Goal: Use online tool/utility: Utilize a website feature to perform a specific function

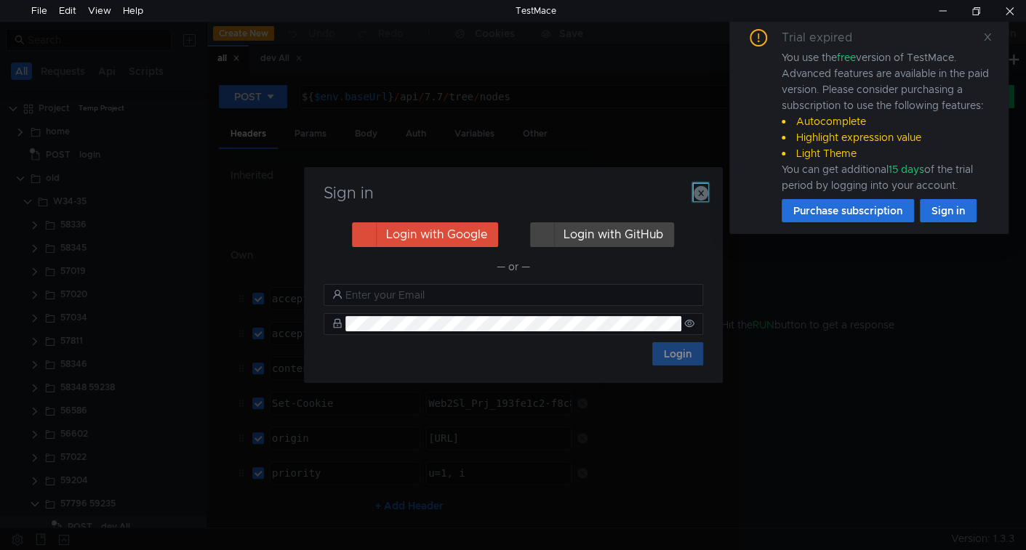
click at [703, 192] on icon "button" at bounding box center [701, 193] width 15 height 15
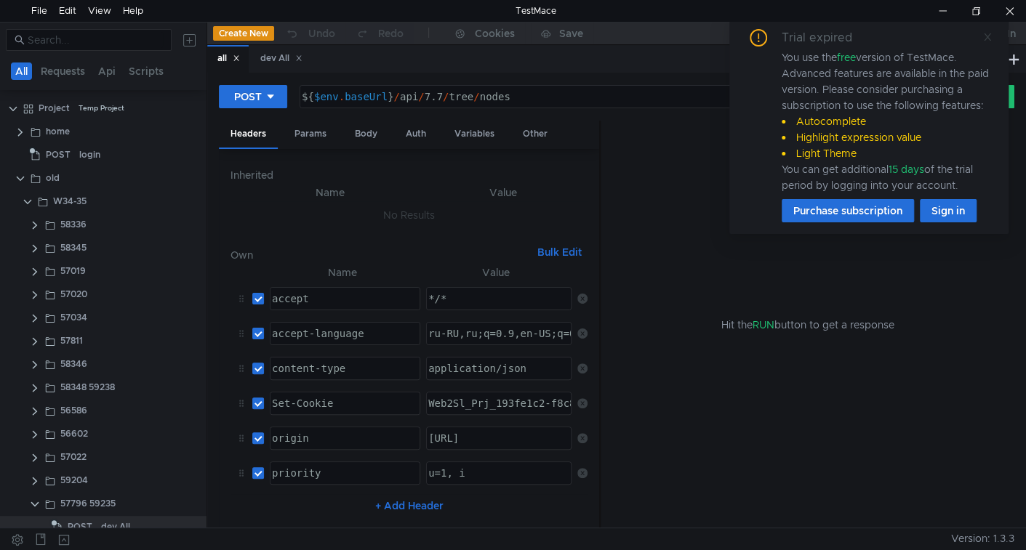
click at [982, 40] on icon at bounding box center [987, 37] width 10 height 10
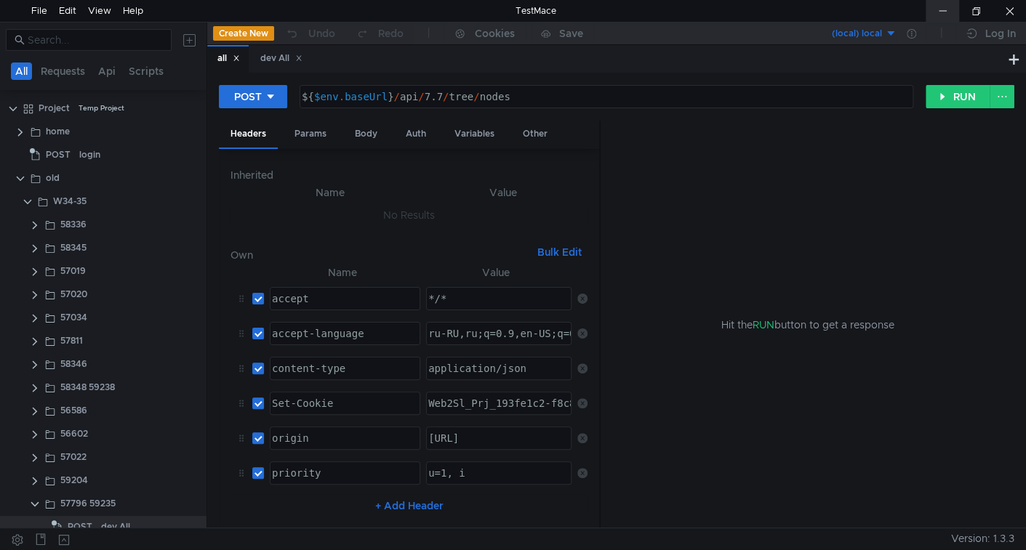
click at [948, 5] on div at bounding box center [942, 11] width 33 height 22
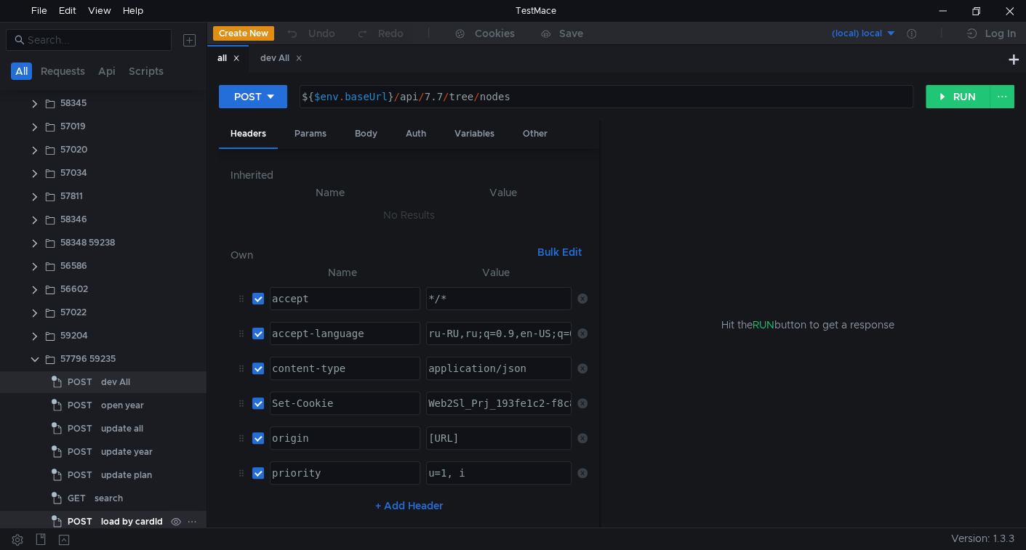
scroll to position [290, 0]
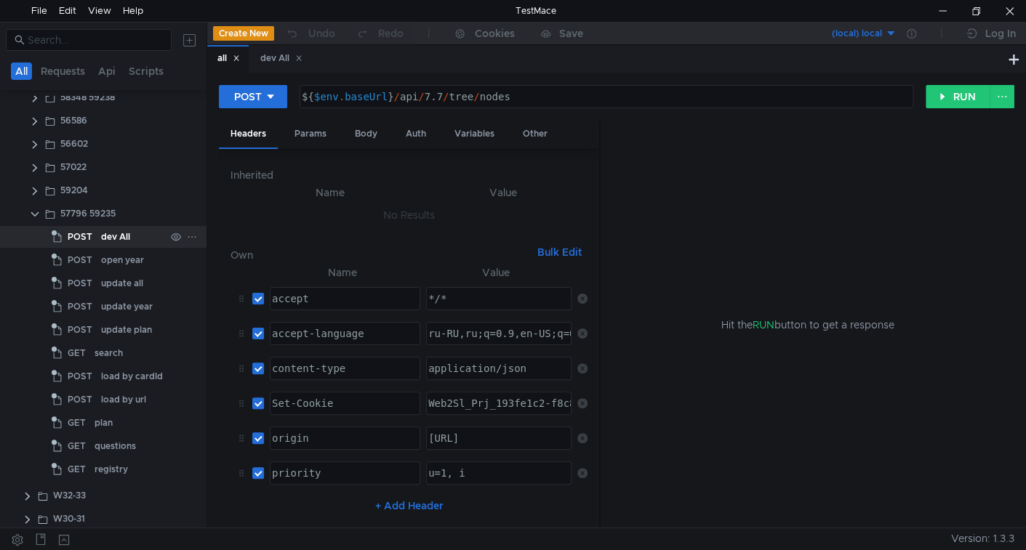
click at [110, 239] on div "dev All" at bounding box center [115, 237] width 29 height 22
type textarea "${$env.baseUrl}/api/work-plans/ccsu/tree/nodes"
click at [411, 98] on div "${ $env . baseUrl } / api / work-plans / ccsu / tree / nodes" at bounding box center [605, 108] width 612 height 35
drag, startPoint x: 411, startPoint y: 98, endPoint x: 540, endPoint y: 100, distance: 128.7
click at [540, 100] on div "${ $env . baseUrl } / api / work-plans / ccsu / tree / nodes" at bounding box center [605, 108] width 612 height 35
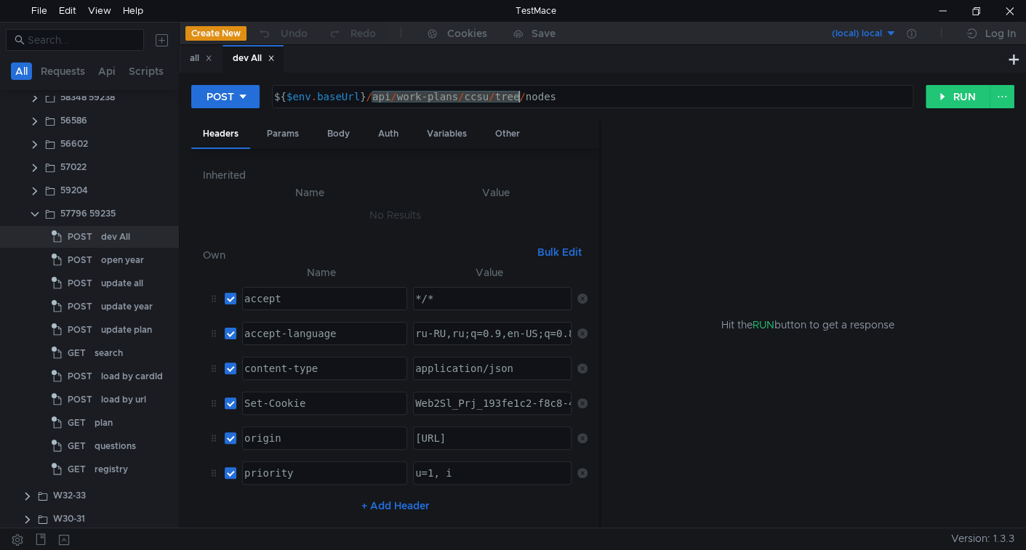
drag, startPoint x: 207, startPoint y: 130, endPoint x: 179, endPoint y: 172, distance: 50.4
click at [179, 172] on div at bounding box center [179, 275] width 1 height 505
drag, startPoint x: 599, startPoint y: 161, endPoint x: 598, endPoint y: 188, distance: 27.6
click at [598, 188] on div at bounding box center [598, 325] width 1 height 409
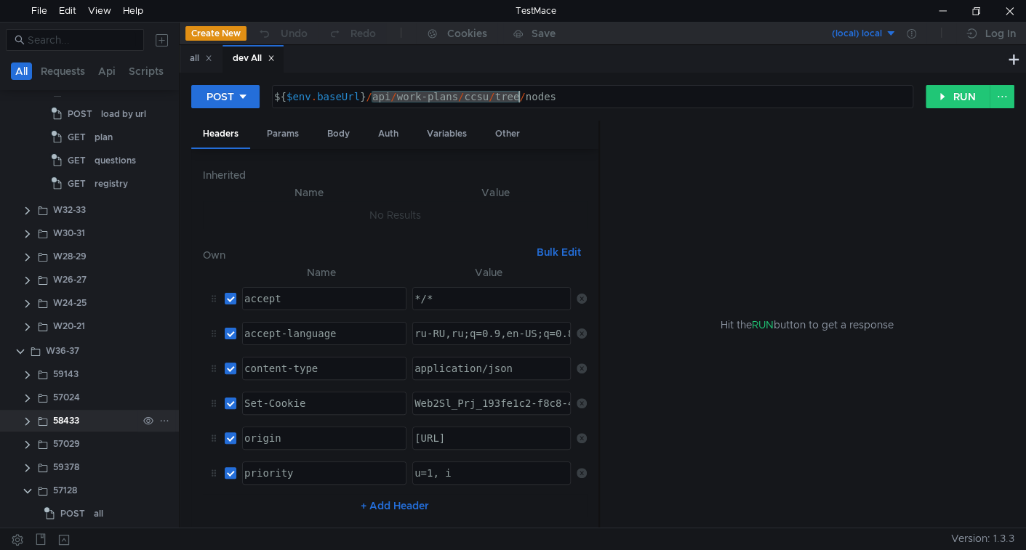
scroll to position [581, 0]
click at [159, 484] on icon at bounding box center [164, 489] width 10 height 10
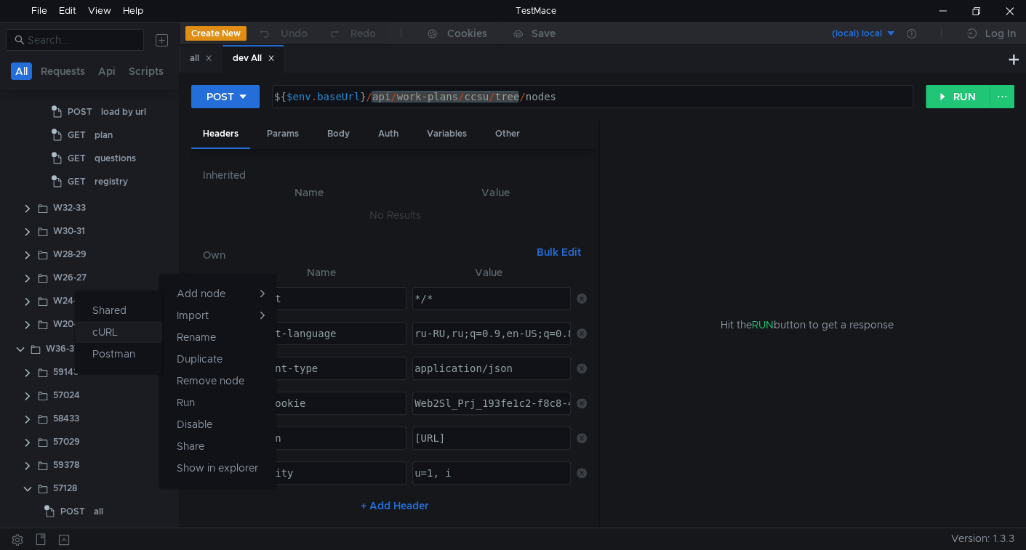
click at [123, 338] on button "cURL" at bounding box center [118, 332] width 87 height 22
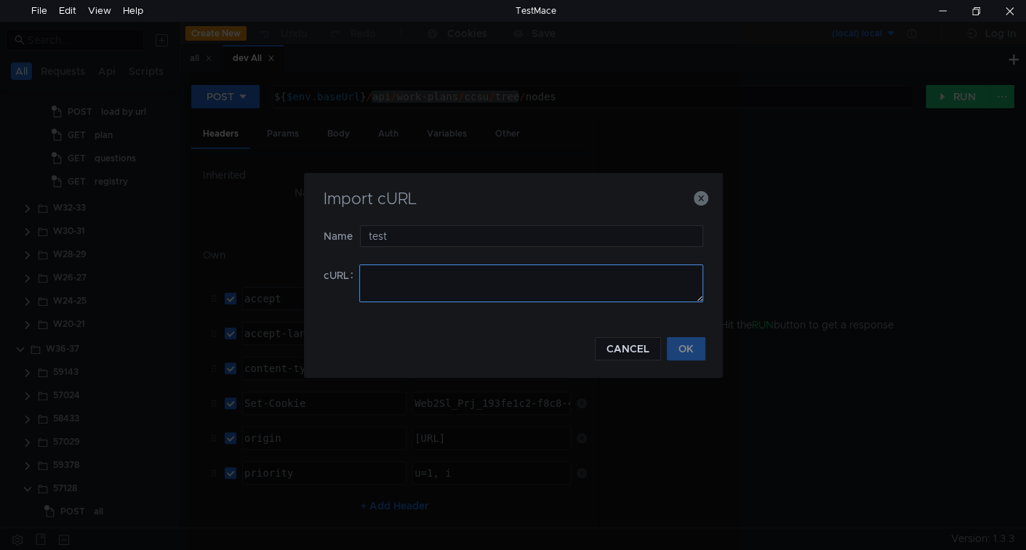
type input "test"
click at [433, 298] on textarea at bounding box center [531, 284] width 344 height 38
paste textarea "curl 'https://ius-msb.sgp2.local/ius-msb-dev/api/Contracts/LoadNodes?pid=193fe1…"
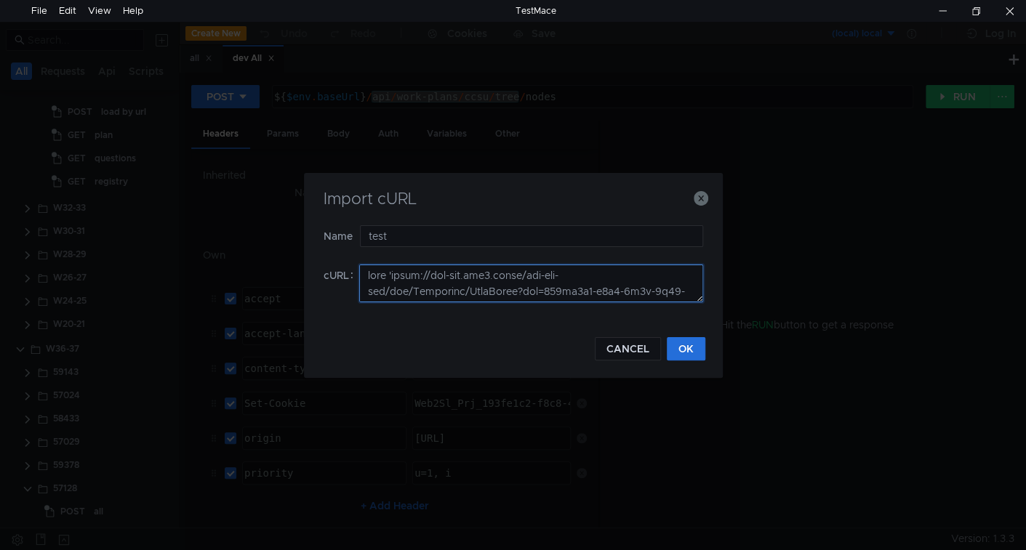
scroll to position [383, 0]
type textarea "curl 'https://ius-msb.sgp2.local/ius-msb-dev/api/Contracts/LoadNodes?pid=193fe1…"
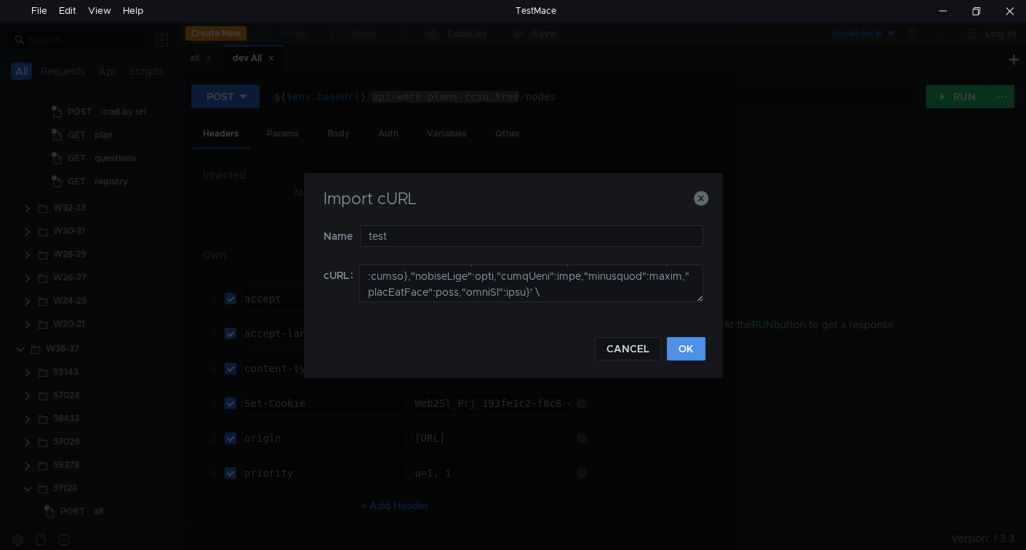
click at [694, 341] on button "OK" at bounding box center [686, 348] width 39 height 23
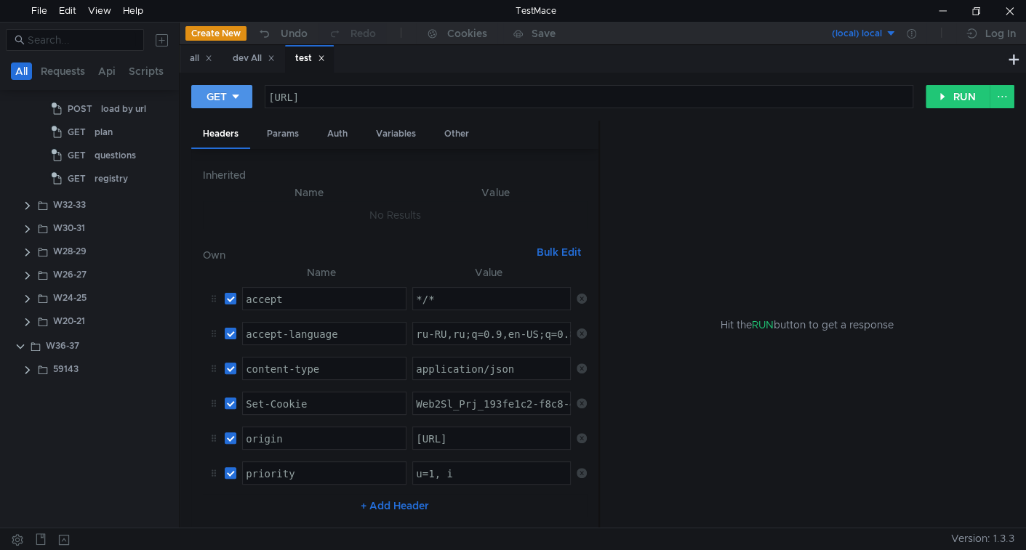
click at [241, 100] on icon at bounding box center [236, 97] width 10 height 10
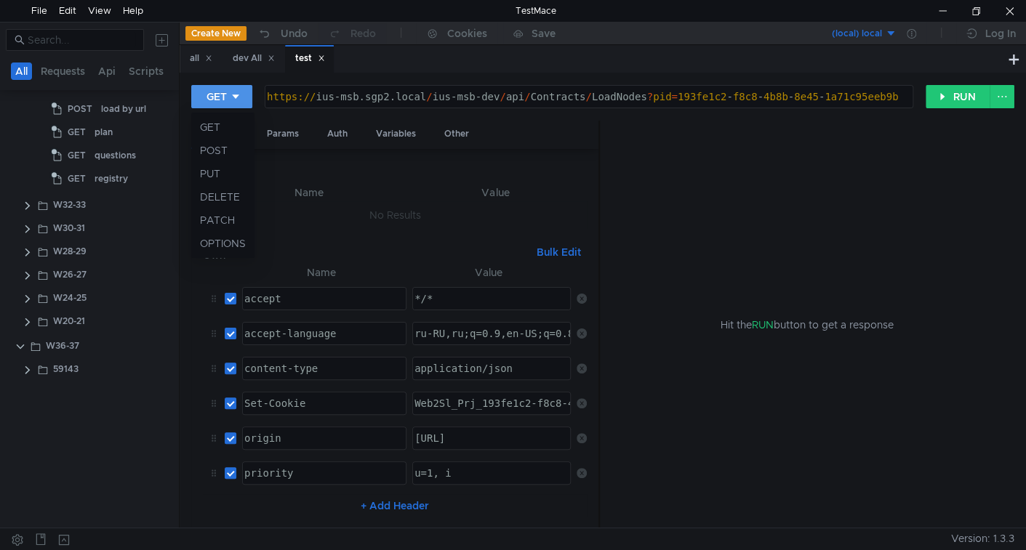
scroll to position [0, 0]
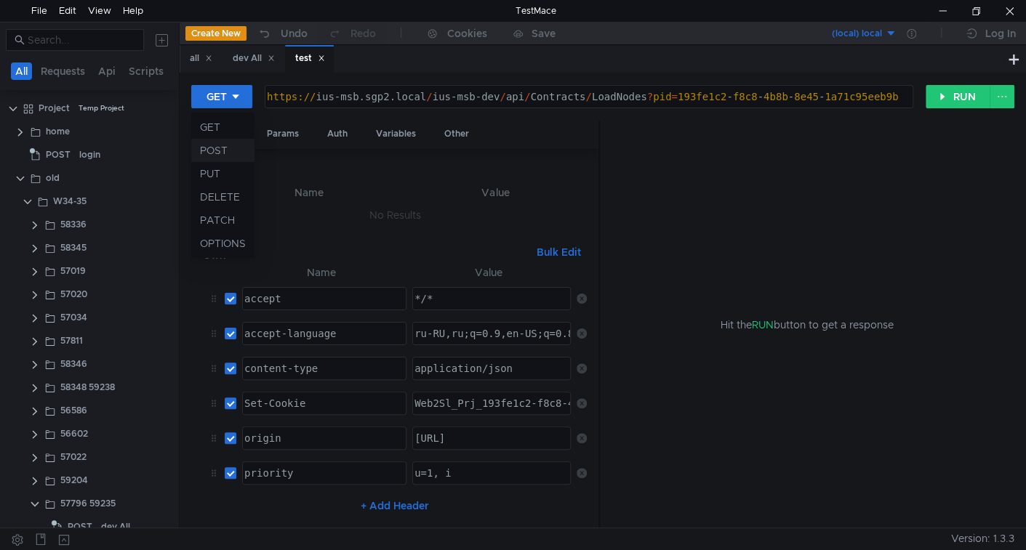
click at [231, 148] on li "POST" at bounding box center [222, 150] width 63 height 23
click at [514, 92] on div "https:// ius-msb.sgp2.local / ius-msb-dev / api / Contracts / LoadNodes ? pid =…" at bounding box center [591, 108] width 640 height 35
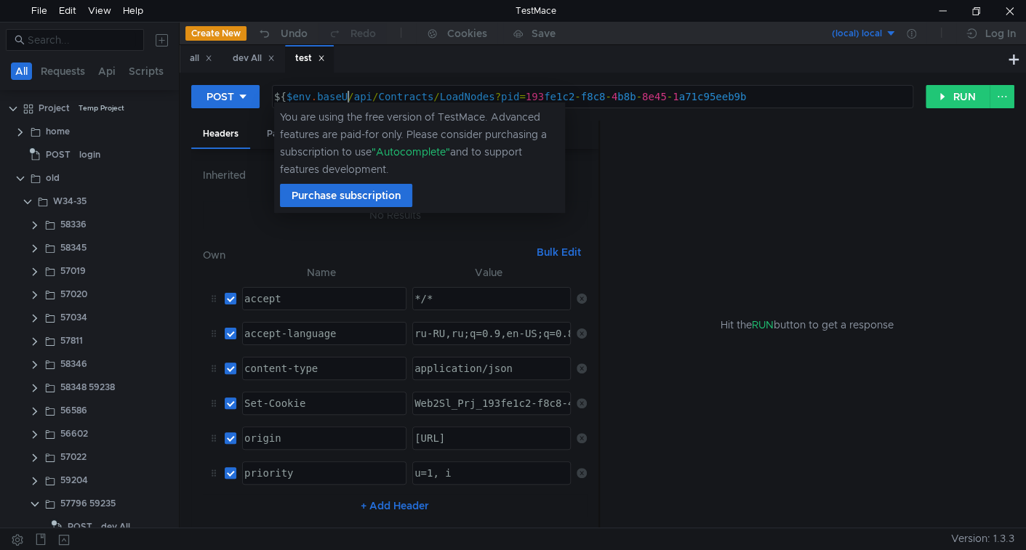
scroll to position [0, 6]
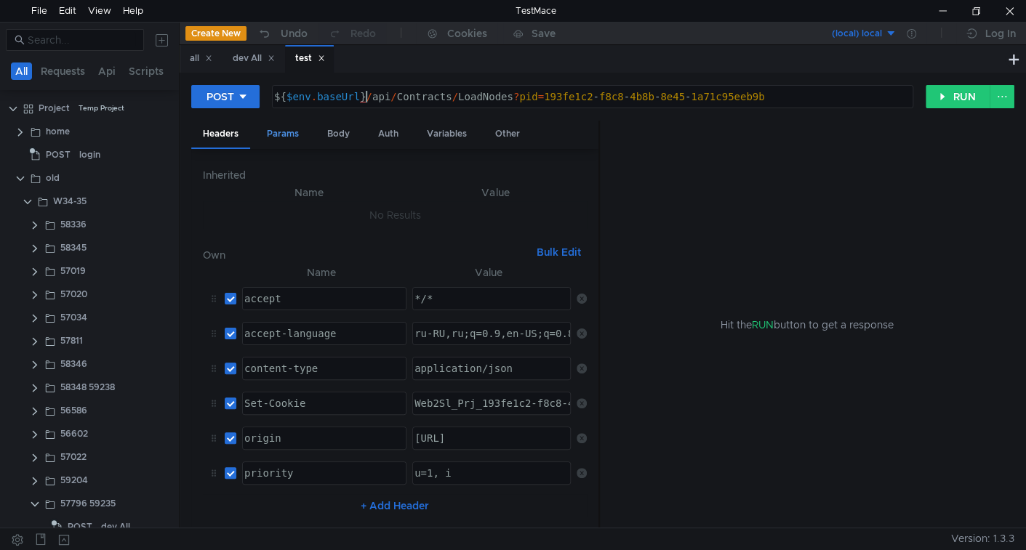
type textarea "${$env.baseUrl}/api/Contracts/LoadNodes?pid=193fe1c2-f8c8-4b8b-8e45-1a71c95eeb9b"
click at [292, 132] on div "Params" at bounding box center [282, 134] width 55 height 27
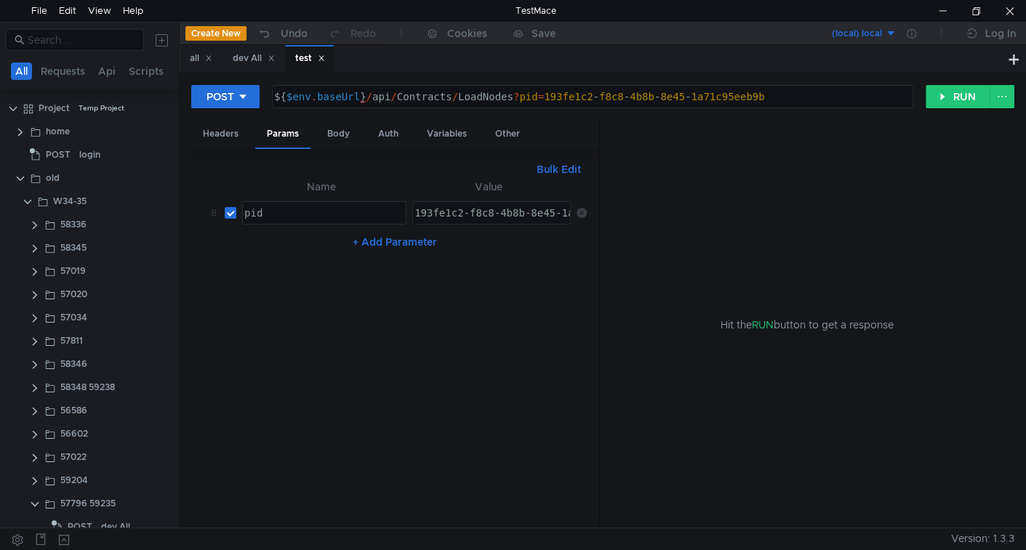
click at [577, 210] on icon at bounding box center [582, 213] width 10 height 10
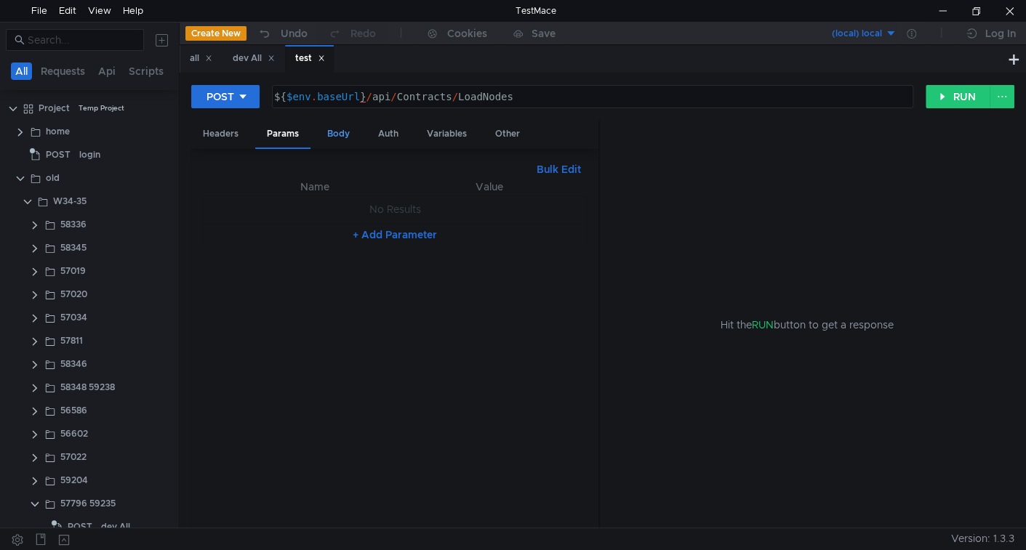
click at [342, 128] on div "Body" at bounding box center [339, 134] width 46 height 27
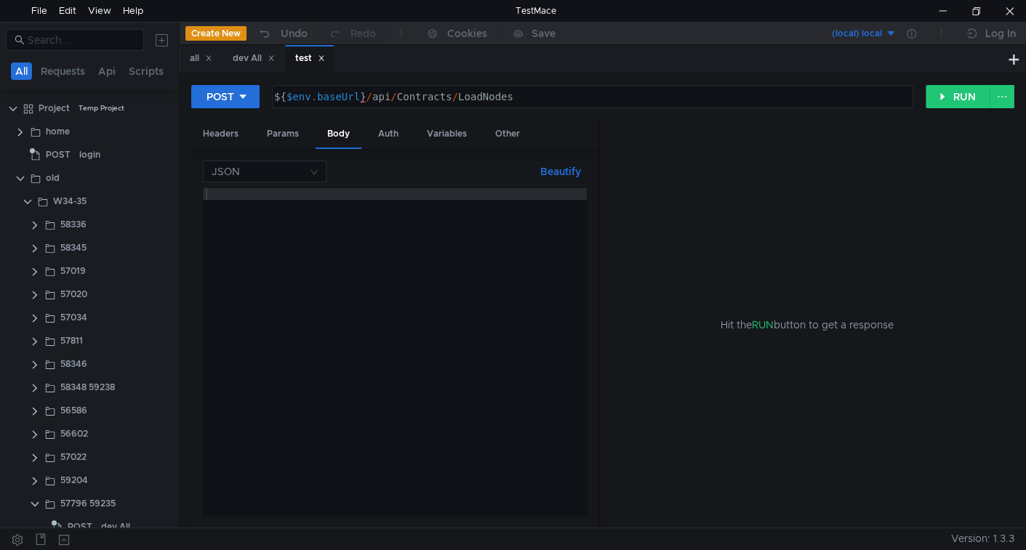
click at [400, 305] on div at bounding box center [395, 363] width 384 height 351
paste textarea "{"path":{"path":null,"moduleName":null,"group":null,"isAll":false,"isEmpty":fal…"
type textarea "{"path":{"path":null,"moduleName":null,"group":null,"isAll":false,"isEmpty":fal…"
click at [564, 167] on button "Beautify" at bounding box center [560, 171] width 52 height 17
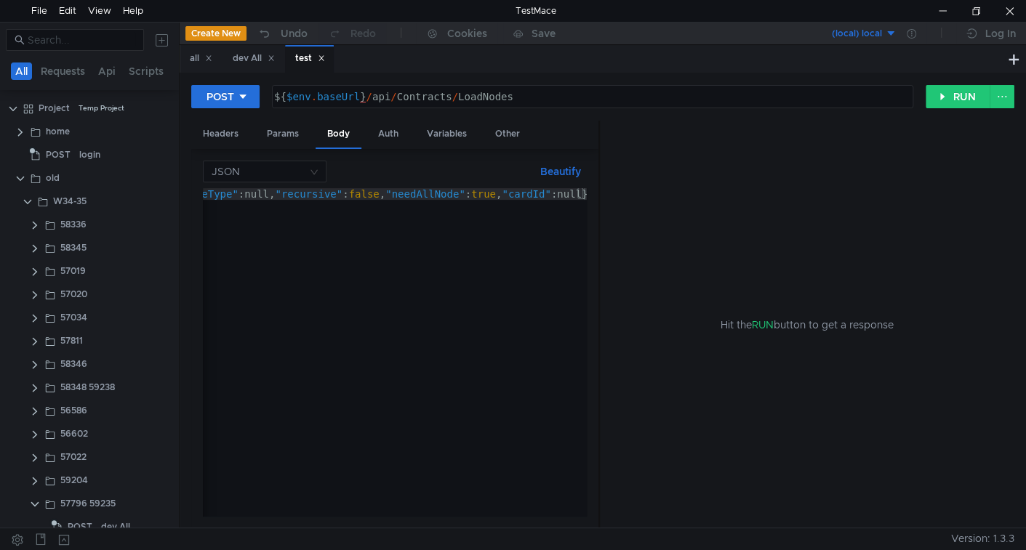
click at [561, 169] on button "Beautify" at bounding box center [560, 171] width 52 height 17
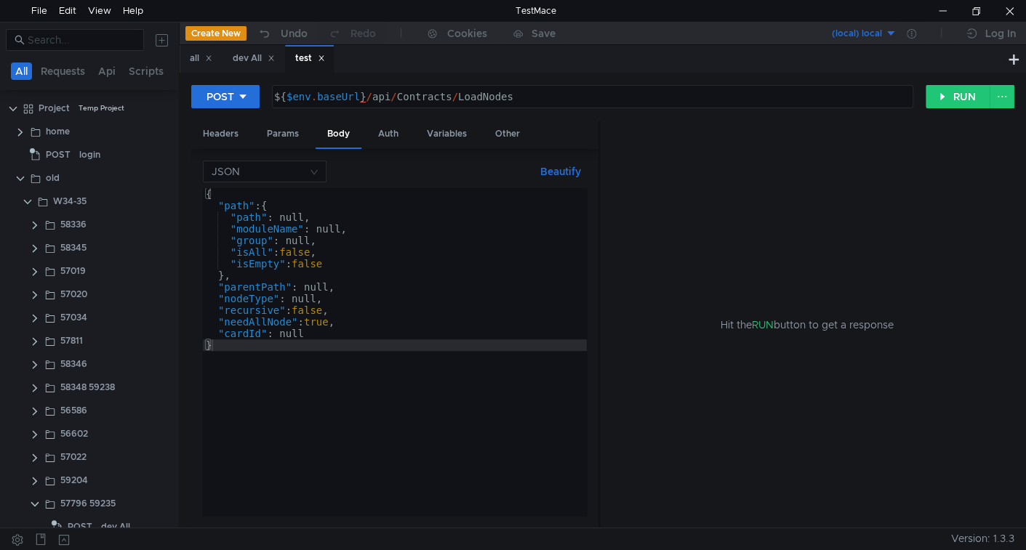
click at [429, 89] on div "${ $env . baseUrl } / api / Contracts / LoadNodes" at bounding box center [593, 97] width 640 height 22
type textarea "${$env.baseUrl}/api/Contracts/LoadNodes"
click at [429, 89] on div "${ $env . baseUrl } / api / Contracts / LoadNodes" at bounding box center [593, 97] width 640 height 22
click at [947, 100] on button "RUN" at bounding box center [958, 96] width 65 height 23
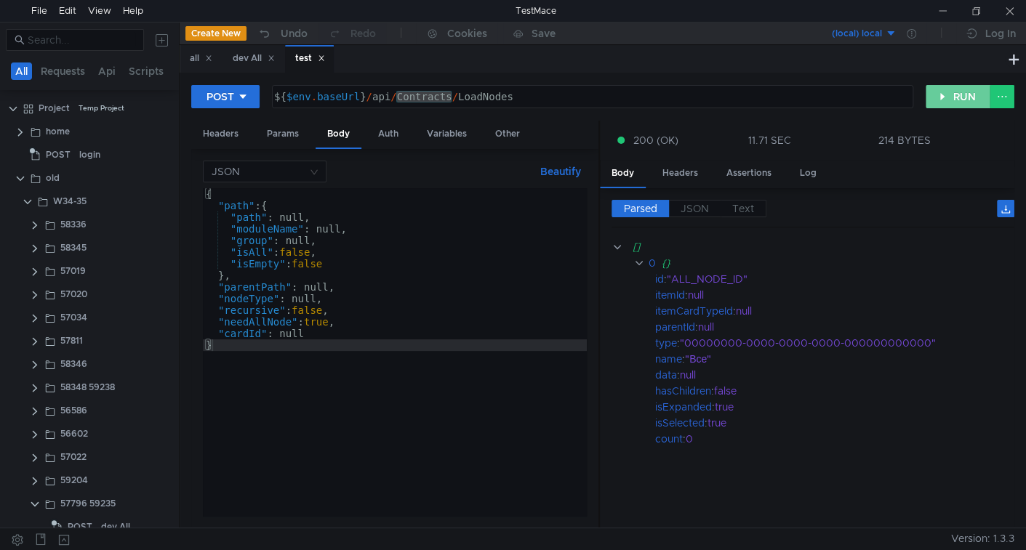
click at [944, 90] on button "RUN" at bounding box center [958, 96] width 65 height 23
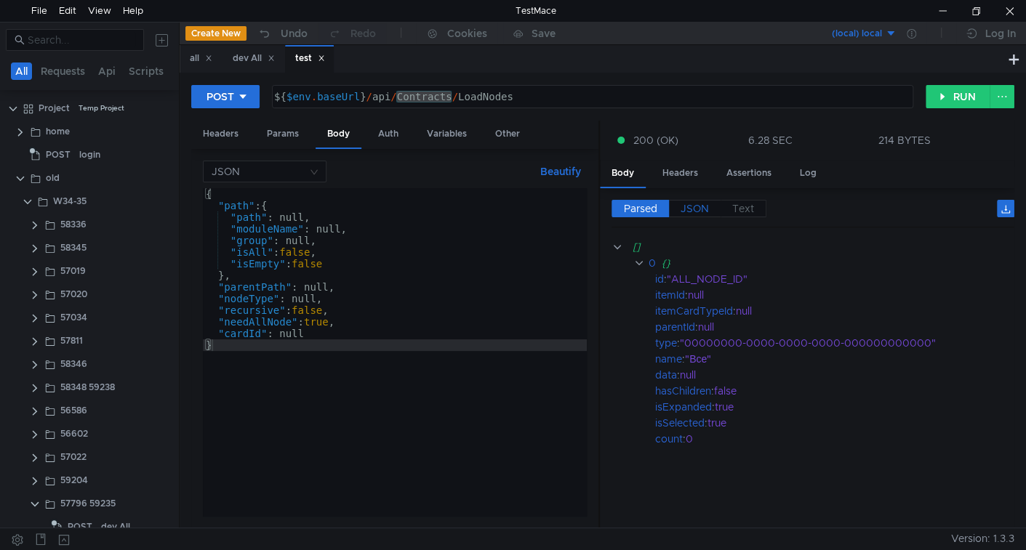
click at [713, 204] on label "JSON" at bounding box center [695, 208] width 52 height 17
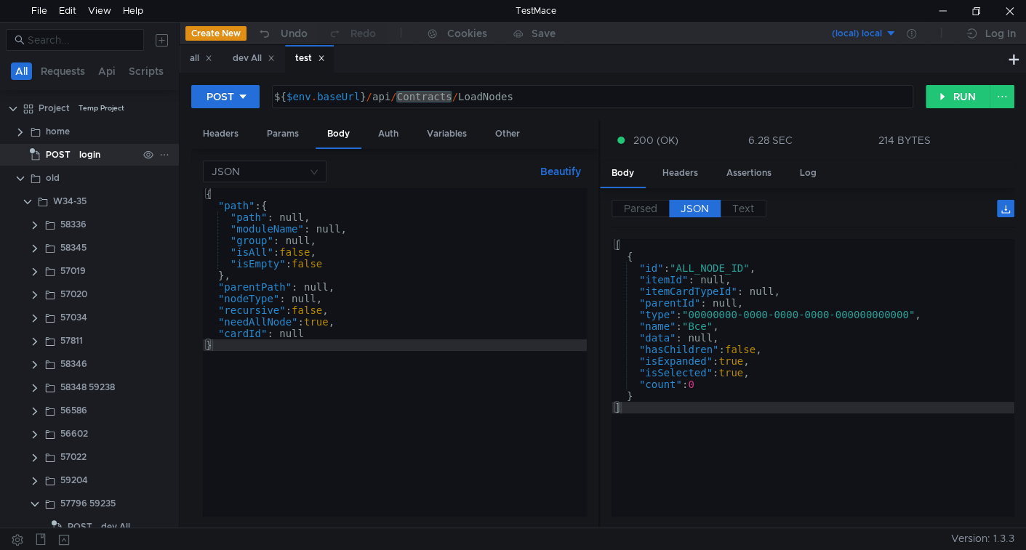
click at [80, 148] on div "login" at bounding box center [89, 155] width 21 height 22
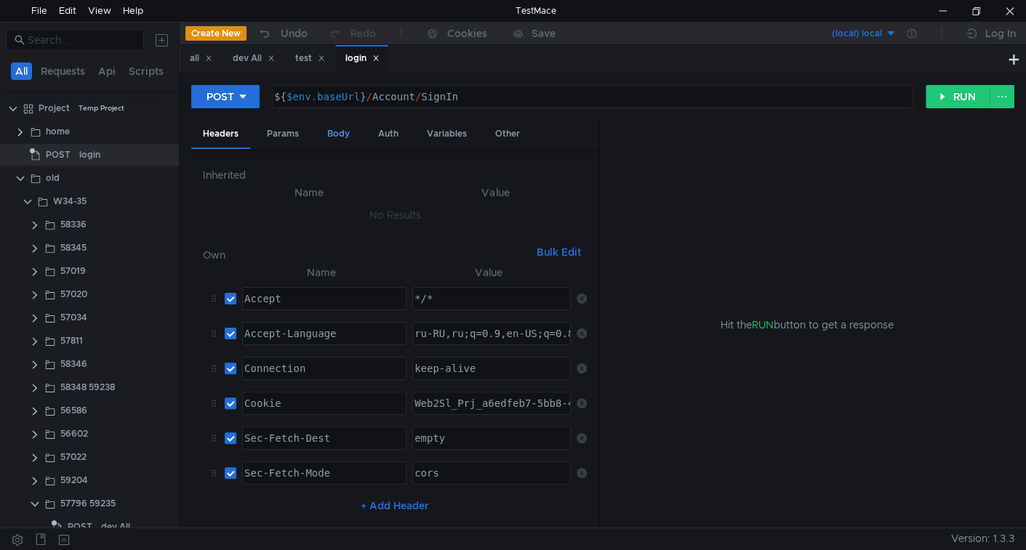
click at [340, 126] on div "Body" at bounding box center [339, 134] width 46 height 27
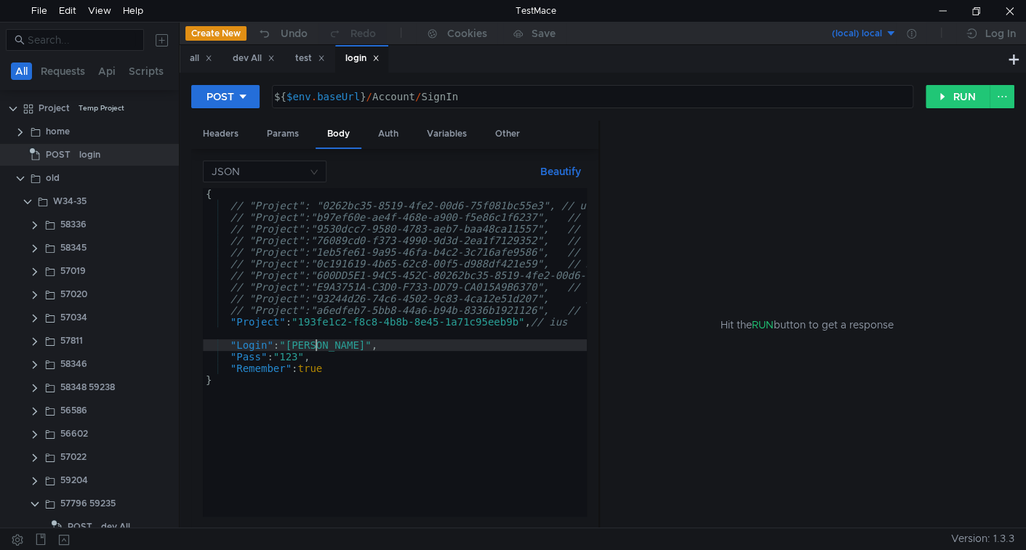
click at [318, 347] on div "{ // "Project": "0262bc35-8519-4fe2-00d6-75f081bc55e3", // uran DEV // "Project…" at bounding box center [526, 361] width 647 height 346
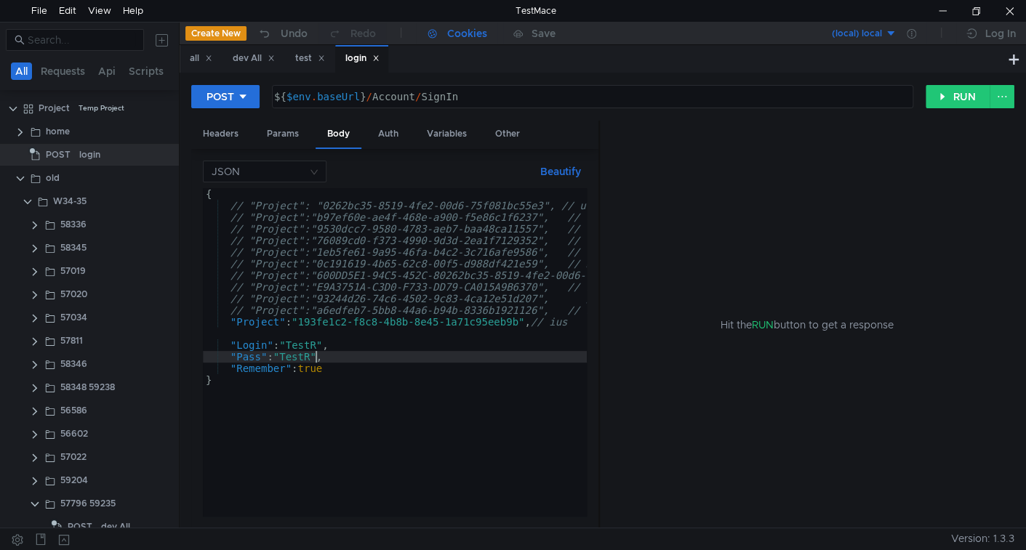
type textarea ""Pass": "TestR","
click at [464, 34] on div "Cookies" at bounding box center [467, 33] width 40 height 17
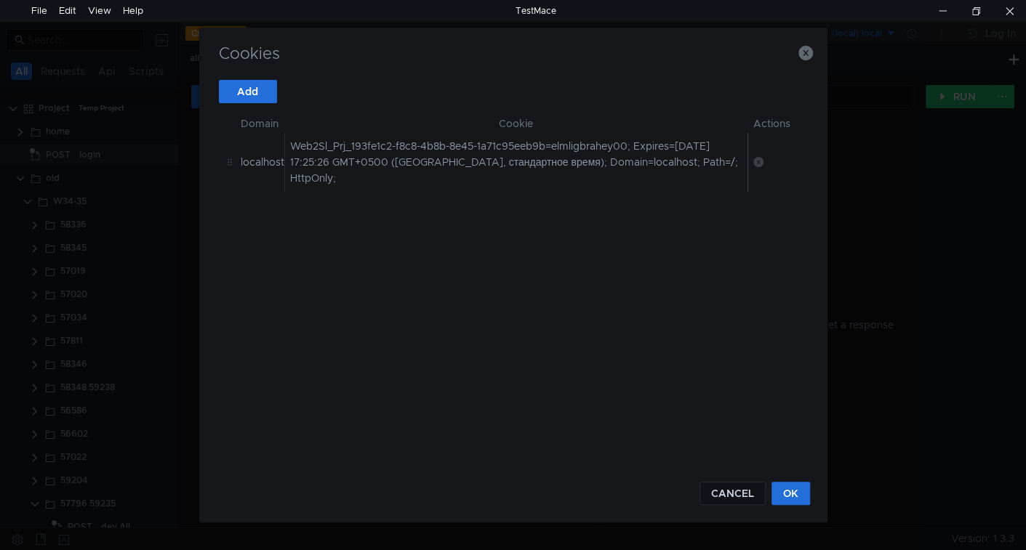
click at [757, 162] on icon at bounding box center [758, 162] width 10 height 10
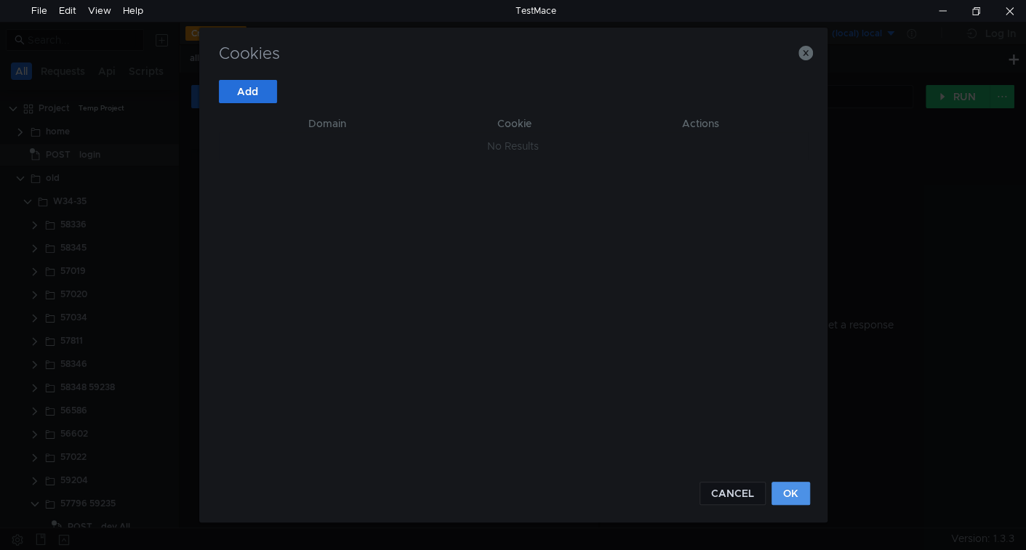
click at [793, 492] on button "OK" at bounding box center [791, 493] width 39 height 23
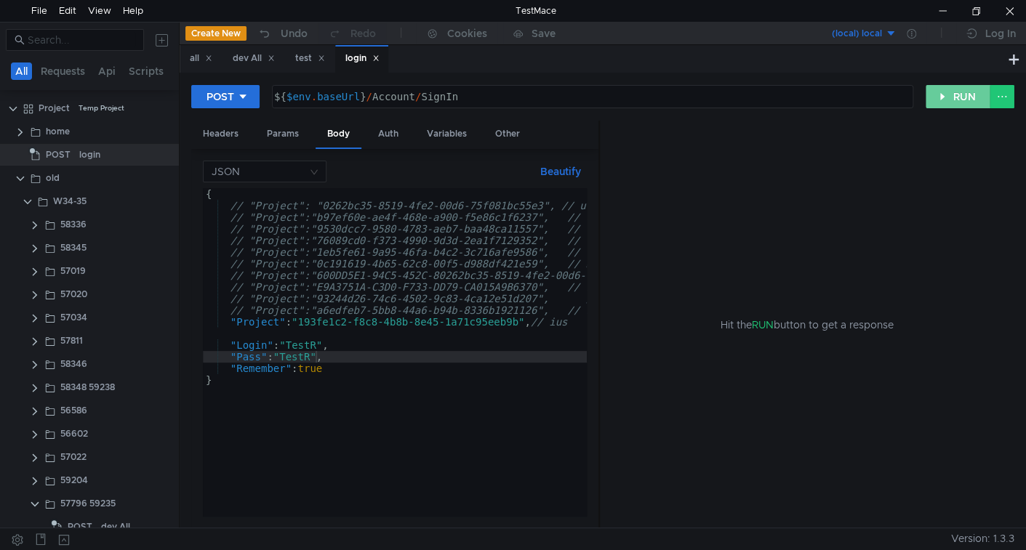
drag, startPoint x: 945, startPoint y: 88, endPoint x: 817, endPoint y: 199, distance: 169.1
click at [942, 90] on button "RUN" at bounding box center [958, 96] width 65 height 23
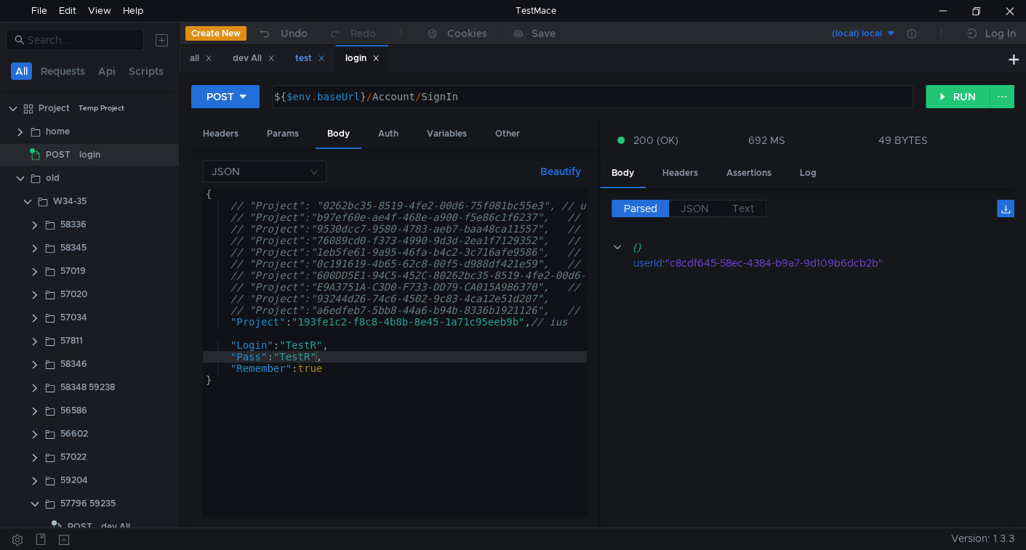
click at [305, 65] on div "test" at bounding box center [310, 58] width 30 height 15
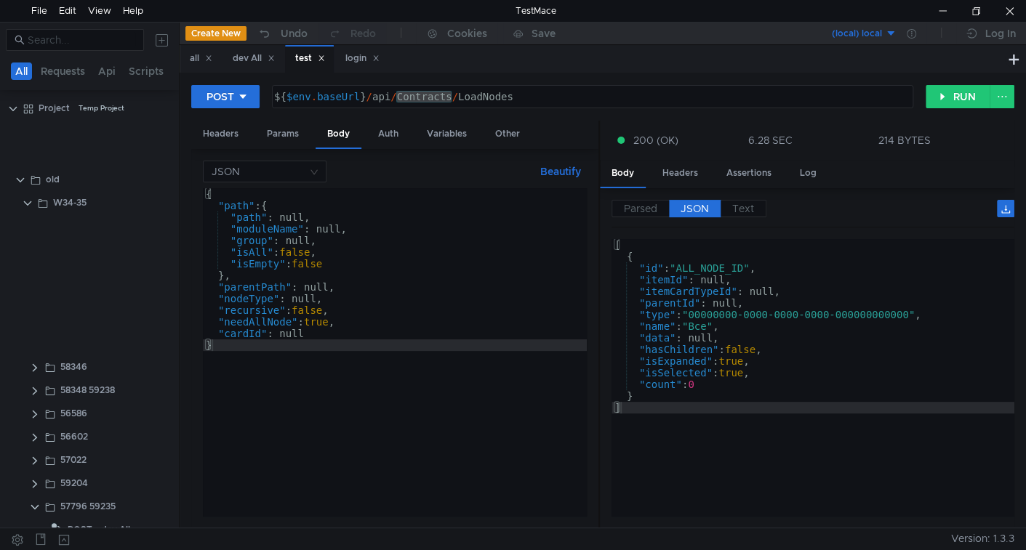
scroll to position [601, 0]
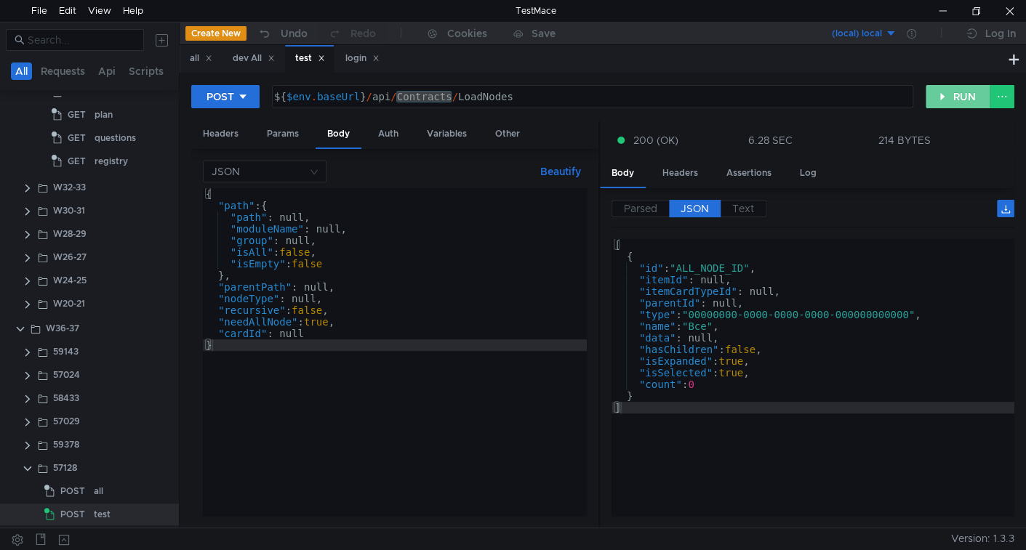
click at [960, 96] on button "RUN" at bounding box center [958, 96] width 65 height 23
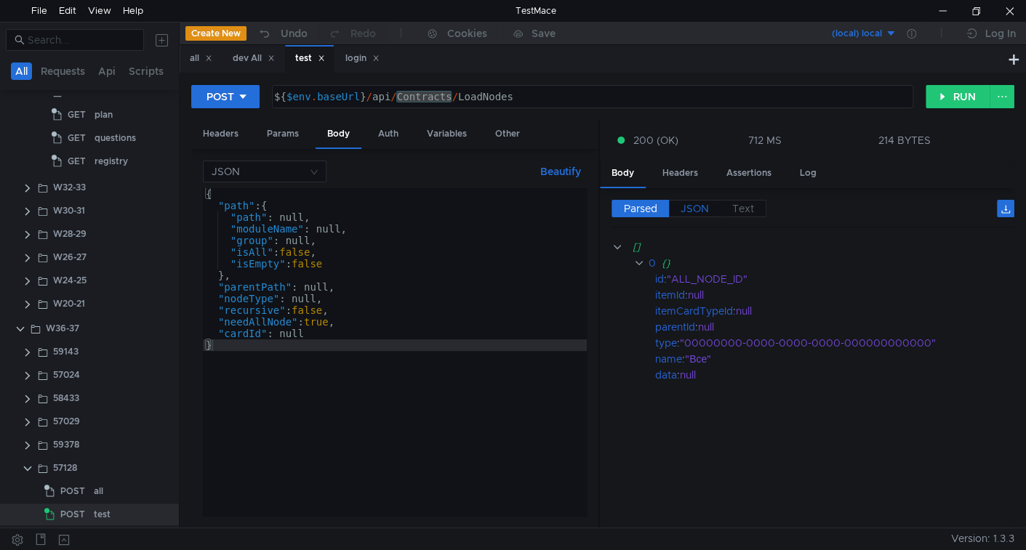
click at [696, 208] on span "JSON" at bounding box center [695, 208] width 28 height 13
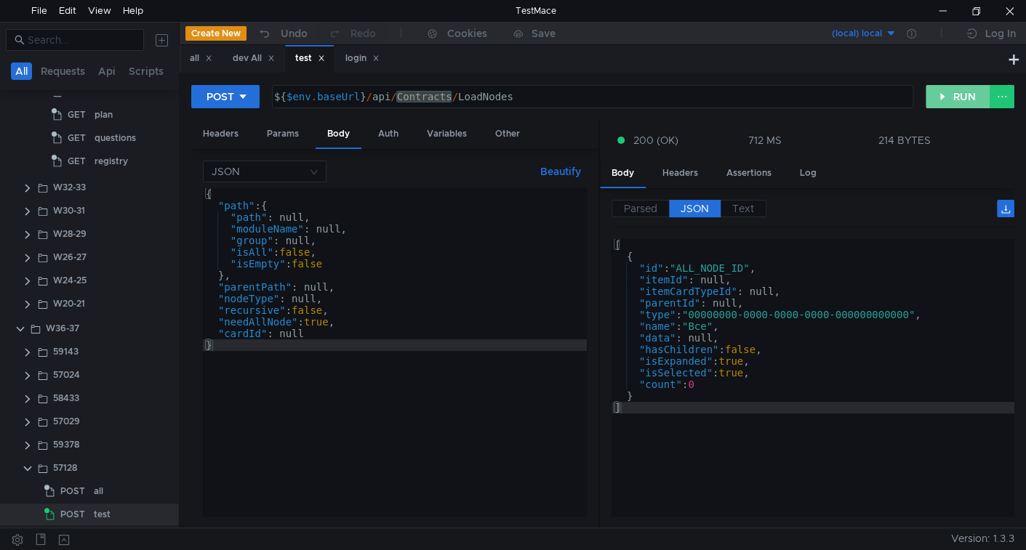
drag, startPoint x: 946, startPoint y: 103, endPoint x: 897, endPoint y: 162, distance: 76.9
click at [945, 104] on button "RUN" at bounding box center [958, 96] width 65 height 23
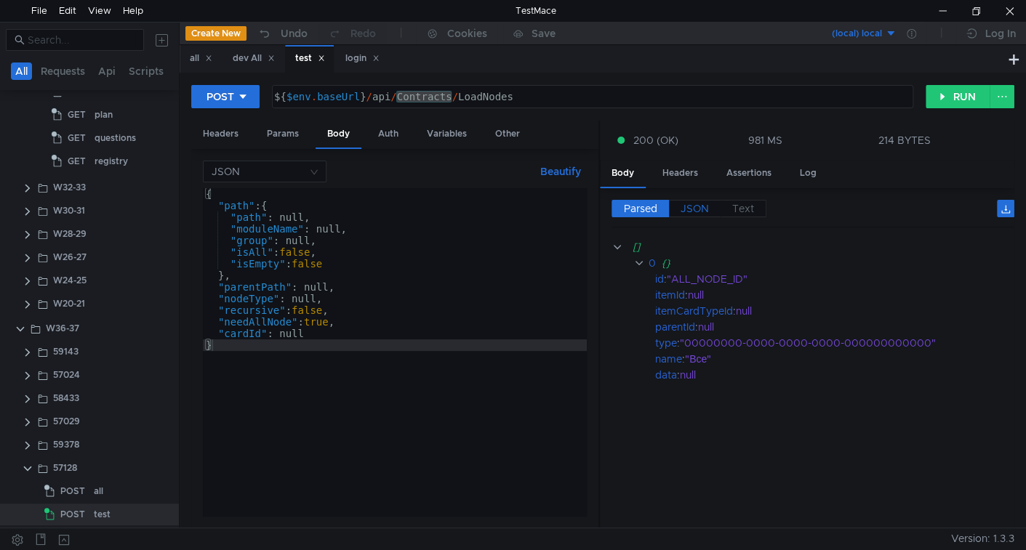
click at [700, 212] on span "JSON" at bounding box center [695, 208] width 28 height 13
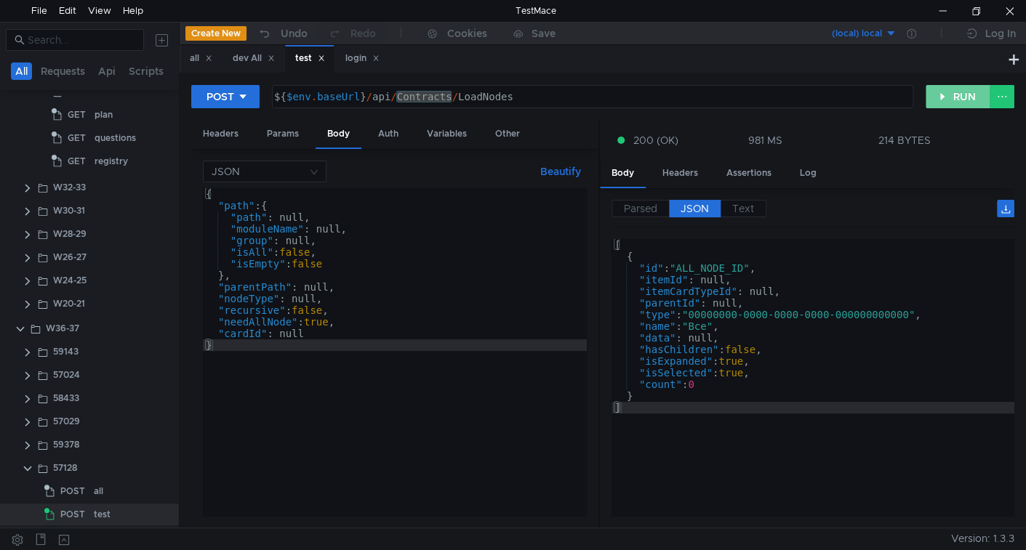
click at [952, 92] on button "RUN" at bounding box center [958, 96] width 65 height 23
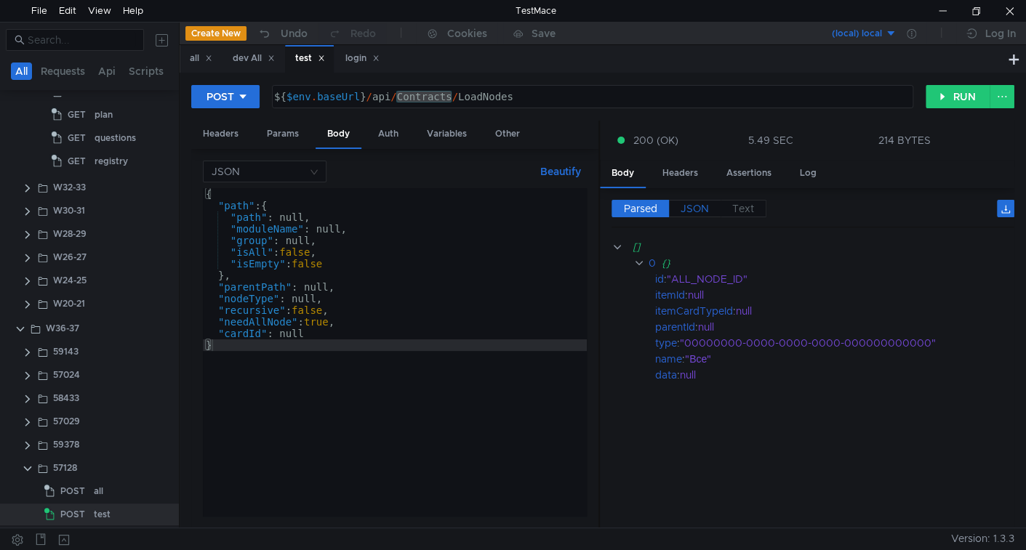
click at [694, 204] on span "JSON" at bounding box center [695, 208] width 28 height 13
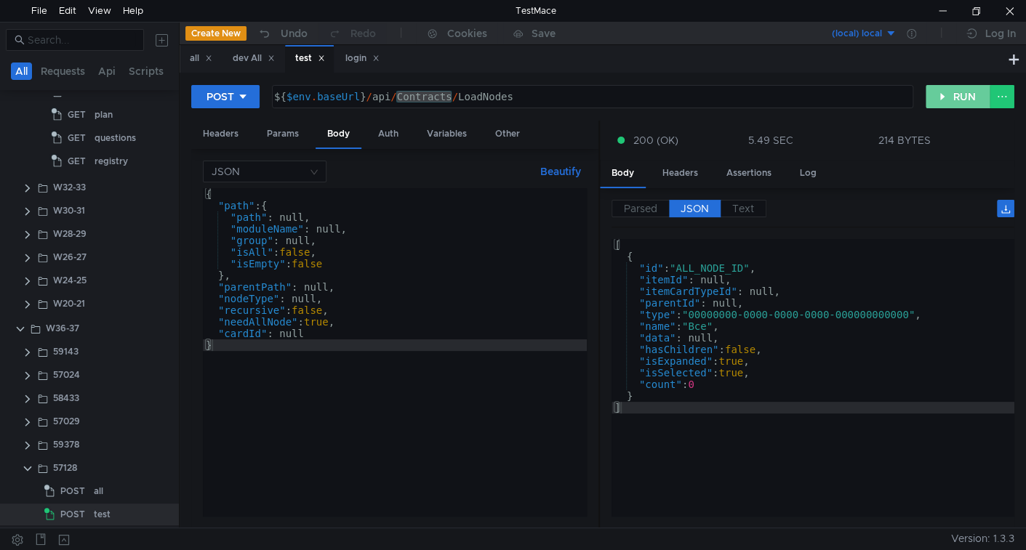
click at [950, 92] on button "RUN" at bounding box center [958, 96] width 65 height 23
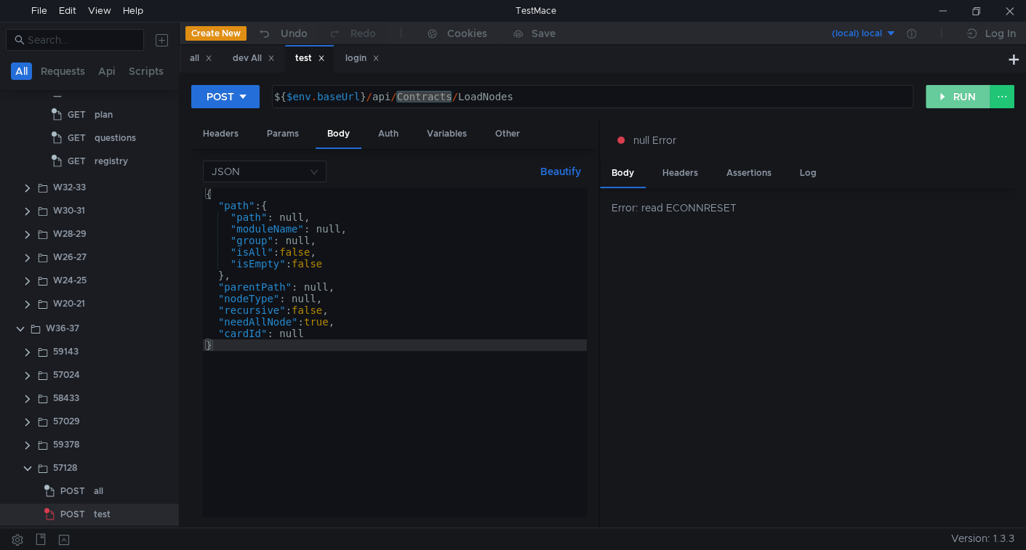
click at [954, 100] on button "RUN" at bounding box center [958, 96] width 65 height 23
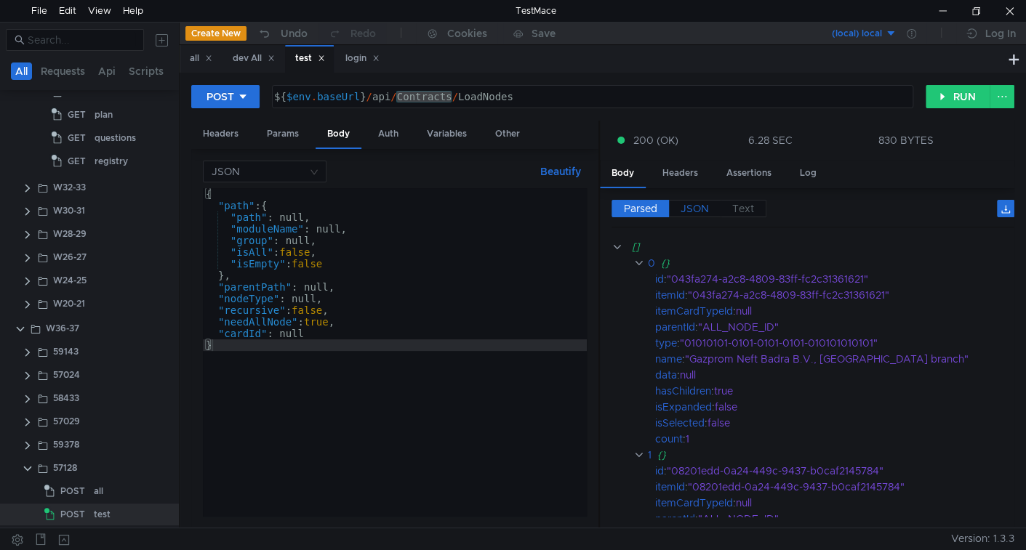
click at [698, 202] on span "JSON" at bounding box center [695, 208] width 28 height 13
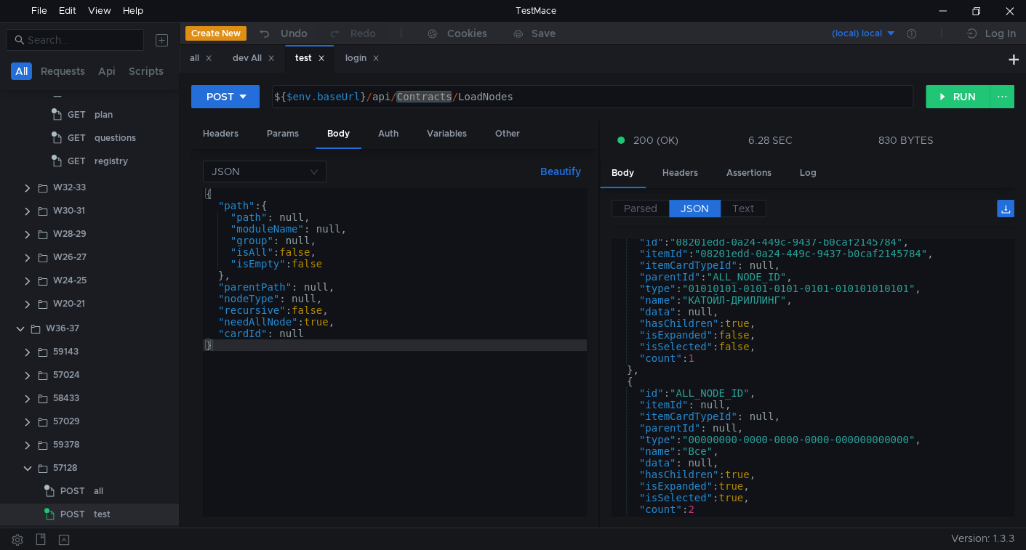
scroll to position [199, 0]
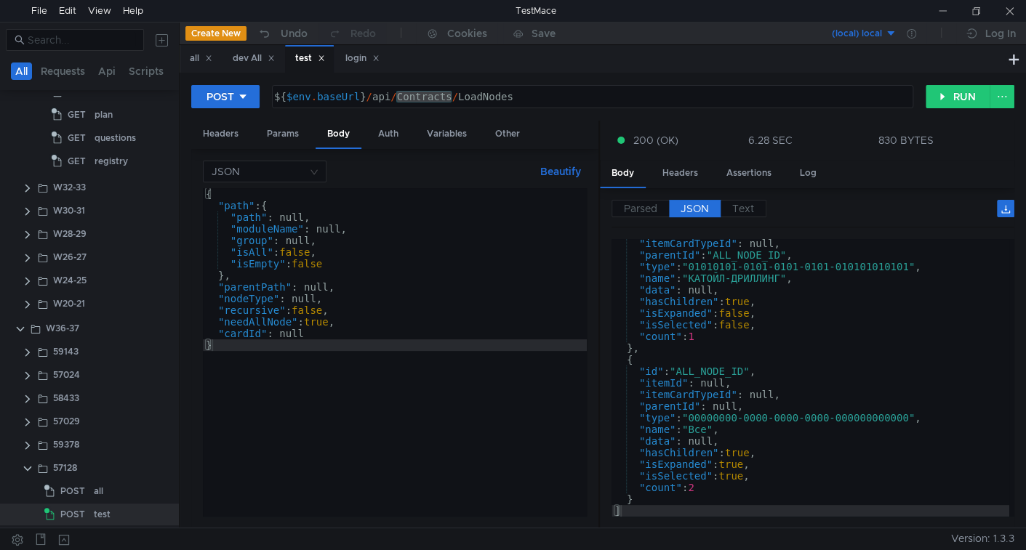
scroll to position [199, 0]
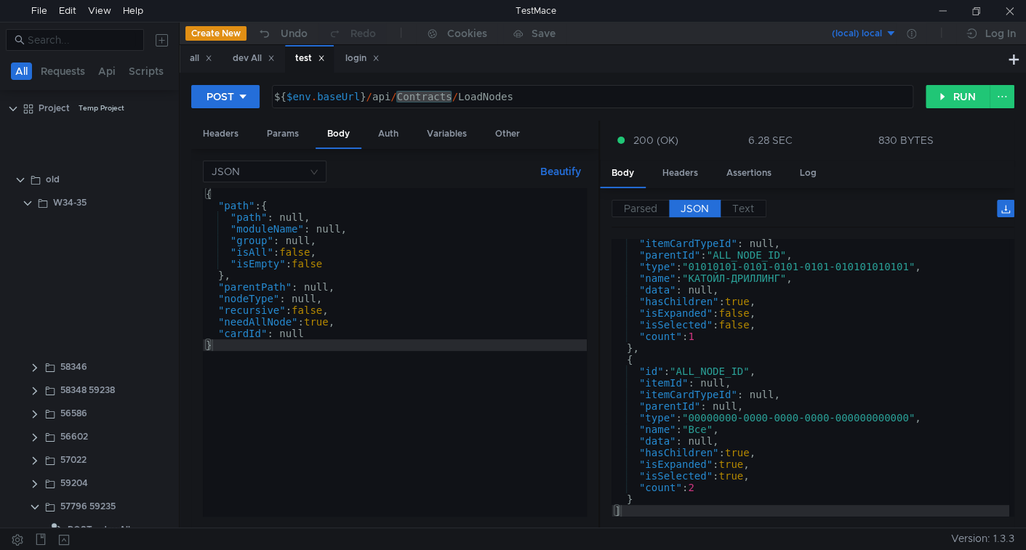
scroll to position [199, 0]
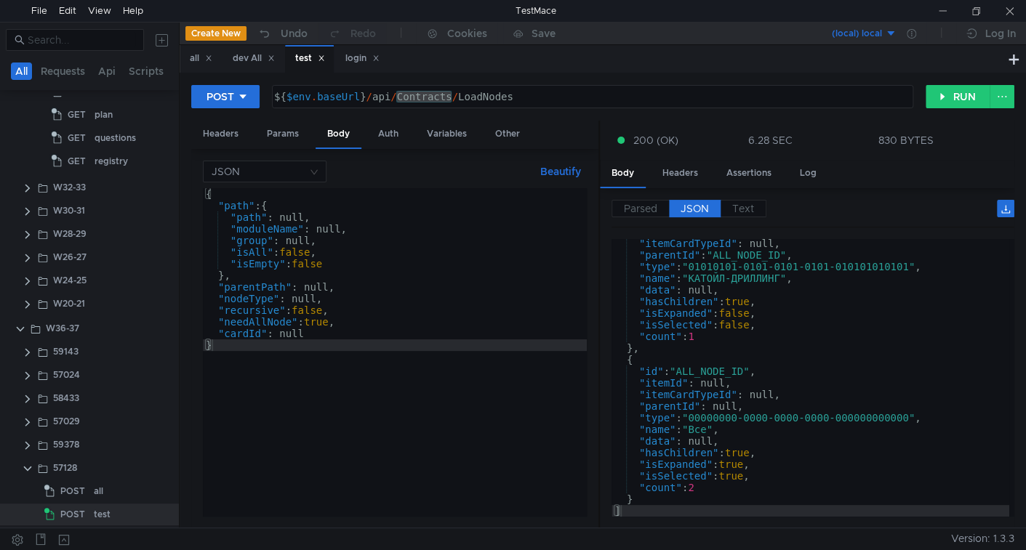
scroll to position [199, 0]
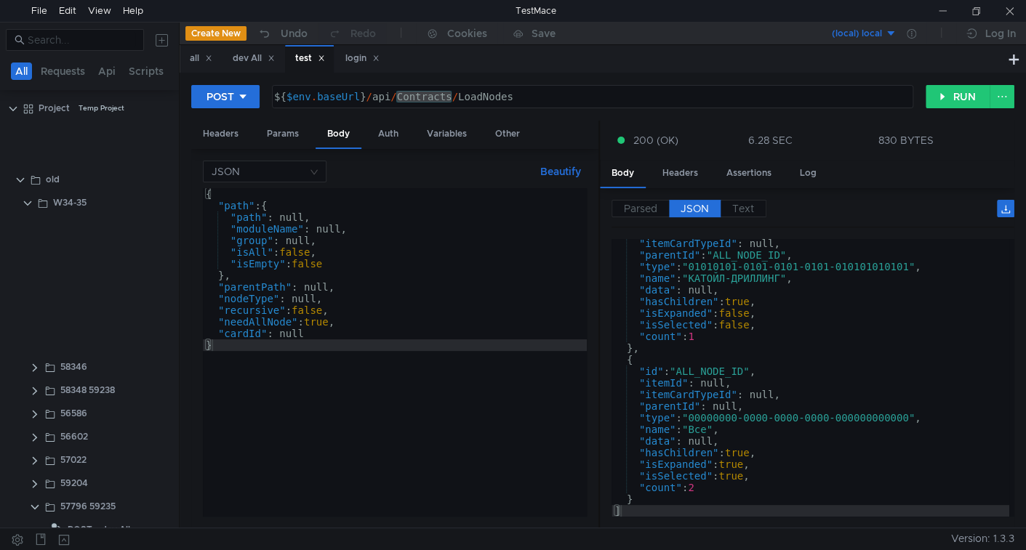
scroll to position [199, 0]
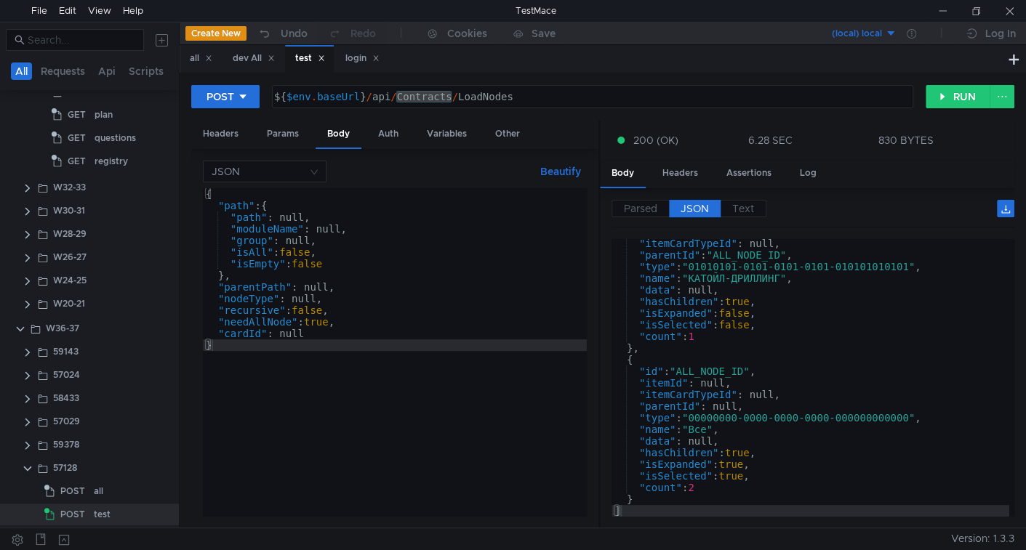
scroll to position [199, 0]
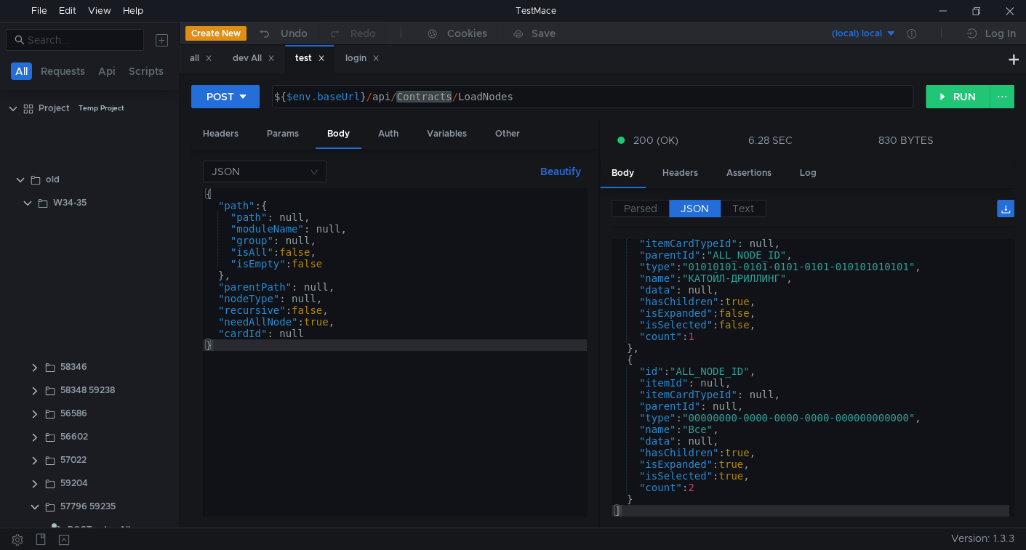
scroll to position [199, 0]
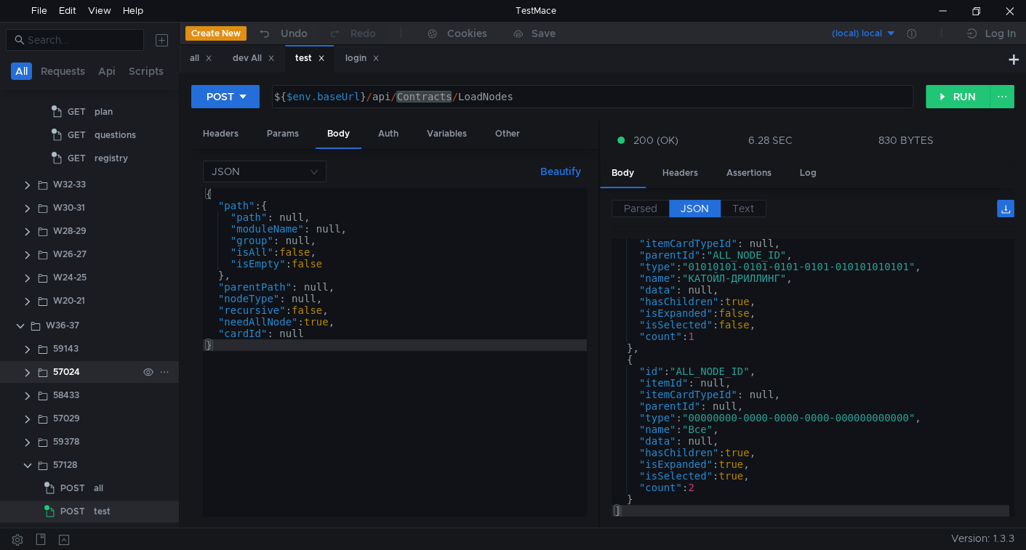
scroll to position [605, 0]
click at [106, 513] on div "test" at bounding box center [102, 511] width 17 height 22
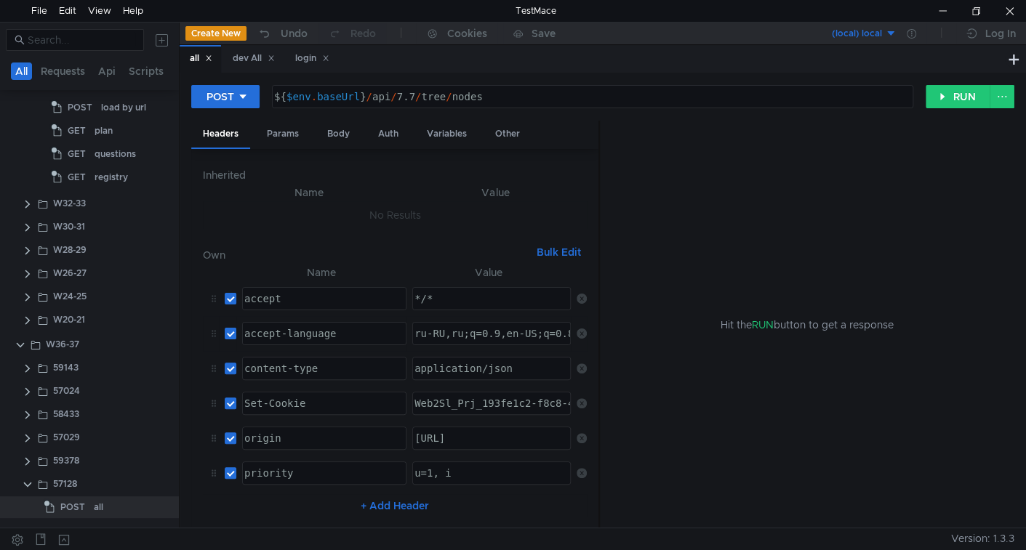
scroll to position [581, 0]
click at [260, 54] on div "dev All" at bounding box center [254, 58] width 42 height 15
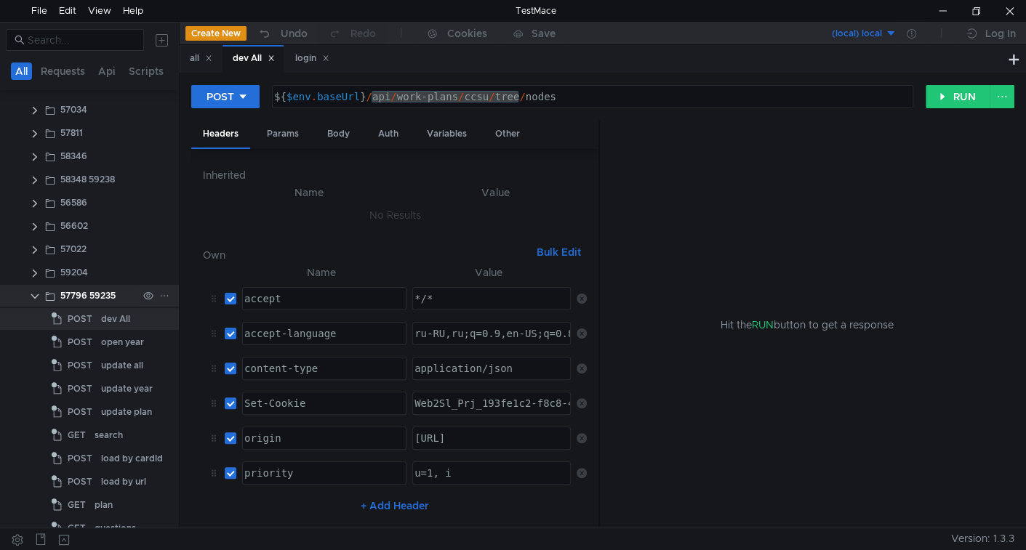
click at [35, 292] on clr-icon at bounding box center [35, 297] width 12 height 12
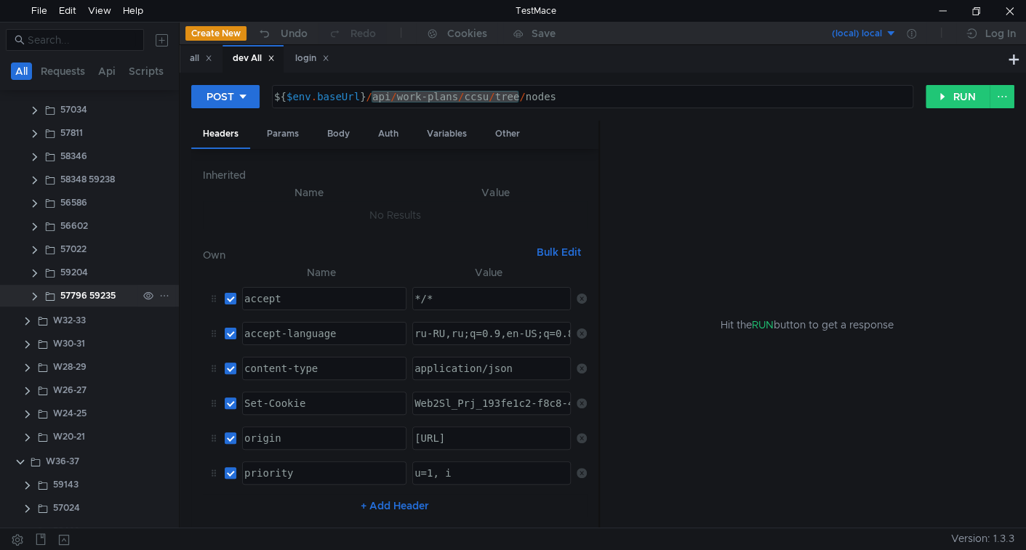
click at [39, 292] on clr-icon at bounding box center [35, 297] width 12 height 12
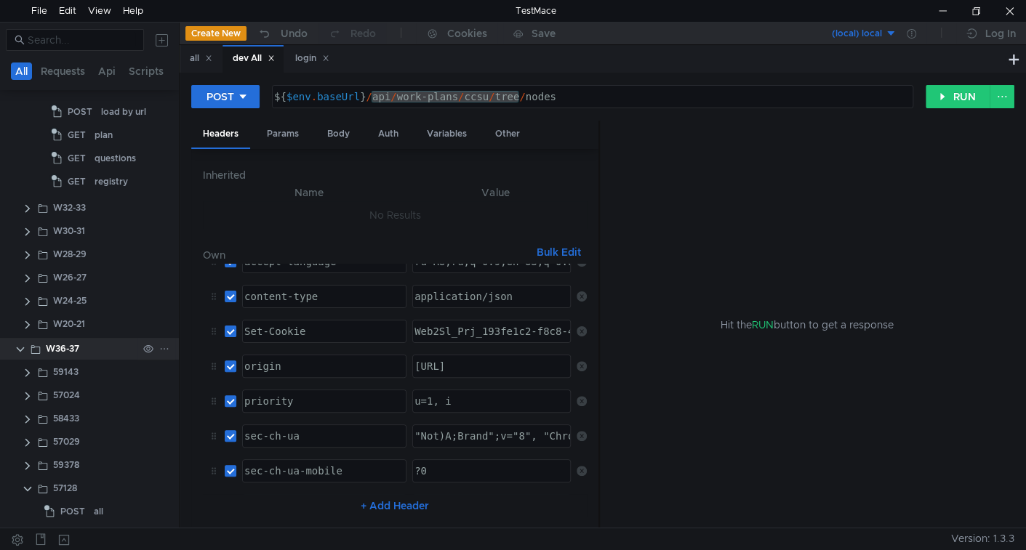
scroll to position [581, 0]
click at [314, 57] on div "login" at bounding box center [312, 58] width 34 height 15
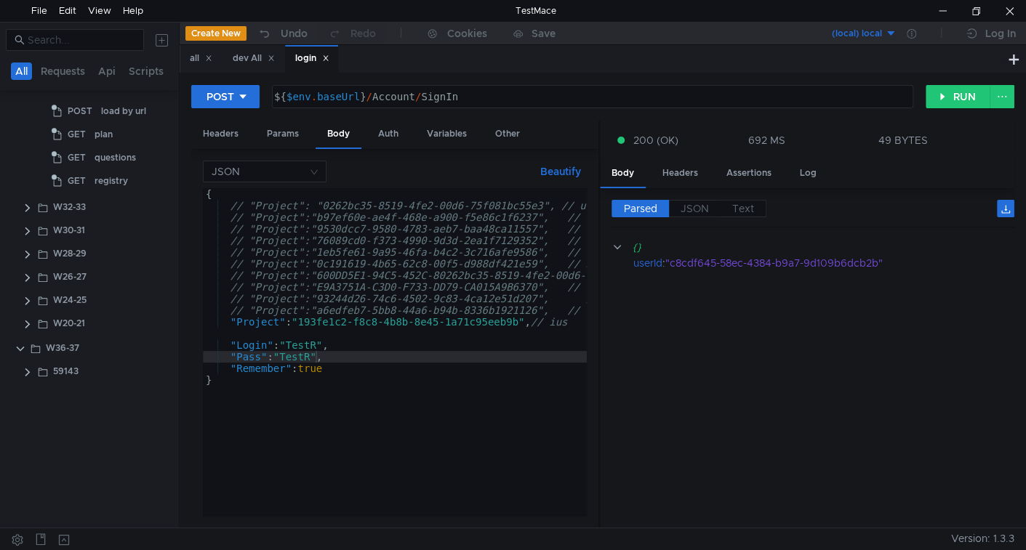
scroll to position [0, 0]
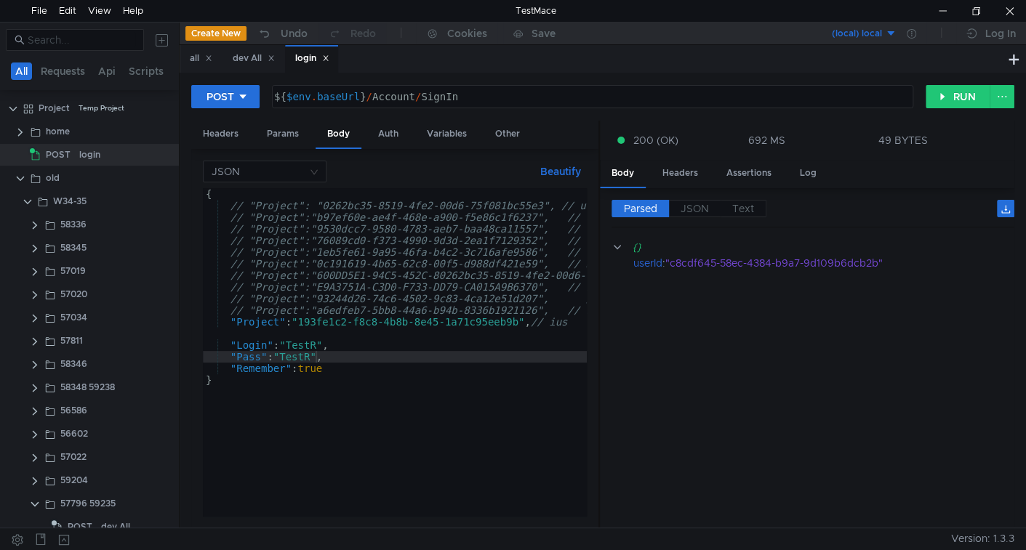
click at [329, 60] on icon at bounding box center [325, 58] width 7 height 7
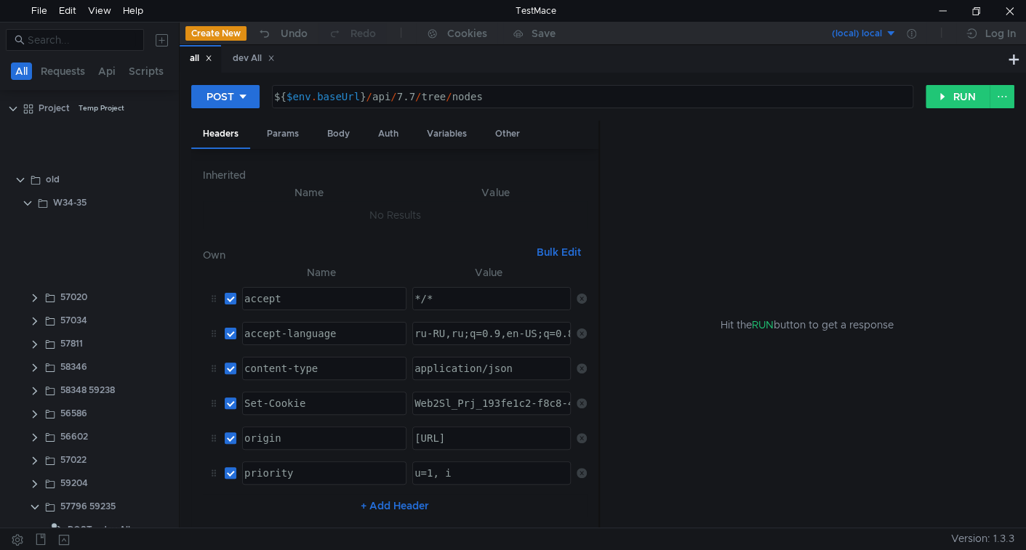
scroll to position [579, 0]
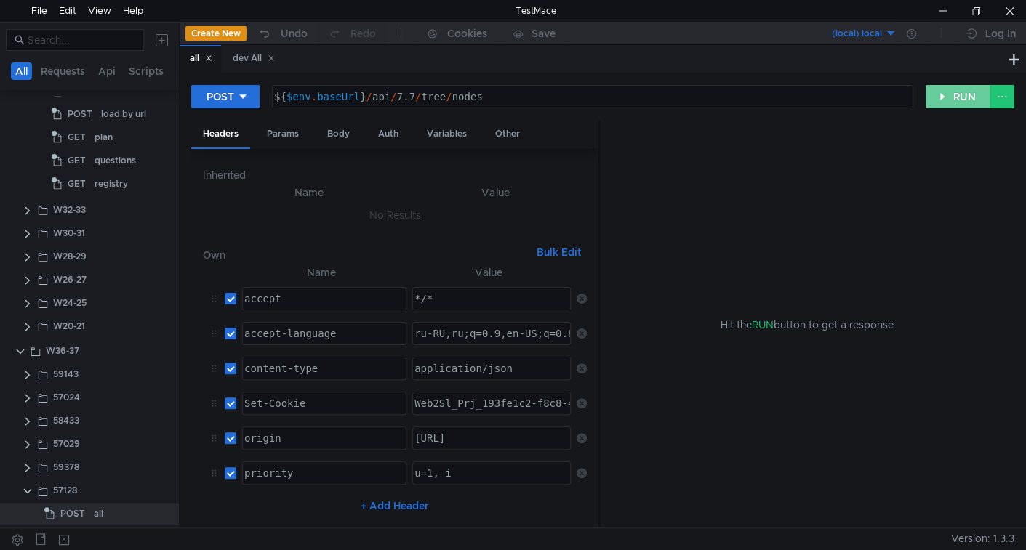
click at [961, 103] on button "RUN" at bounding box center [958, 96] width 65 height 23
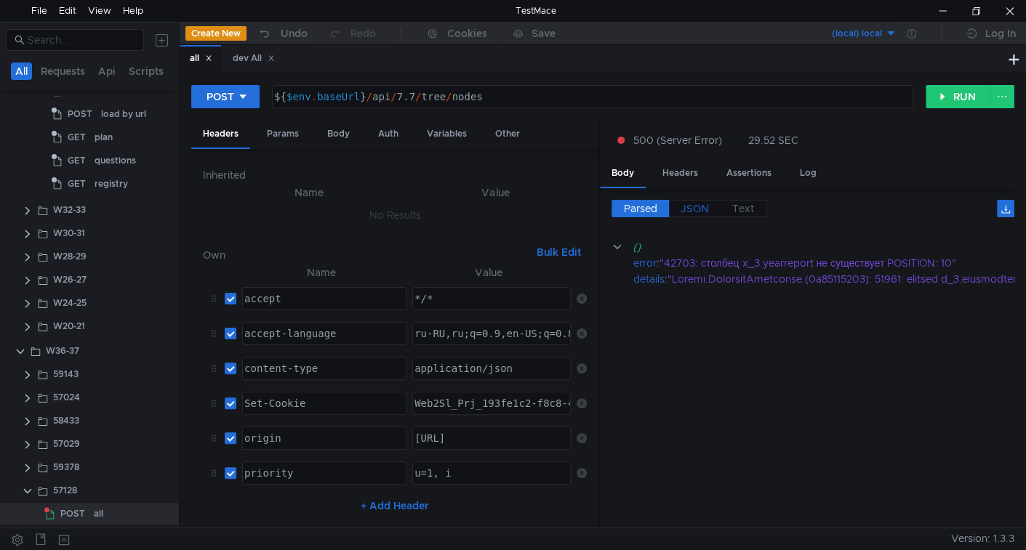
click at [692, 209] on span "JSON" at bounding box center [695, 208] width 28 height 13
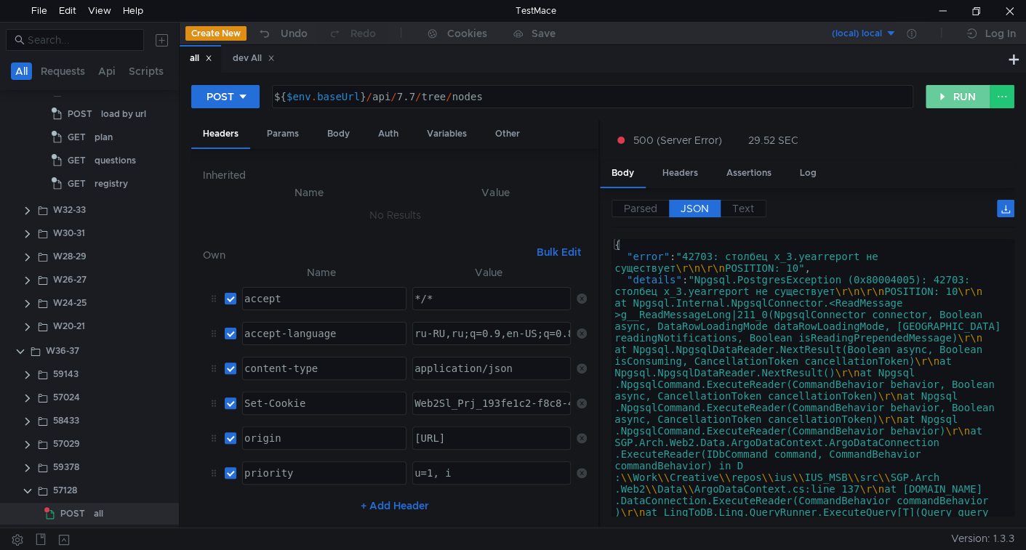
click at [936, 97] on button "RUN" at bounding box center [958, 96] width 65 height 23
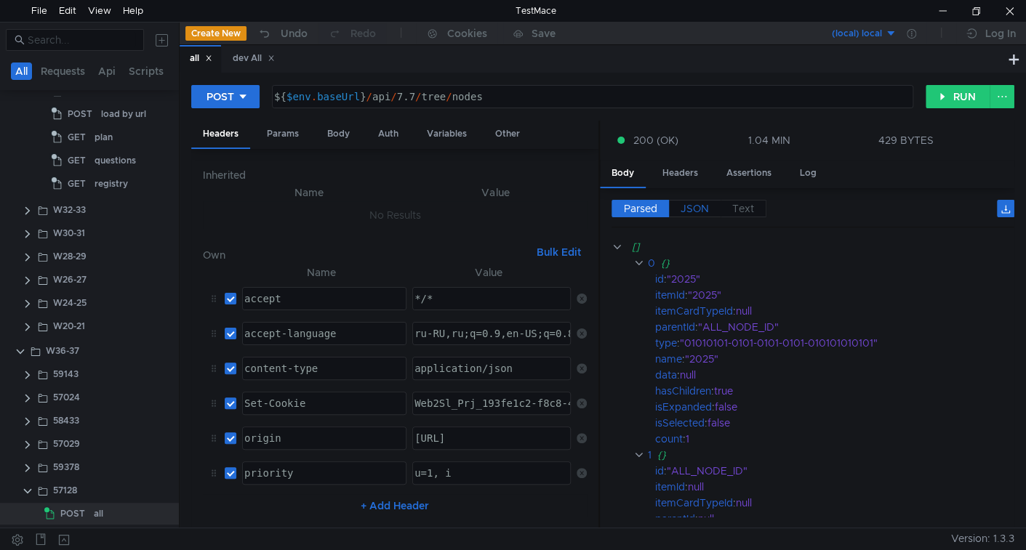
click at [690, 212] on span "JSON" at bounding box center [695, 208] width 28 height 13
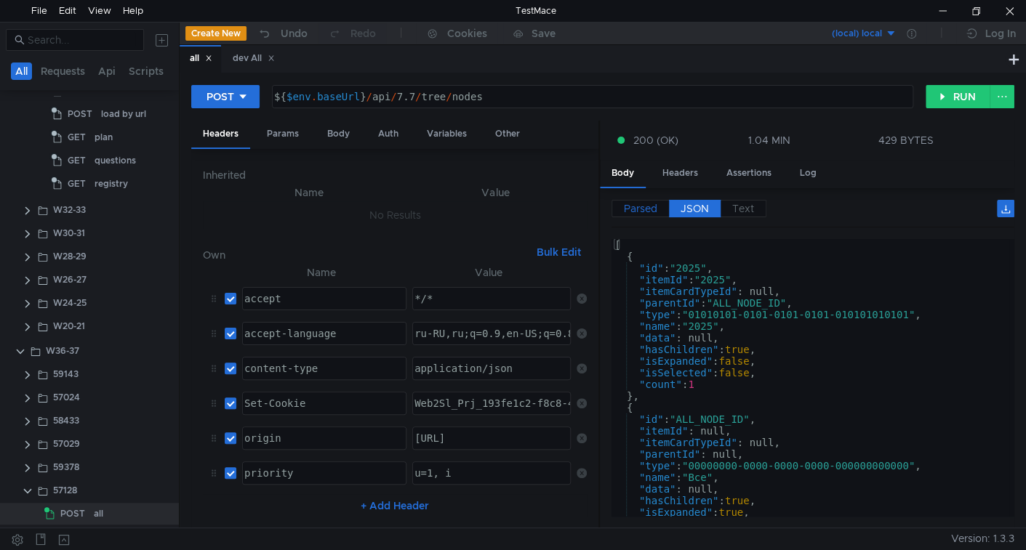
click at [639, 212] on span "Parsed" at bounding box center [640, 208] width 33 height 13
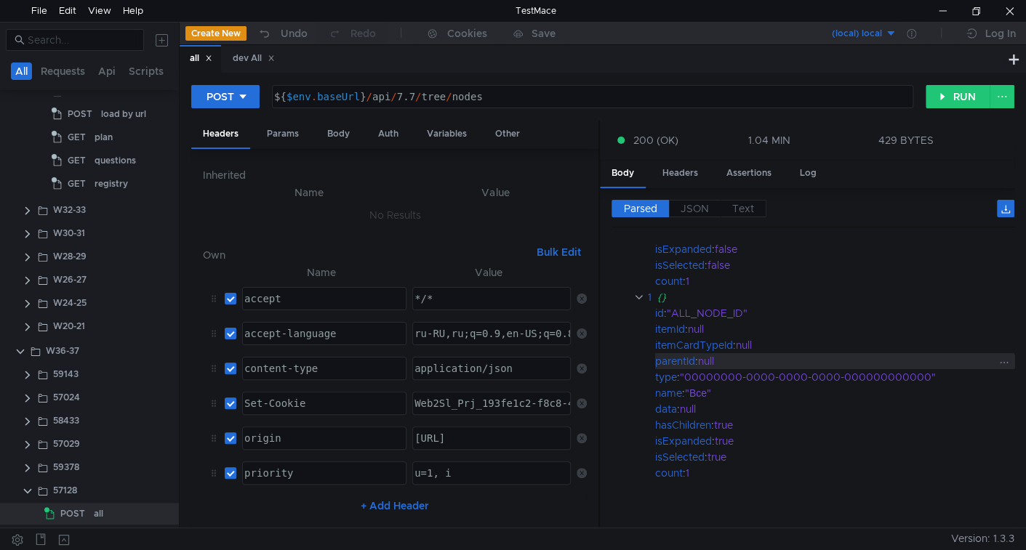
scroll to position [0, 0]
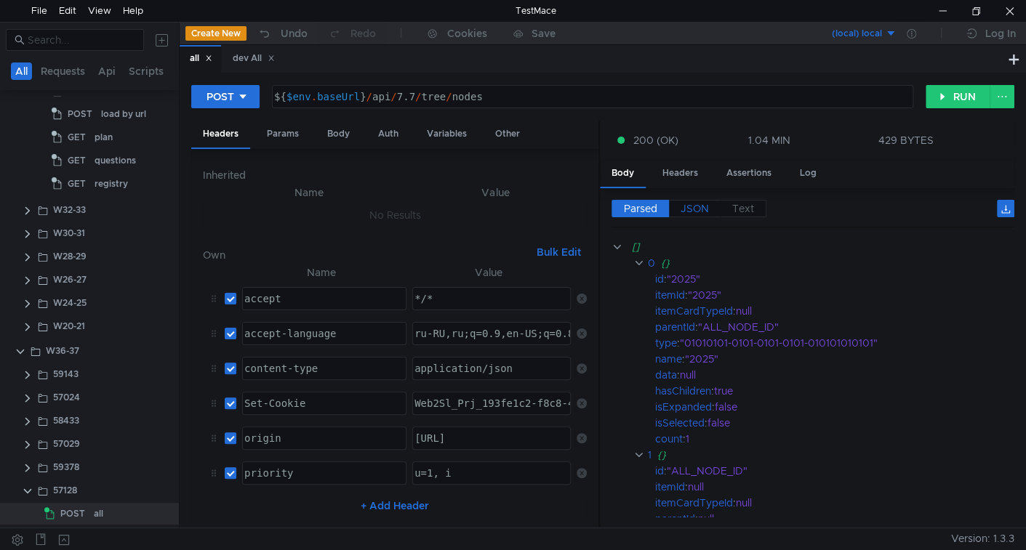
click at [702, 208] on span "JSON" at bounding box center [695, 208] width 28 height 13
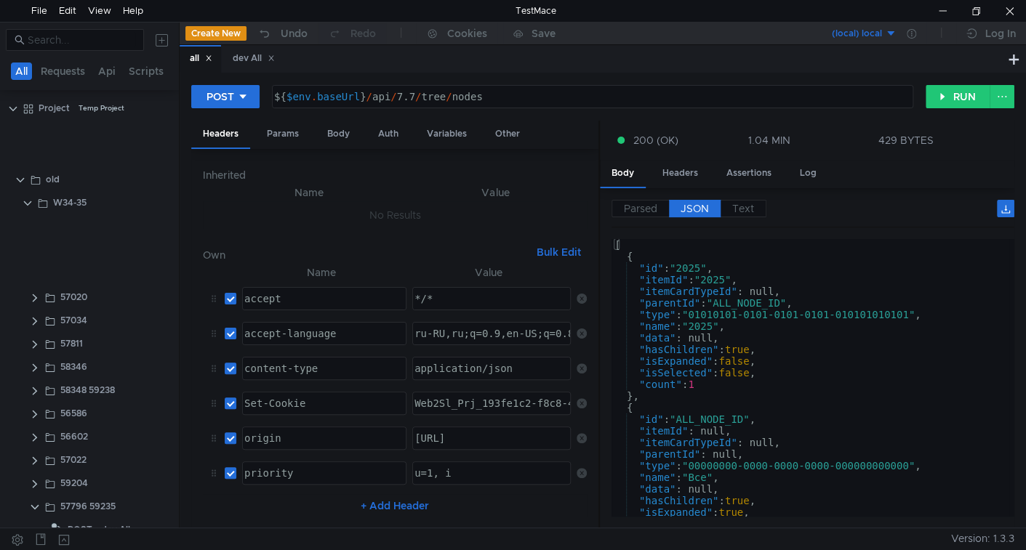
scroll to position [579, 0]
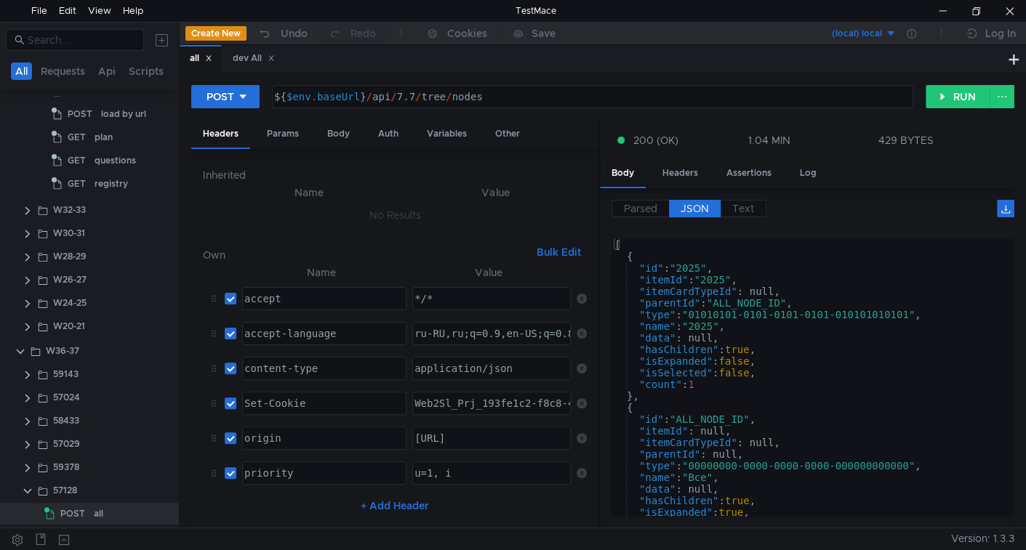
drag, startPoint x: 239, startPoint y: 55, endPoint x: 905, endPoint y: 65, distance: 665.4
click at [239, 54] on div "dev All" at bounding box center [254, 58] width 42 height 15
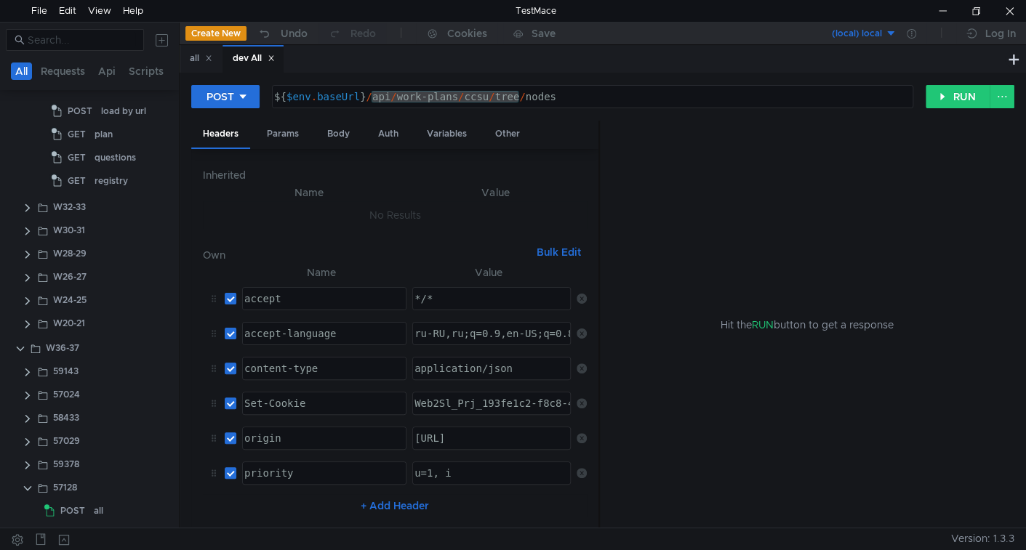
scroll to position [208, 0]
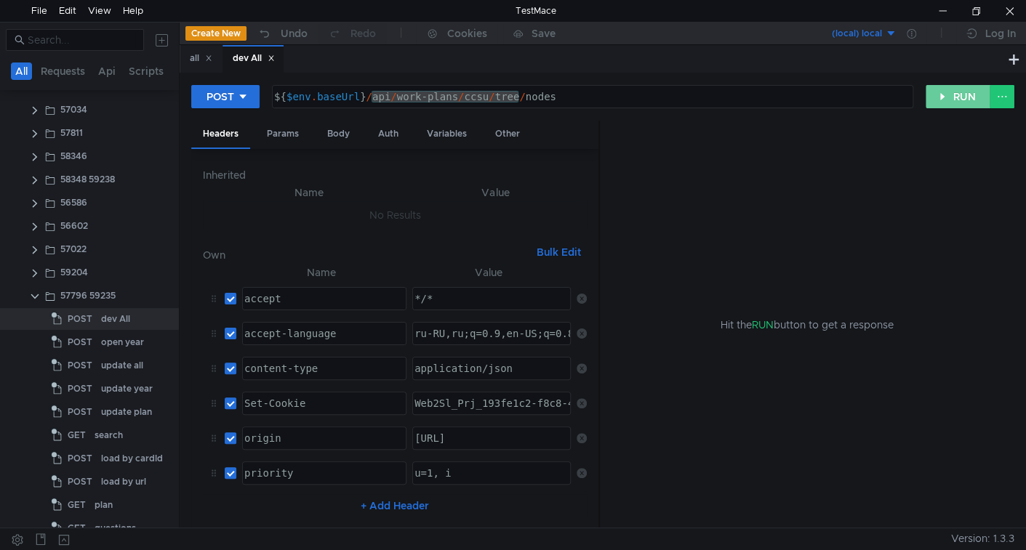
click at [947, 92] on button "RUN" at bounding box center [958, 96] width 65 height 23
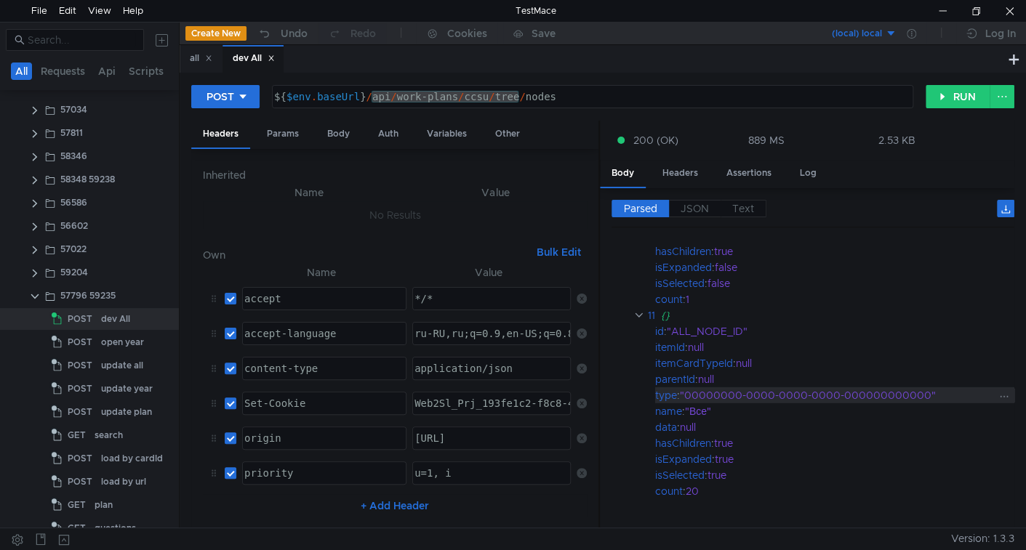
scroll to position [2252, 0]
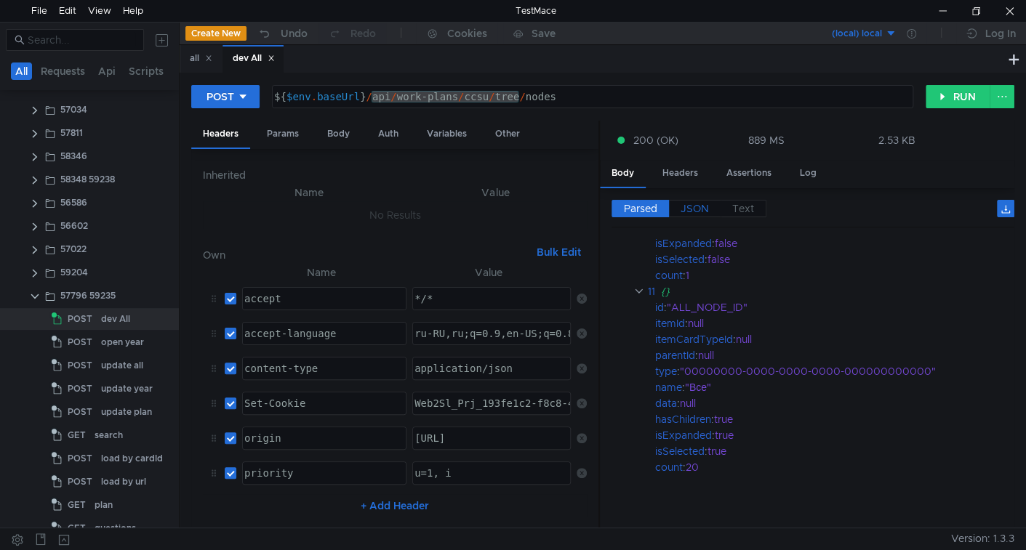
click at [694, 212] on span "JSON" at bounding box center [695, 208] width 28 height 13
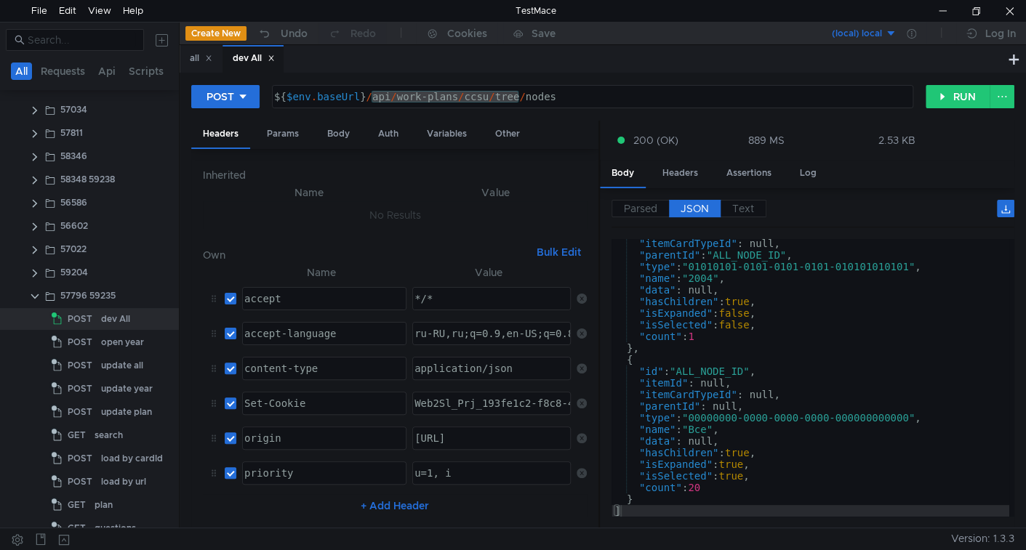
scroll to position [1560, 0]
click at [203, 60] on div "all" at bounding box center [201, 58] width 23 height 15
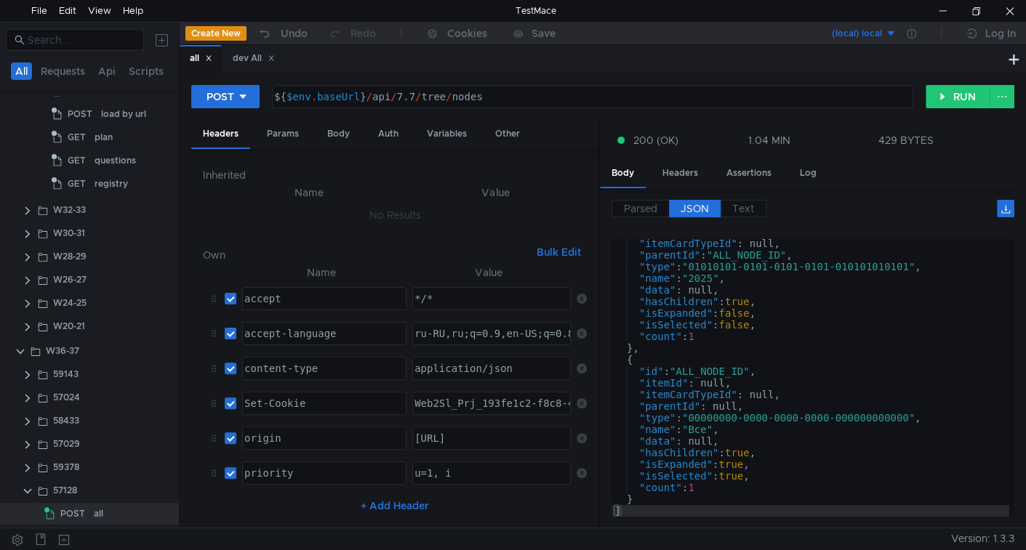
scroll to position [579, 0]
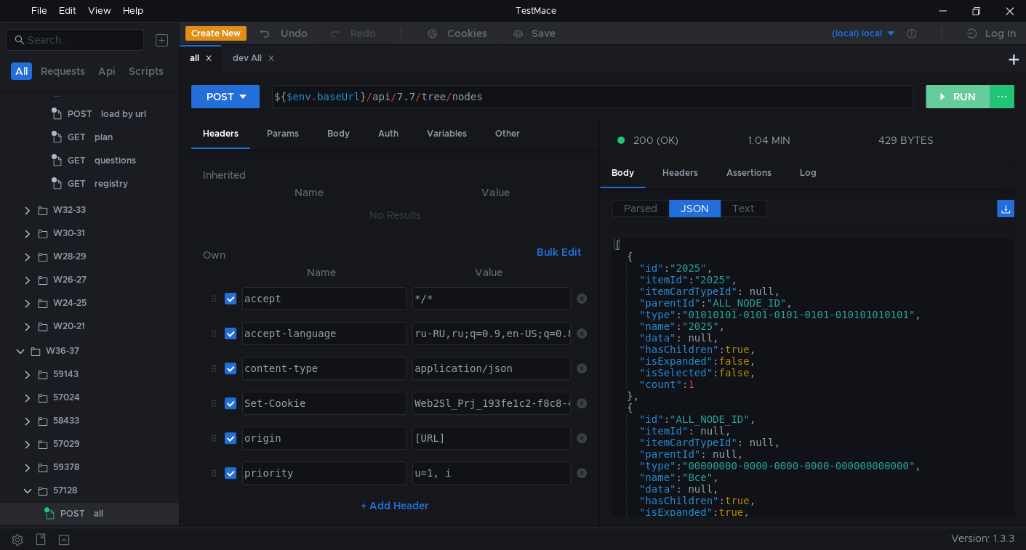
drag, startPoint x: 955, startPoint y: 94, endPoint x: 950, endPoint y: 110, distance: 16.8
click at [955, 95] on button "RUN" at bounding box center [958, 96] width 65 height 23
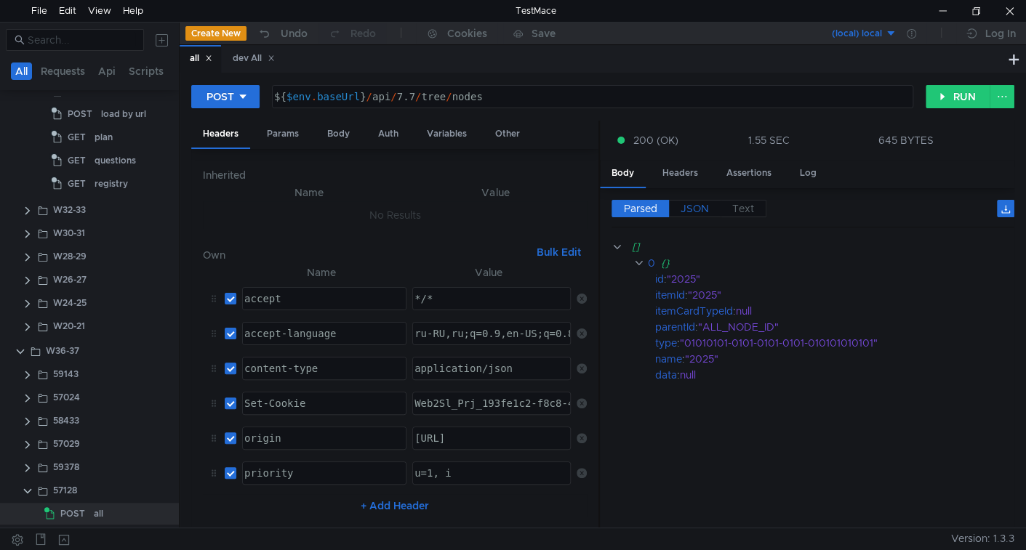
click at [686, 214] on label "JSON" at bounding box center [695, 208] width 52 height 17
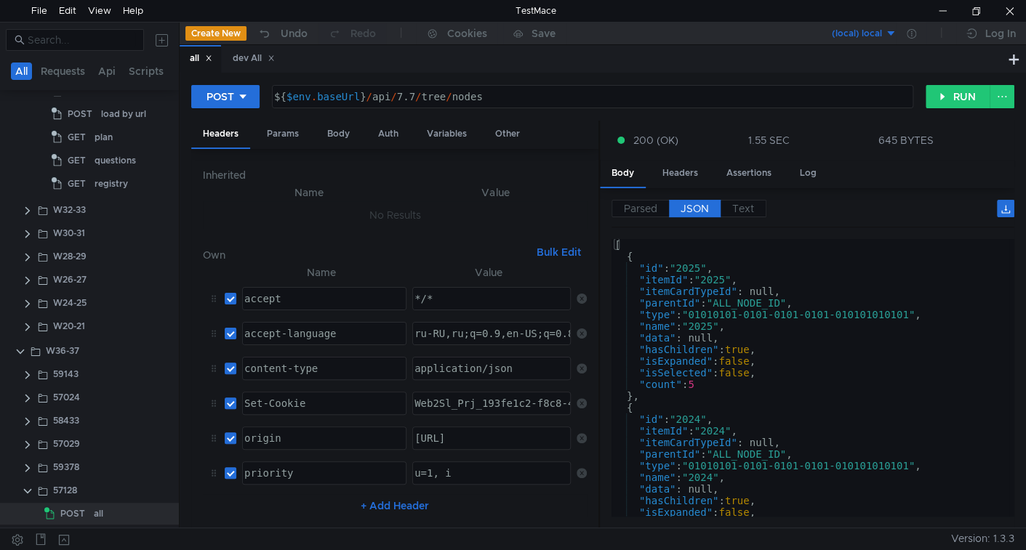
click at [655, 267] on div "[ { "id" : "2025" , "itemId" : "2025" , "itemCardTypeId" : null, "parentId" : "…" at bounding box center [811, 389] width 398 height 301
click at [654, 267] on div "[ { "id" : "2025" , "itemId" : "2025" , "itemCardTypeId" : null, "parentId" : "…" at bounding box center [811, 389] width 398 height 301
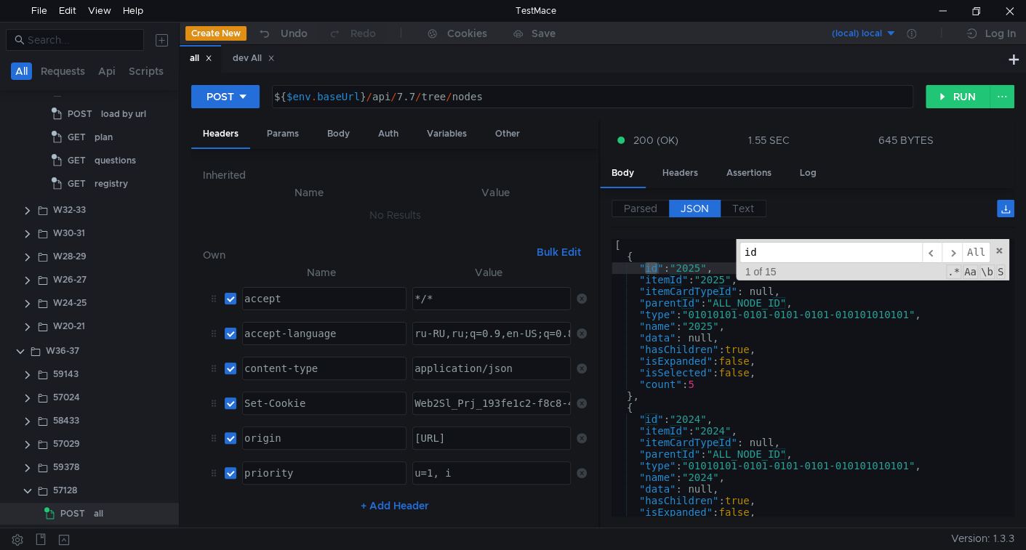
type textarea ""name": "2025","
click at [668, 329] on div "[ { "id" : "2025" , "itemId" : "2025" , "itemCardTypeId" : null, "parentId" : "…" at bounding box center [811, 389] width 398 height 301
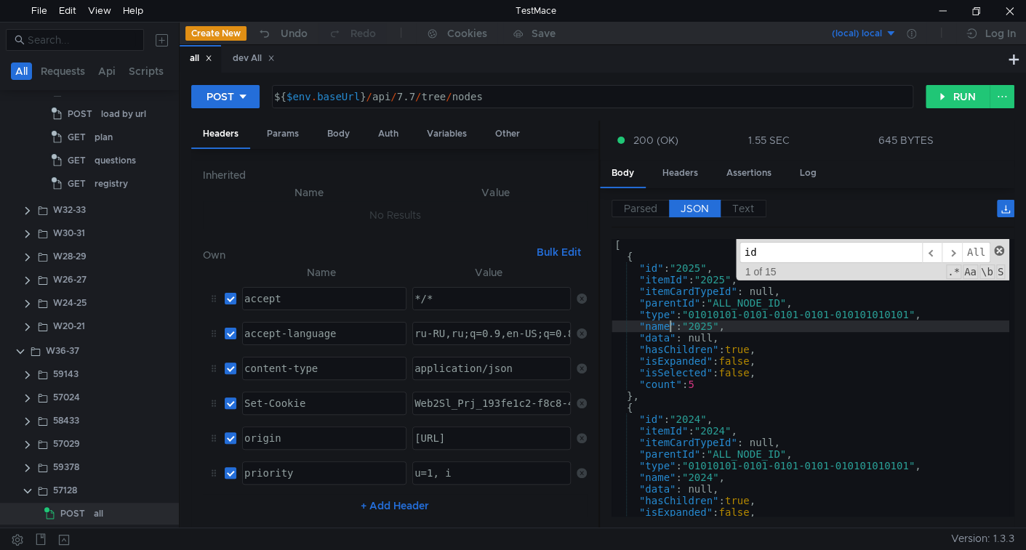
click at [998, 251] on span at bounding box center [999, 251] width 10 height 10
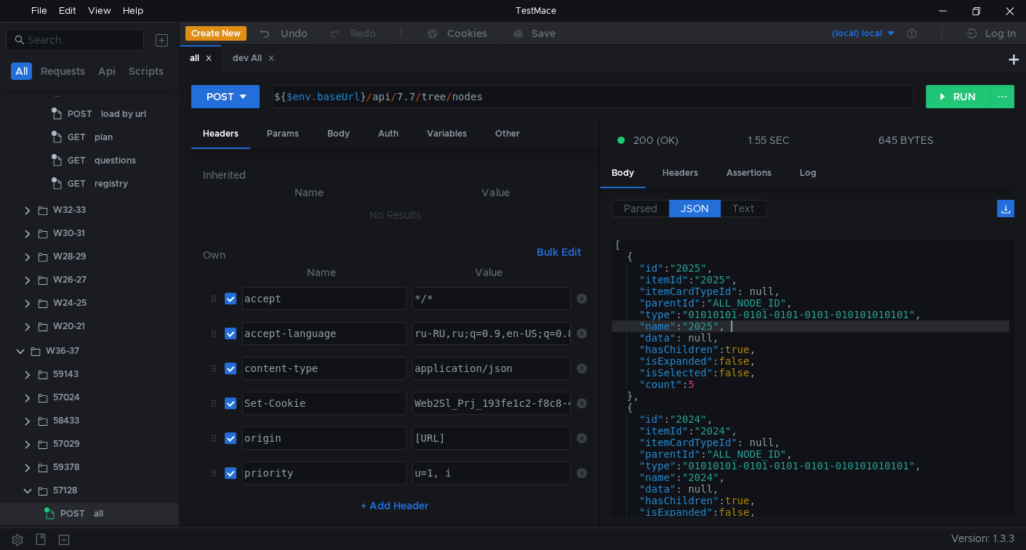
click at [778, 321] on div "[ { "id" : "2025" , "itemId" : "2025" , "itemCardTypeId" : null, "parentId" : "…" at bounding box center [811, 389] width 398 height 301
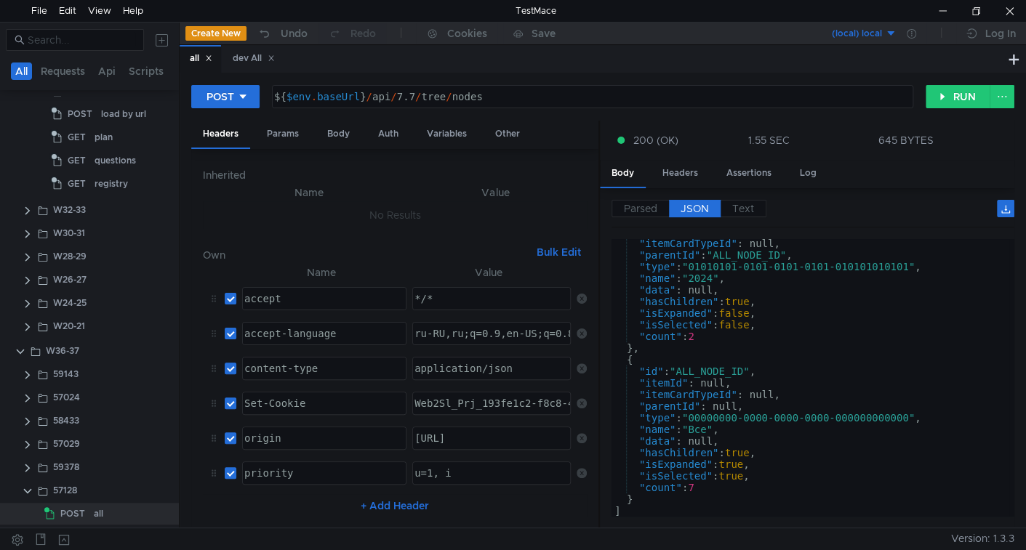
scroll to position [199, 0]
click at [236, 62] on div "dev All" at bounding box center [254, 58] width 42 height 15
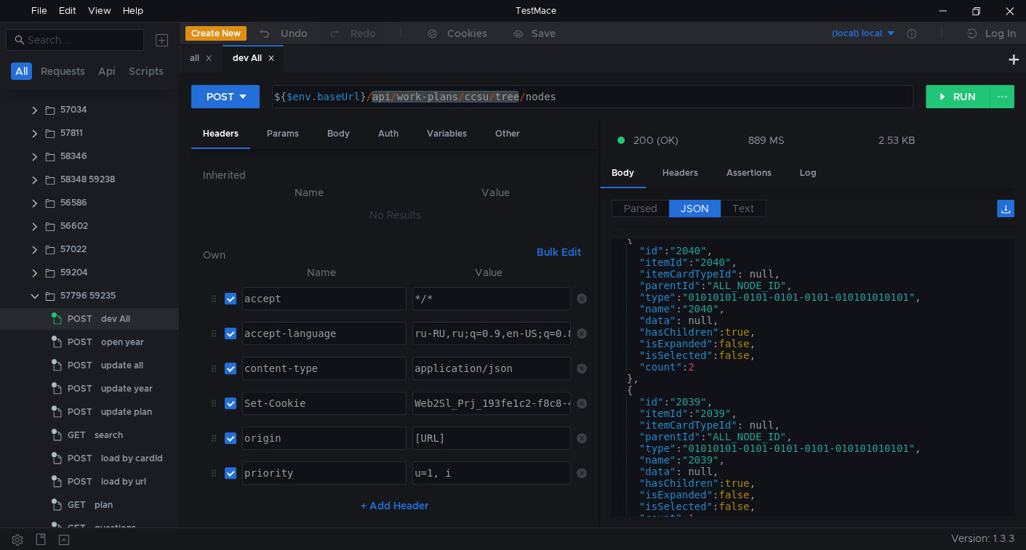
scroll to position [0, 0]
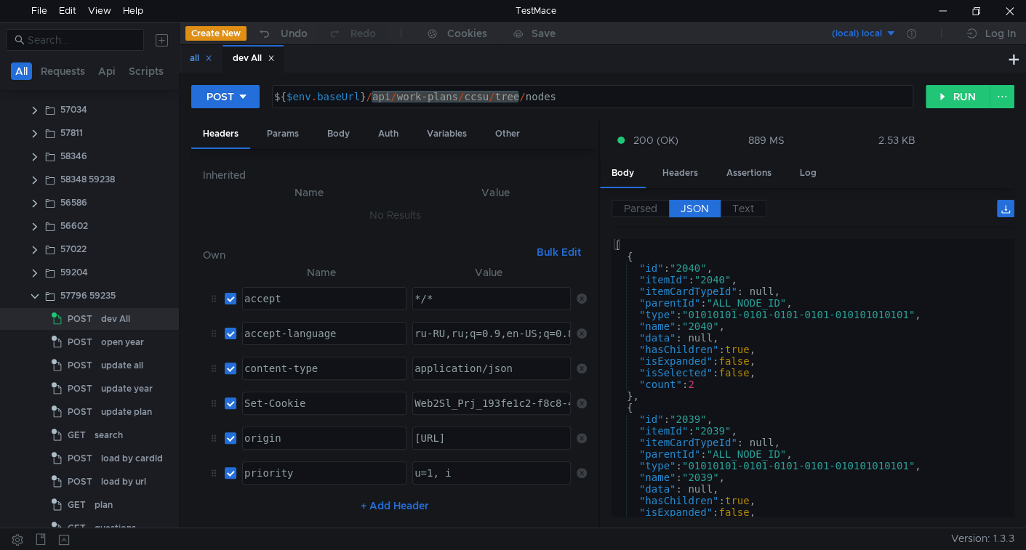
click at [196, 63] on div "all" at bounding box center [201, 58] width 23 height 15
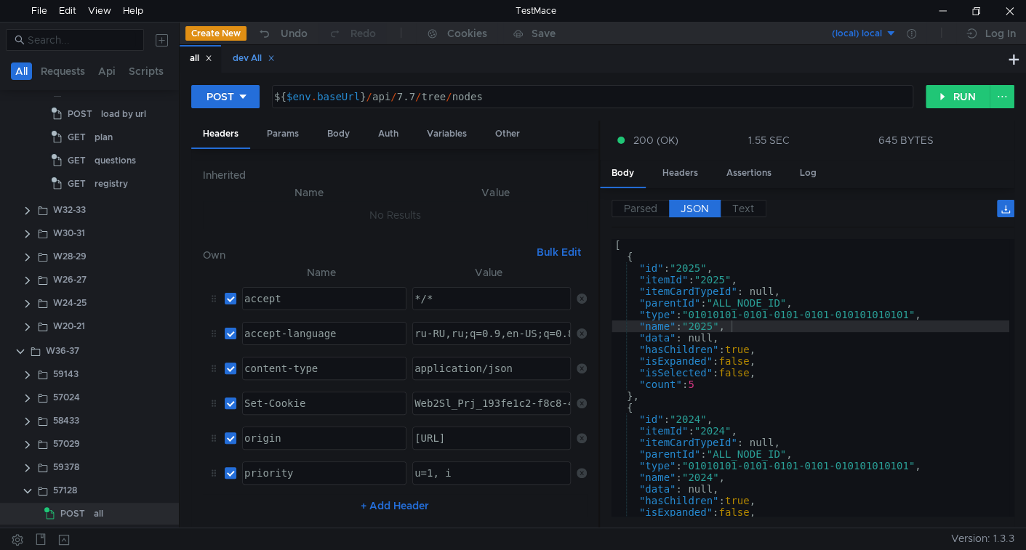
click at [238, 57] on div "dev All" at bounding box center [254, 58] width 42 height 15
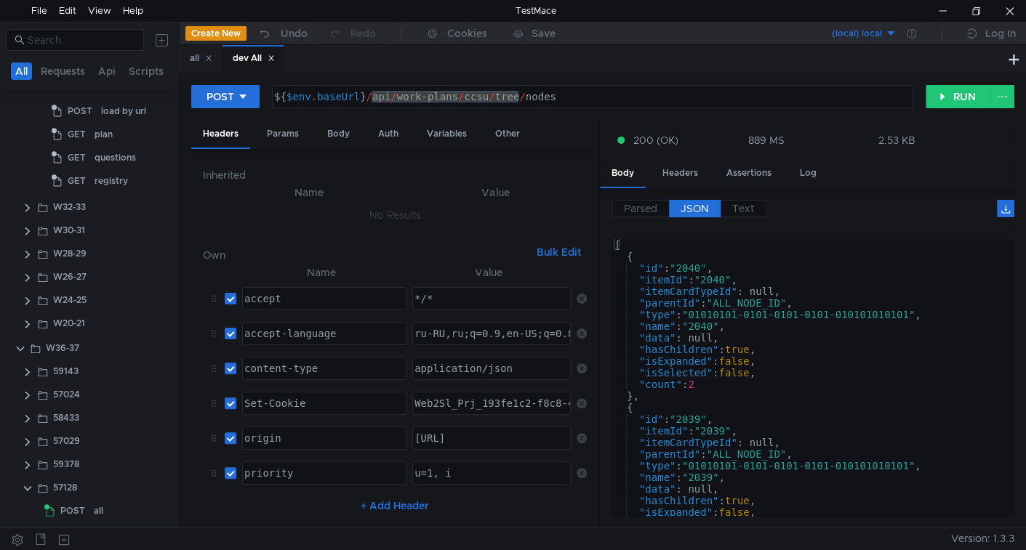
scroll to position [208, 0]
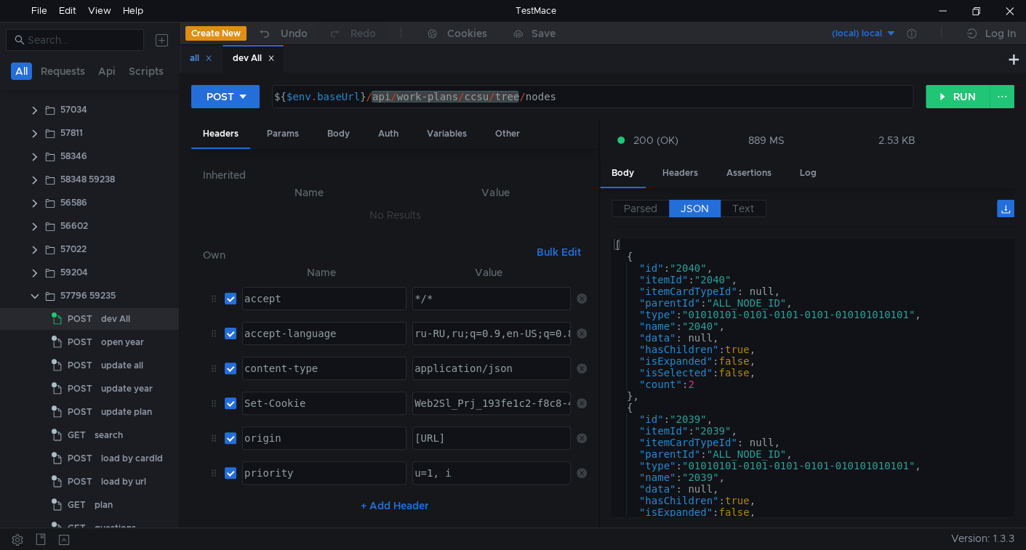
click at [188, 62] on div "all" at bounding box center [200, 58] width 41 height 27
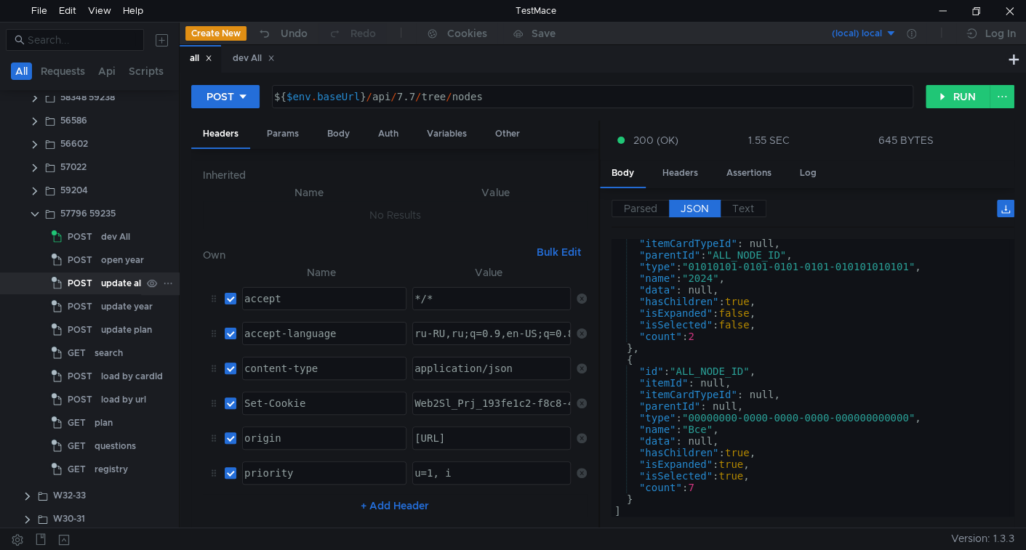
scroll to position [217, 0]
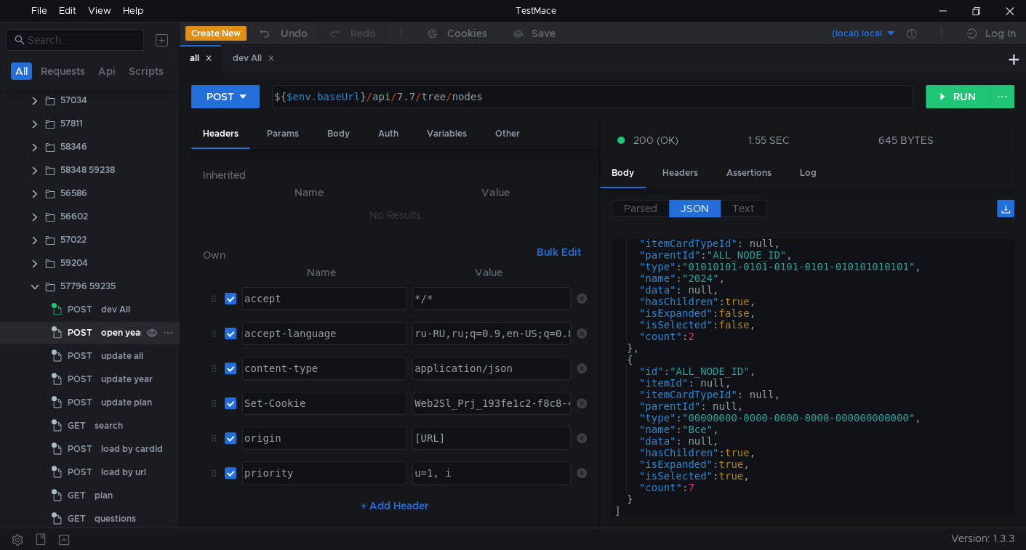
click at [114, 330] on div "open year" at bounding box center [122, 333] width 43 height 22
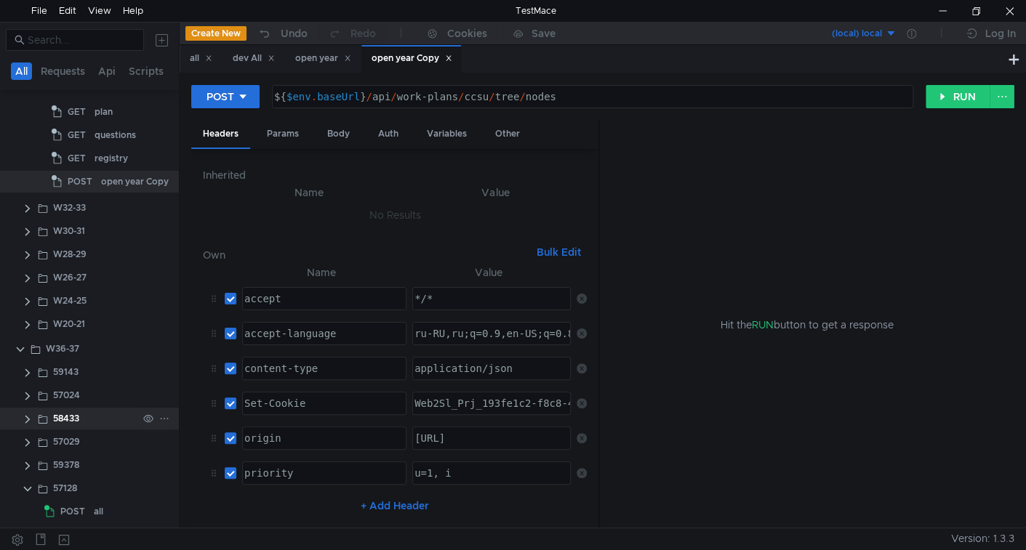
scroll to position [605, 0]
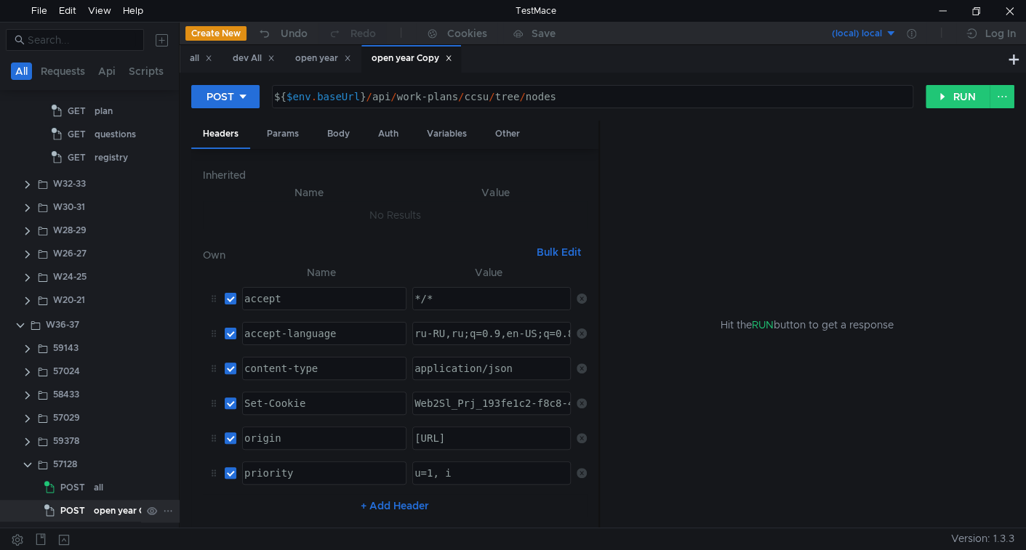
click at [99, 511] on div "open year Copy" at bounding box center [128, 511] width 68 height 22
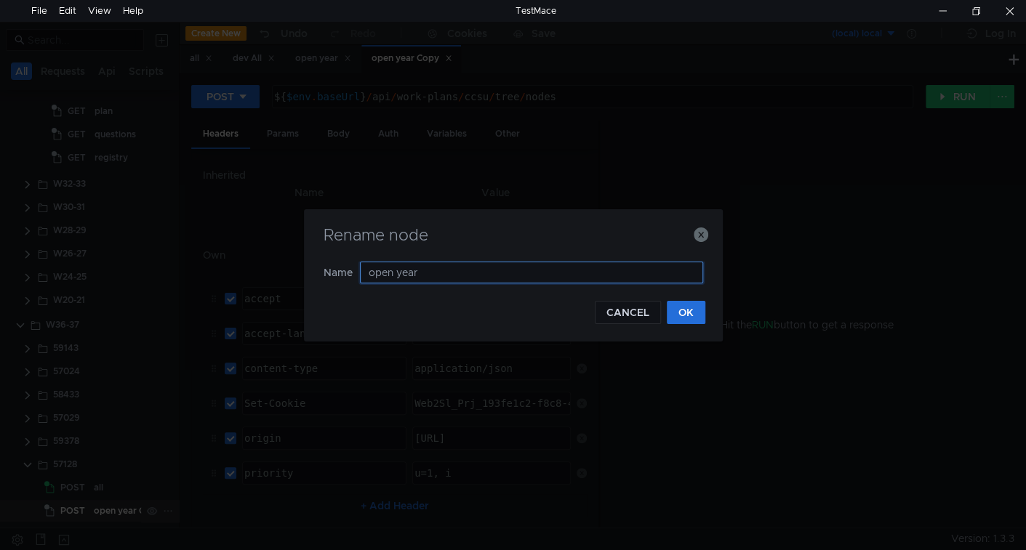
type input "open year"
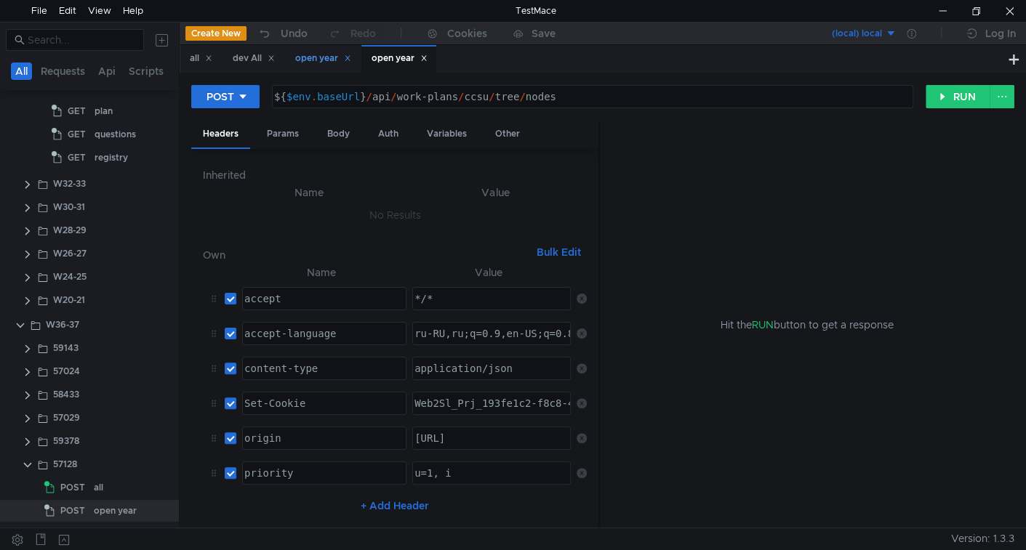
click at [316, 59] on div "open year" at bounding box center [323, 58] width 56 height 15
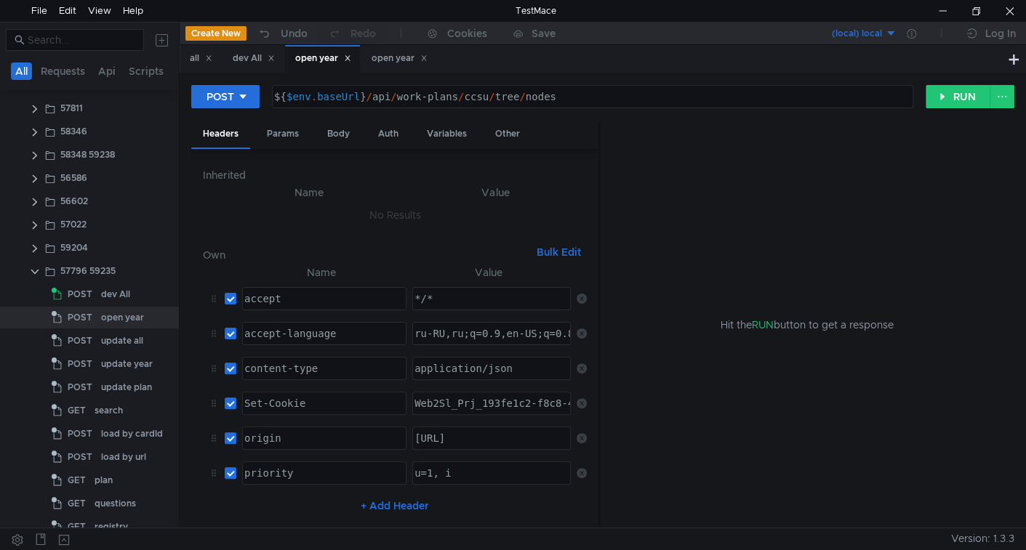
click at [351, 62] on icon at bounding box center [347, 58] width 7 height 7
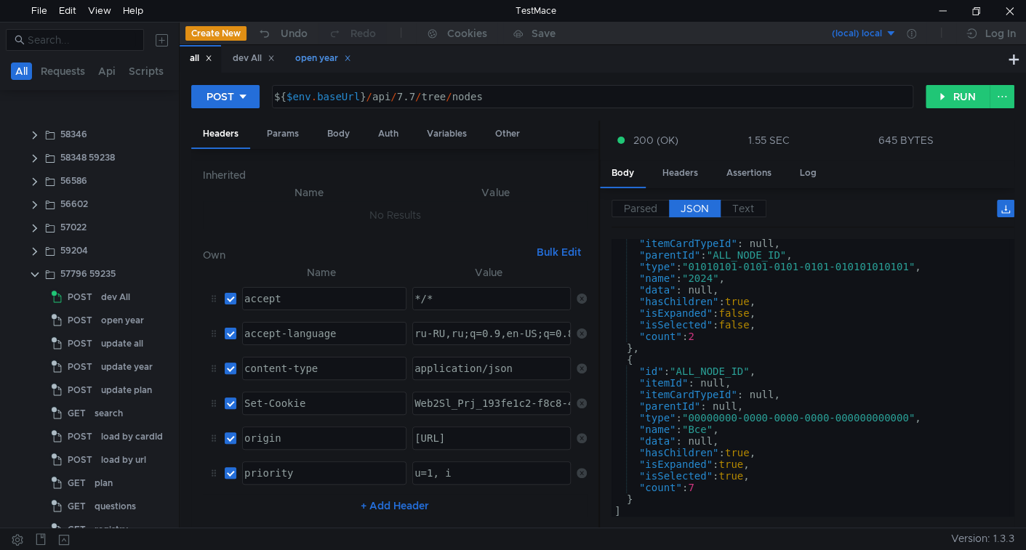
scroll to position [601, 0]
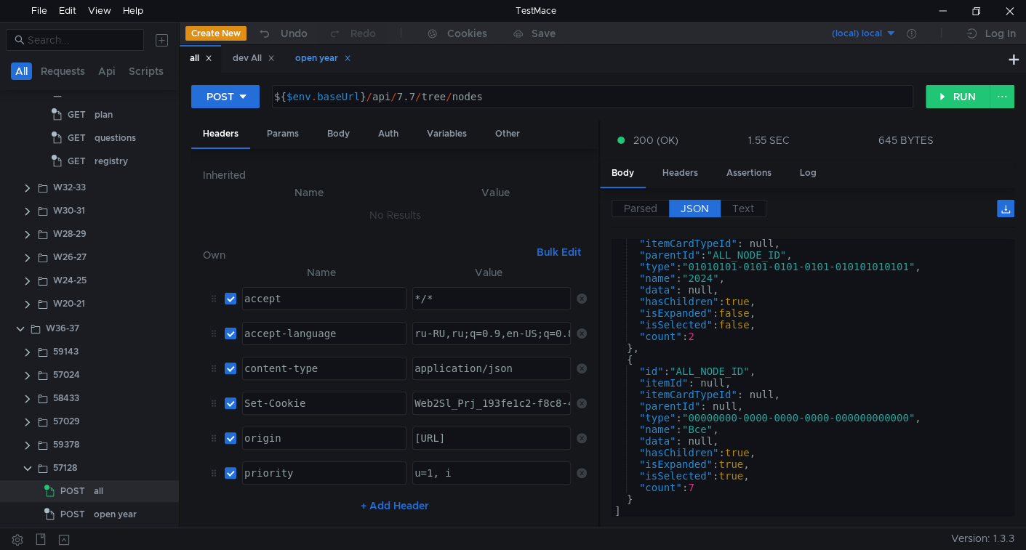
click at [320, 60] on div "open year" at bounding box center [323, 58] width 56 height 15
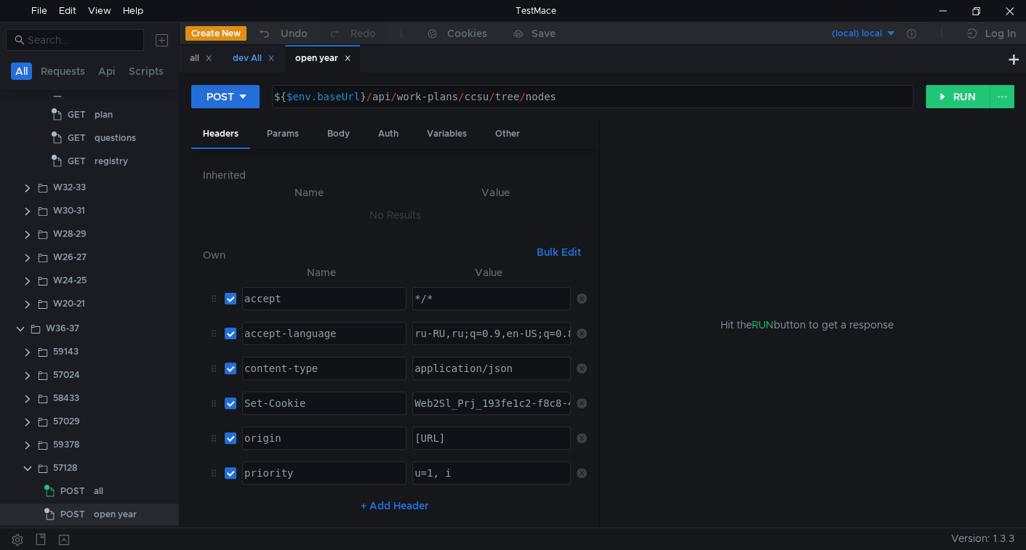
click at [248, 60] on div "dev All" at bounding box center [254, 58] width 42 height 15
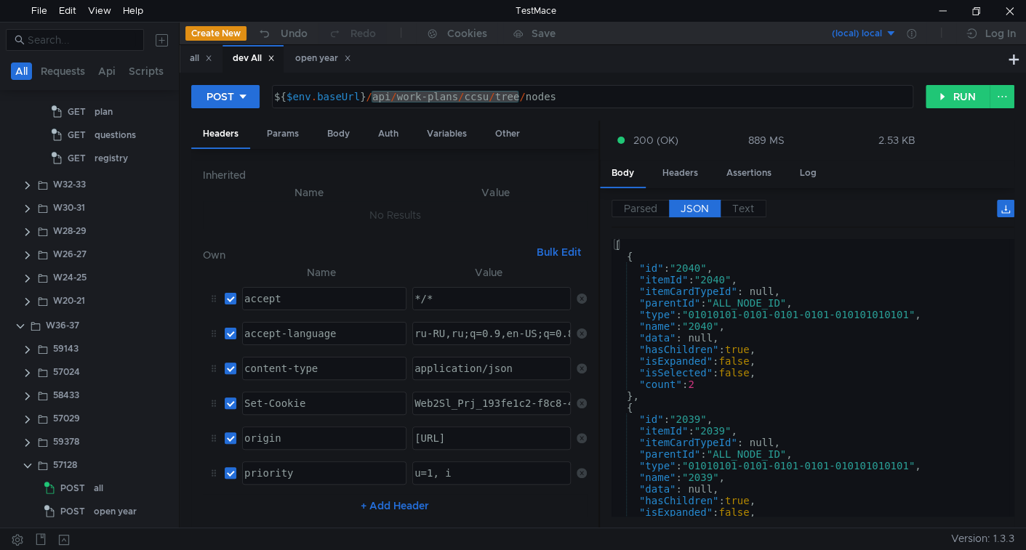
scroll to position [208, 0]
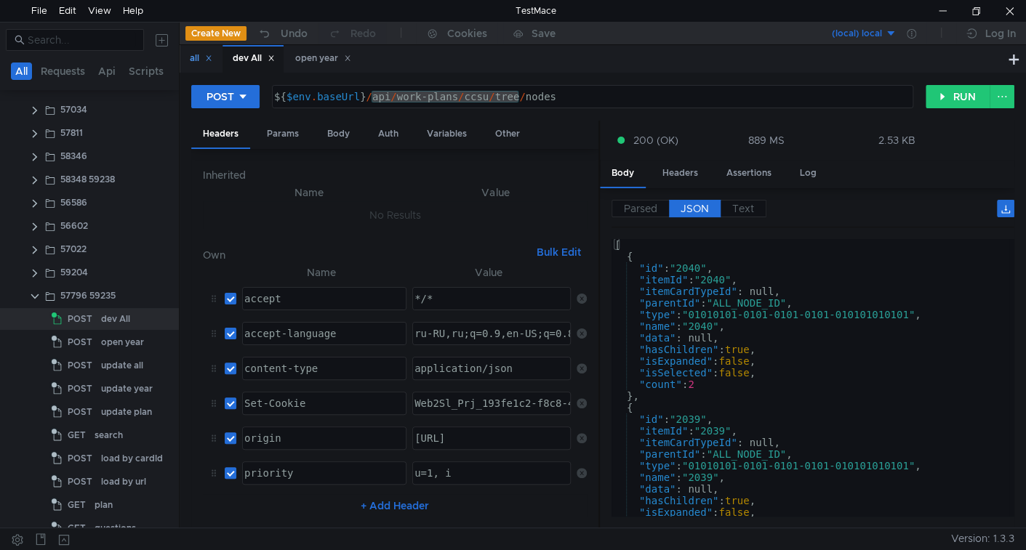
click at [199, 64] on div "all" at bounding box center [201, 58] width 23 height 15
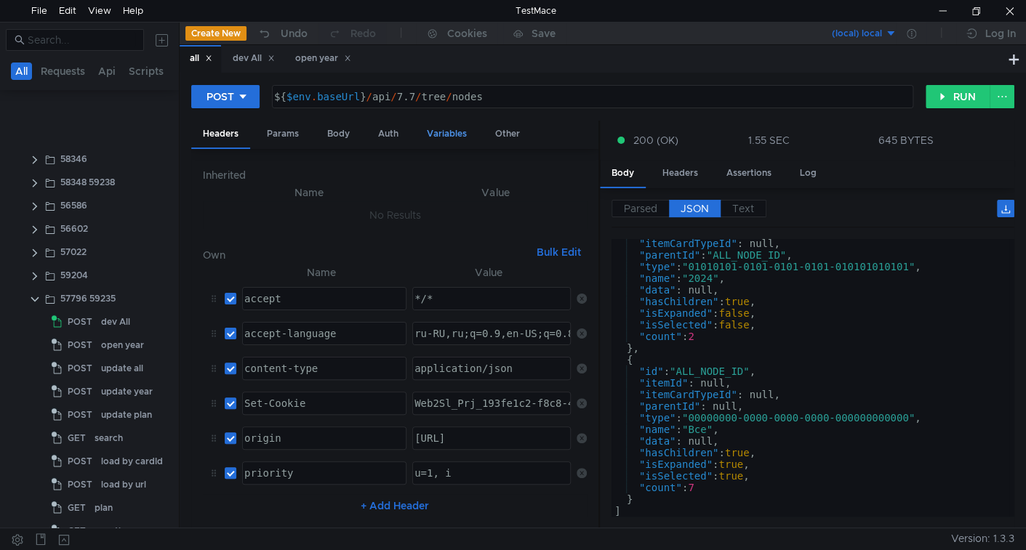
scroll to position [601, 0]
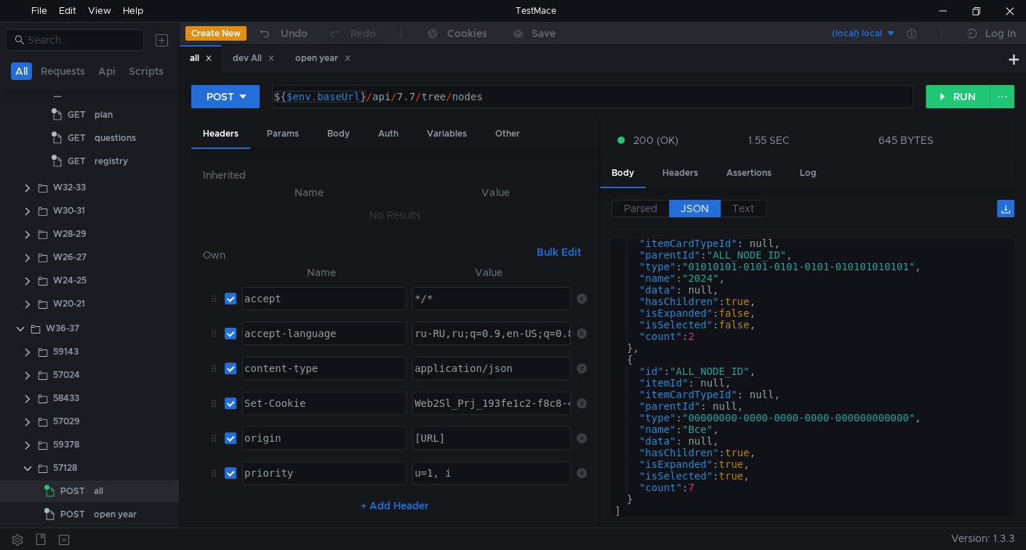
type textarea "${$env.baseUrl}/api/7.7/tree/nodes"
drag, startPoint x: 366, startPoint y: 97, endPoint x: 555, endPoint y: 108, distance: 189.3
click at [555, 108] on div "${$env.baseUrl}/api/7.7/tree/nodes ${ $env . baseUrl } / api / 7.7 / tree / nod…" at bounding box center [592, 96] width 641 height 23
click at [323, 59] on div "open year" at bounding box center [323, 58] width 56 height 15
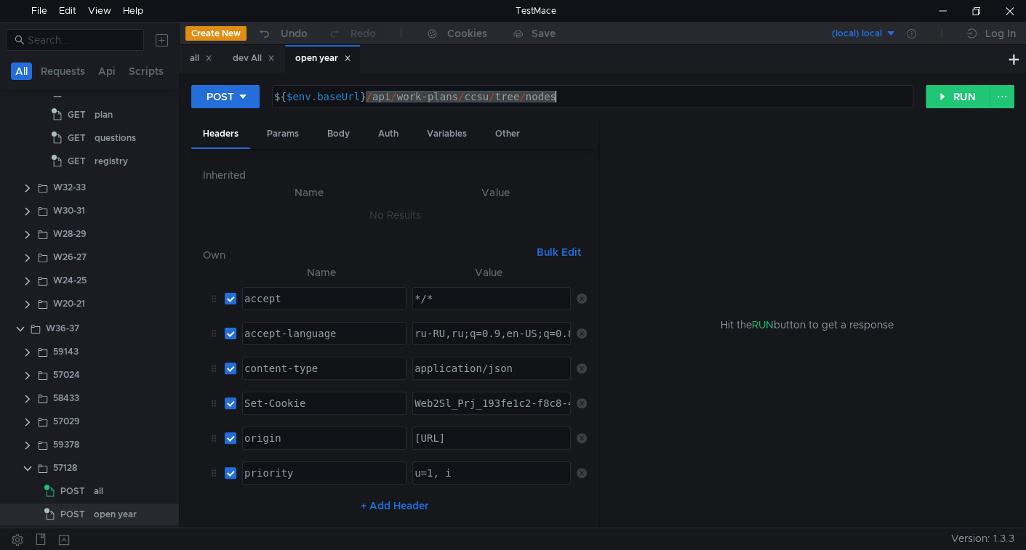
drag, startPoint x: 367, startPoint y: 95, endPoint x: 569, endPoint y: 98, distance: 202.2
click at [569, 98] on div "${ $env . baseUrl } / api / work-plans / ccsu / tree / nodes" at bounding box center [591, 108] width 640 height 35
paste textarea "7.7"
type textarea "${$env.baseUrl}/api/7.7/tree/nodes"
click at [334, 132] on div "Body" at bounding box center [339, 134] width 46 height 27
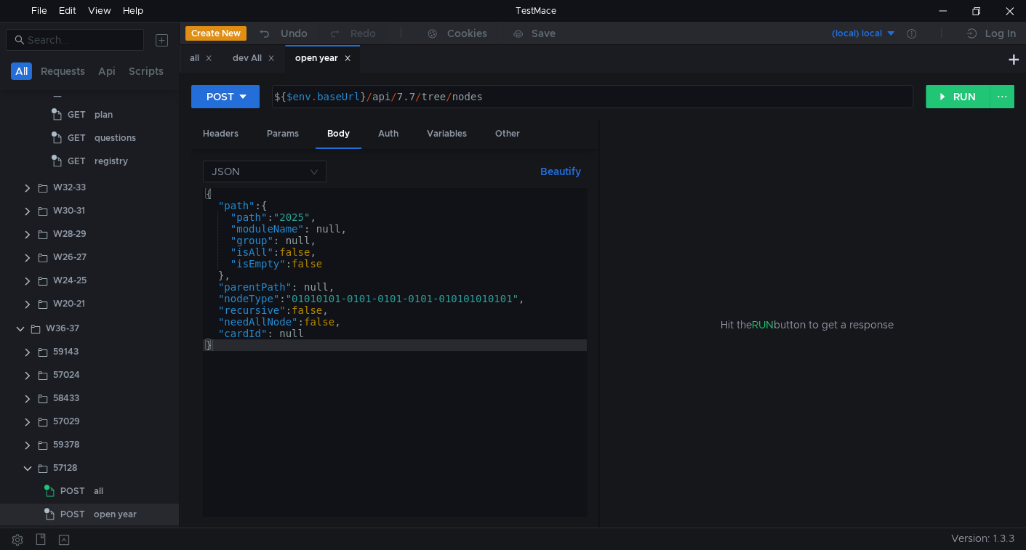
click at [351, 60] on icon at bounding box center [347, 58] width 7 height 7
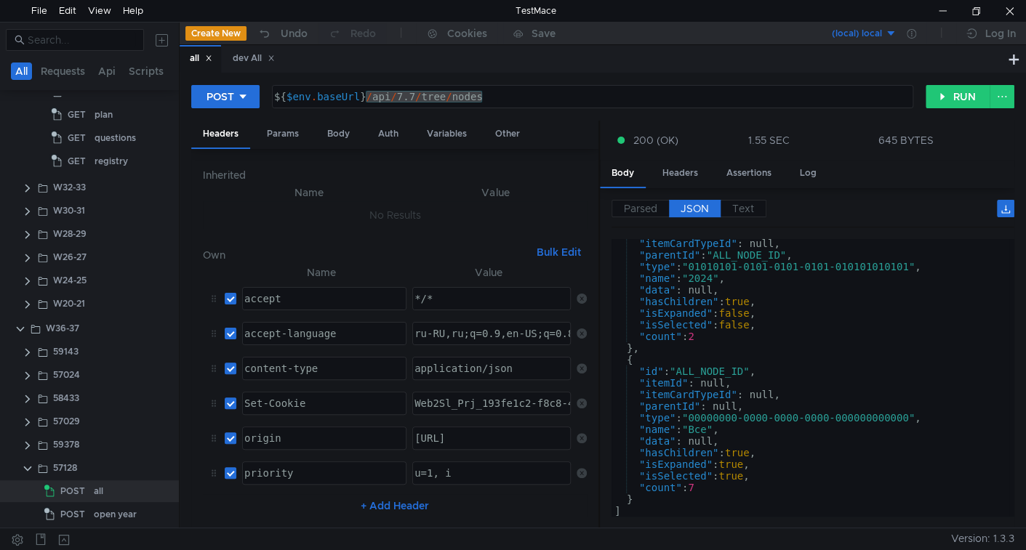
click at [212, 57] on icon at bounding box center [209, 58] width 5 height 5
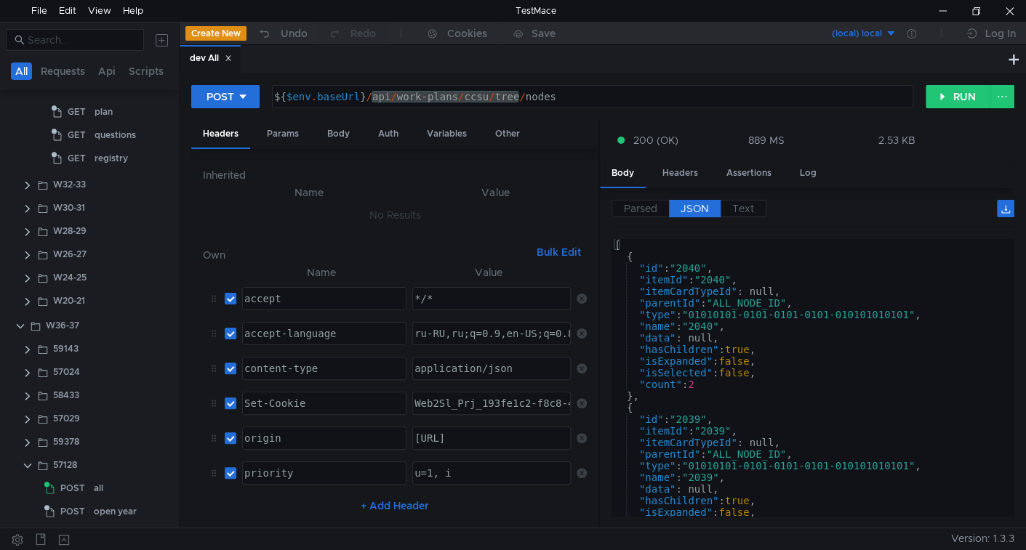
scroll to position [605, 0]
click at [94, 485] on div "all" at bounding box center [98, 488] width 9 height 22
click at [98, 513] on div "open year" at bounding box center [115, 511] width 43 height 22
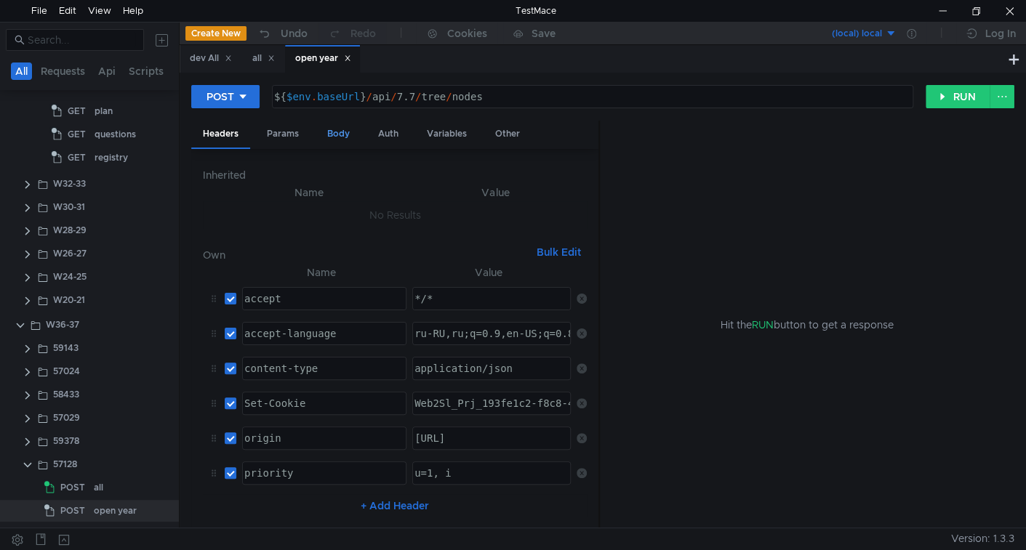
click at [345, 132] on div "Body" at bounding box center [339, 134] width 46 height 27
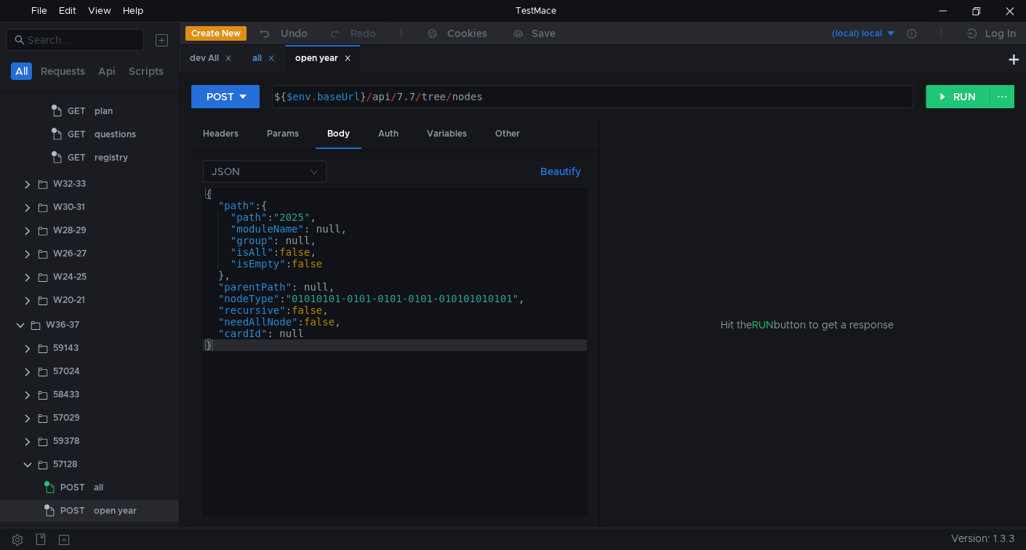
click at [263, 60] on div "all" at bounding box center [263, 58] width 23 height 15
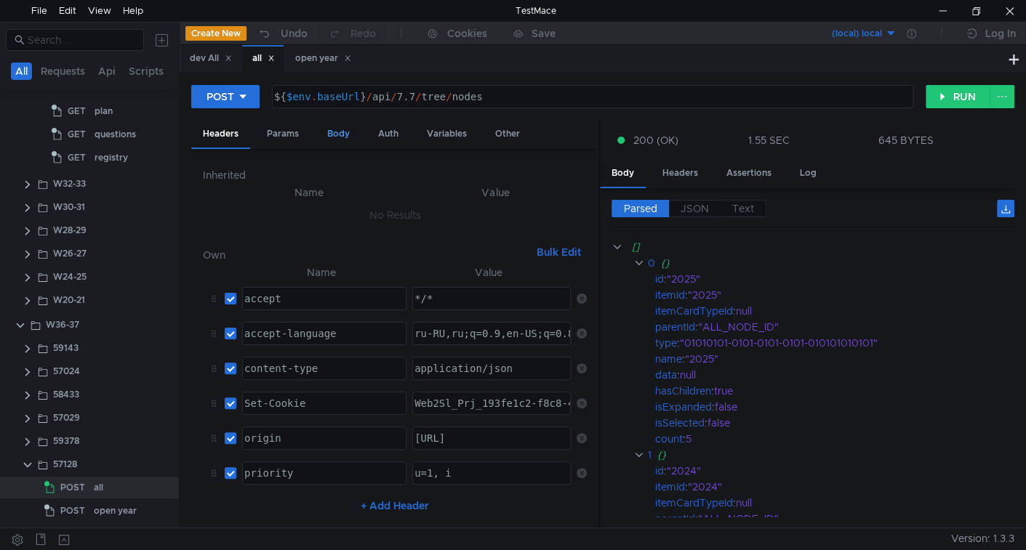
click at [335, 138] on div "Body" at bounding box center [339, 134] width 46 height 27
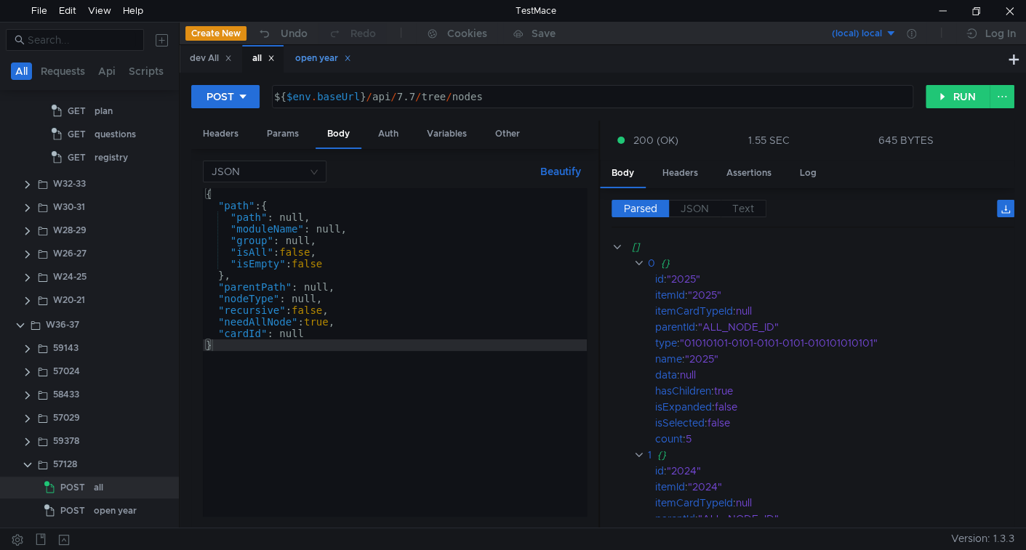
click at [323, 60] on div "open year" at bounding box center [323, 58] width 56 height 15
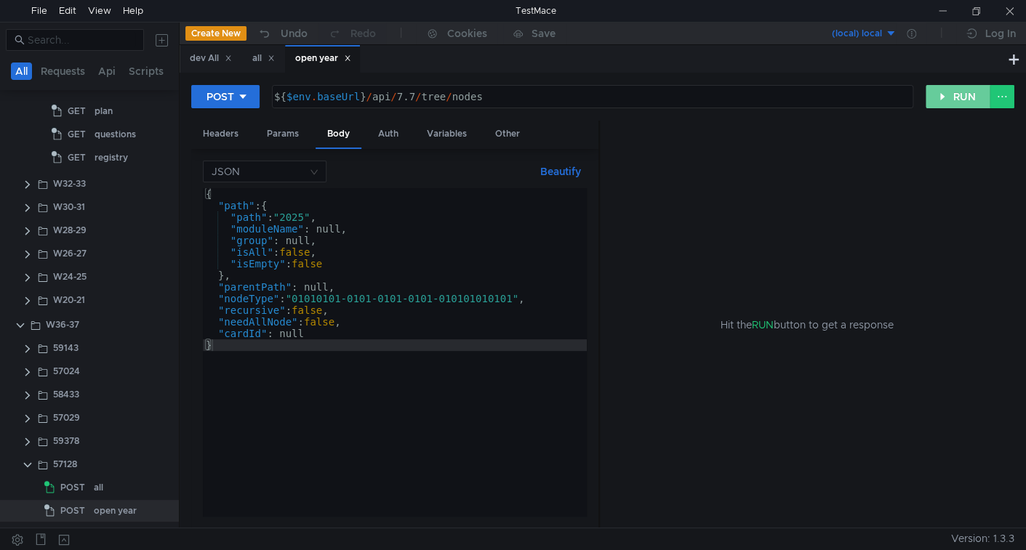
click at [954, 93] on button "RUN" at bounding box center [958, 96] width 65 height 23
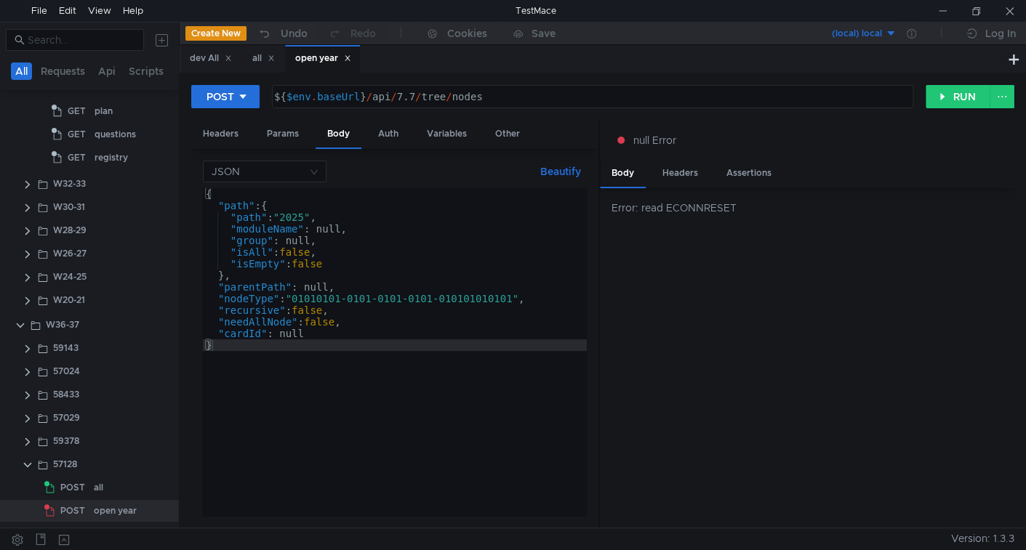
click at [257, 52] on div "all" at bounding box center [263, 58] width 23 height 15
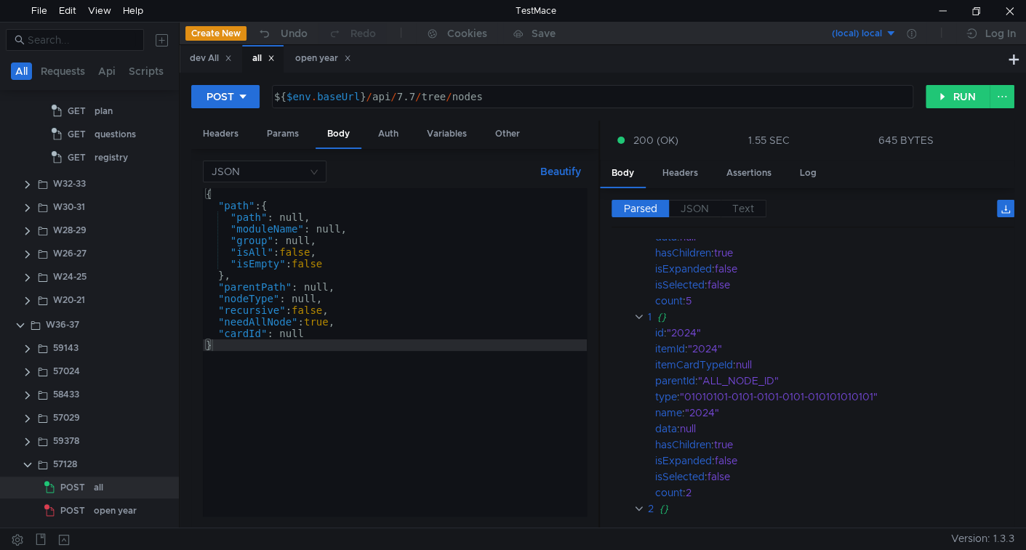
scroll to position [0, 0]
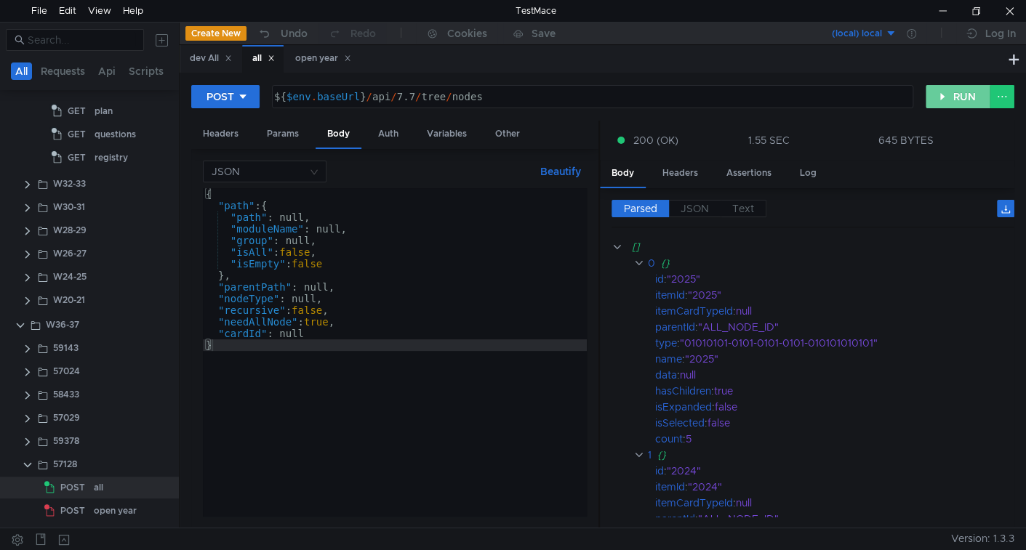
click at [943, 90] on button "RUN" at bounding box center [958, 96] width 65 height 23
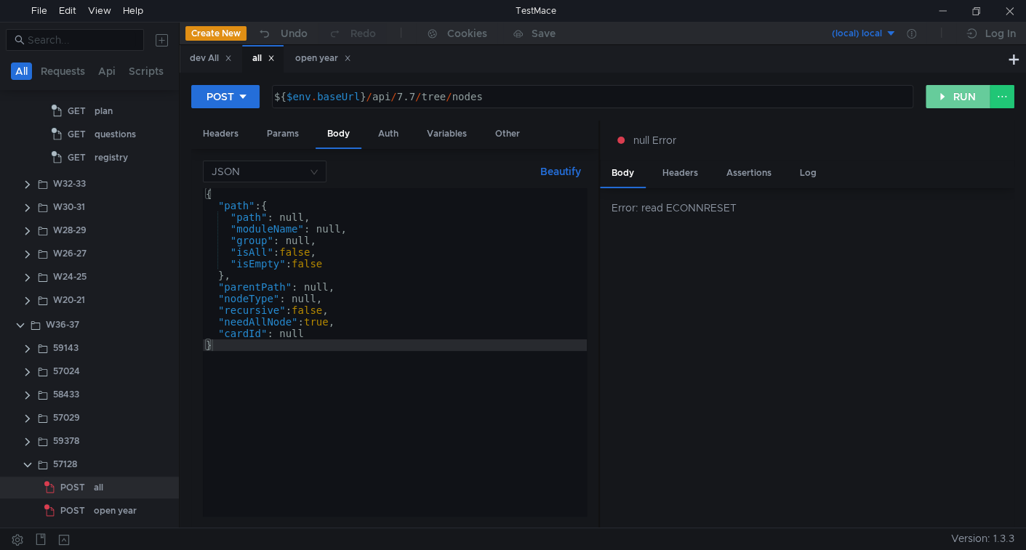
click at [955, 107] on button "RUN" at bounding box center [958, 96] width 65 height 23
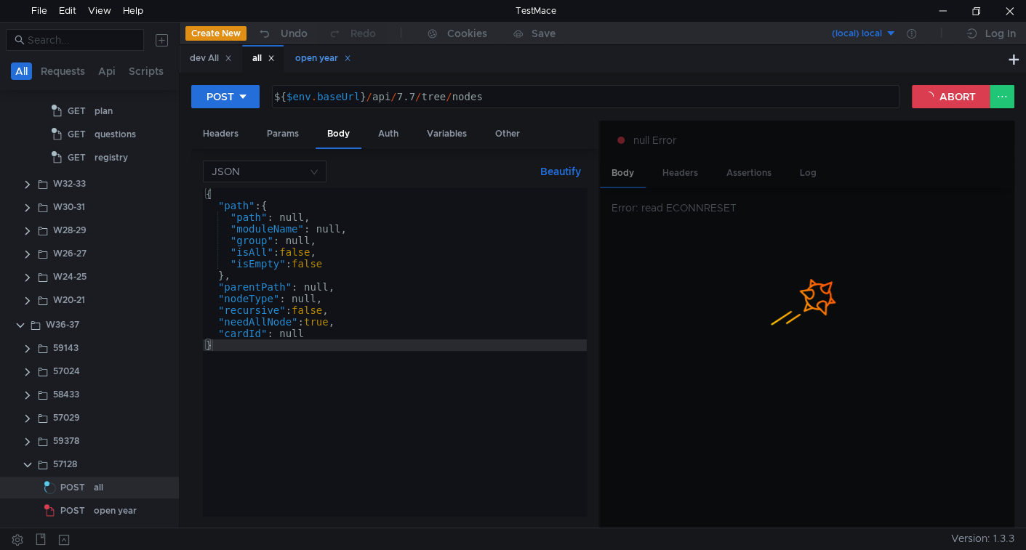
click at [313, 57] on div "open year" at bounding box center [323, 58] width 56 height 15
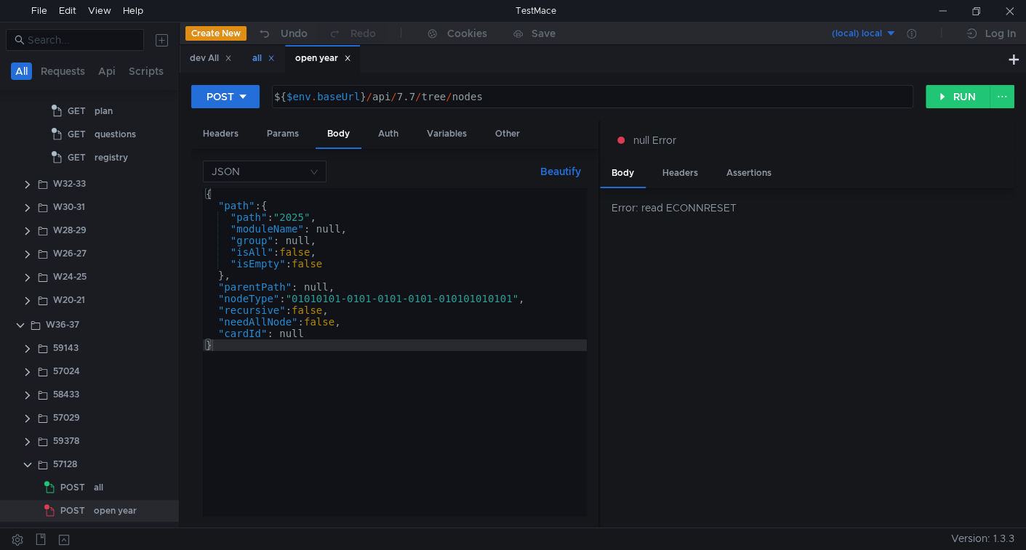
click at [255, 62] on div "all" at bounding box center [262, 58] width 41 height 27
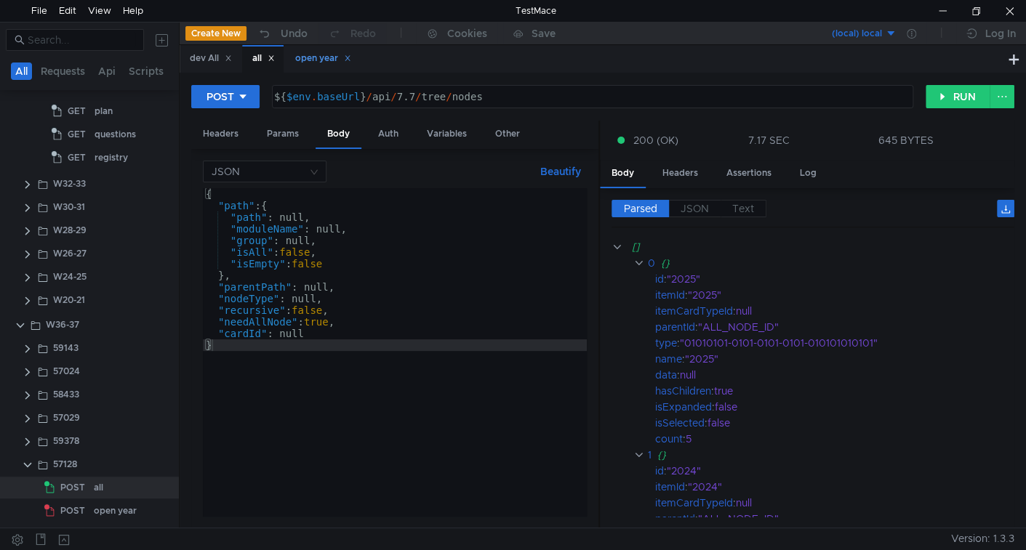
click at [305, 55] on div "open year" at bounding box center [323, 58] width 56 height 15
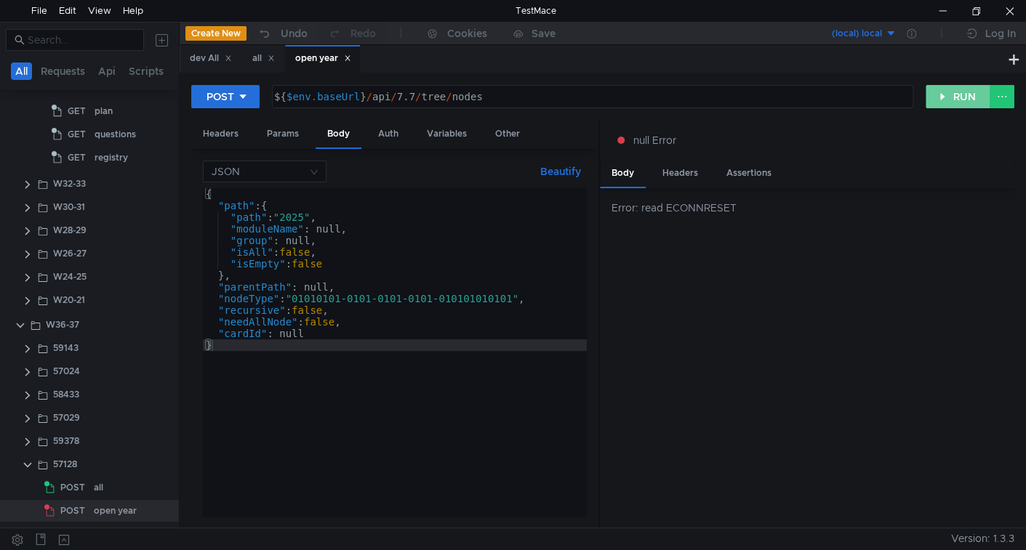
drag, startPoint x: 947, startPoint y: 102, endPoint x: 947, endPoint y: 94, distance: 8.0
click at [947, 96] on button "RUN" at bounding box center [958, 96] width 65 height 23
click at [696, 214] on label "JSON" at bounding box center [695, 208] width 52 height 17
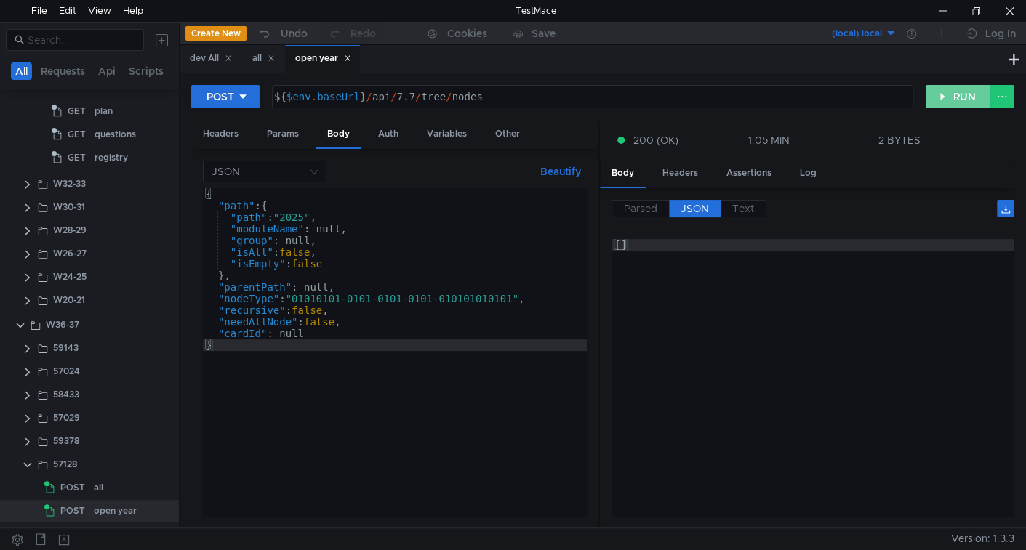
click at [942, 103] on button "RUN" at bounding box center [958, 96] width 65 height 23
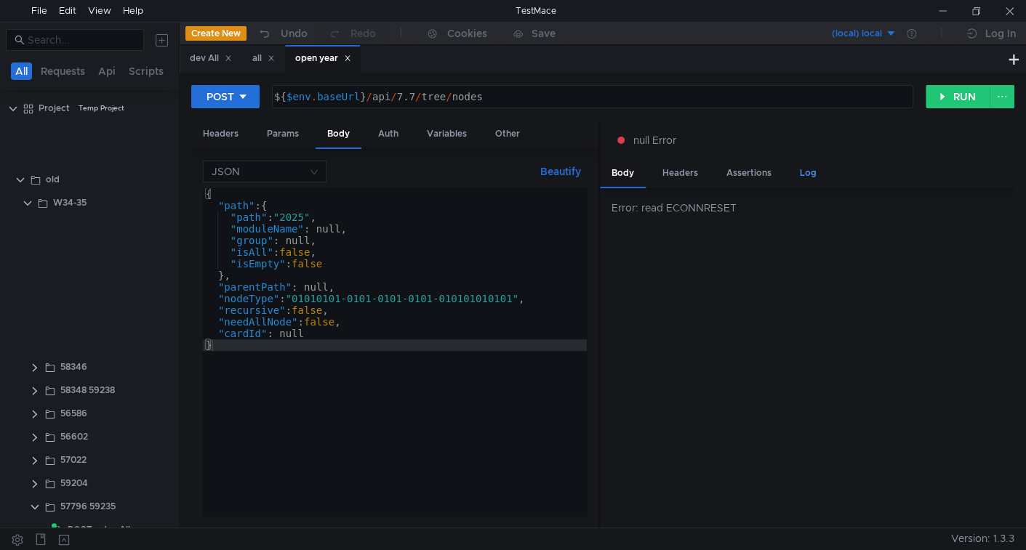
scroll to position [605, 0]
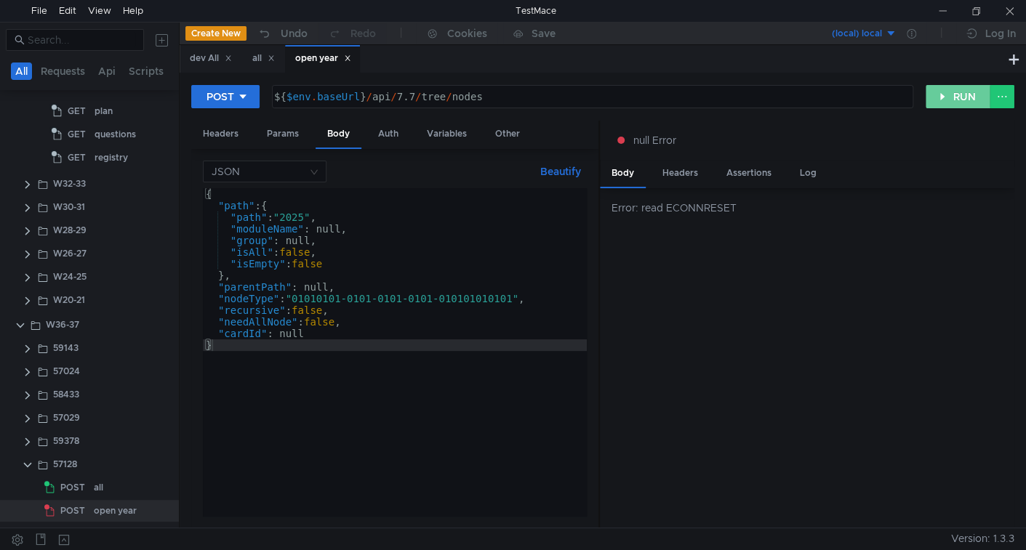
click at [945, 99] on button "RUN" at bounding box center [958, 96] width 65 height 23
click at [950, 91] on button "RUN" at bounding box center [958, 96] width 65 height 23
click at [950, 96] on button "RUN" at bounding box center [958, 96] width 65 height 23
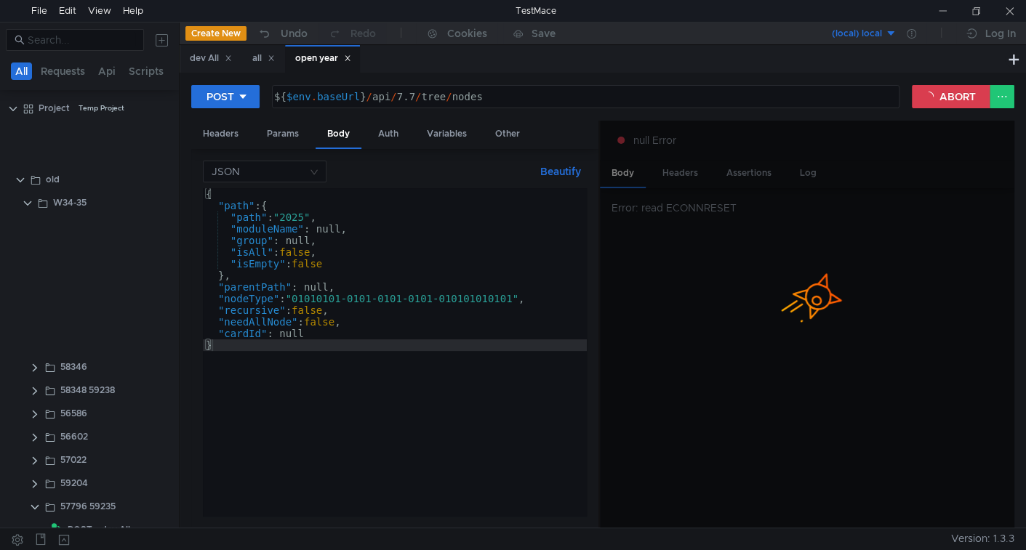
scroll to position [605, 0]
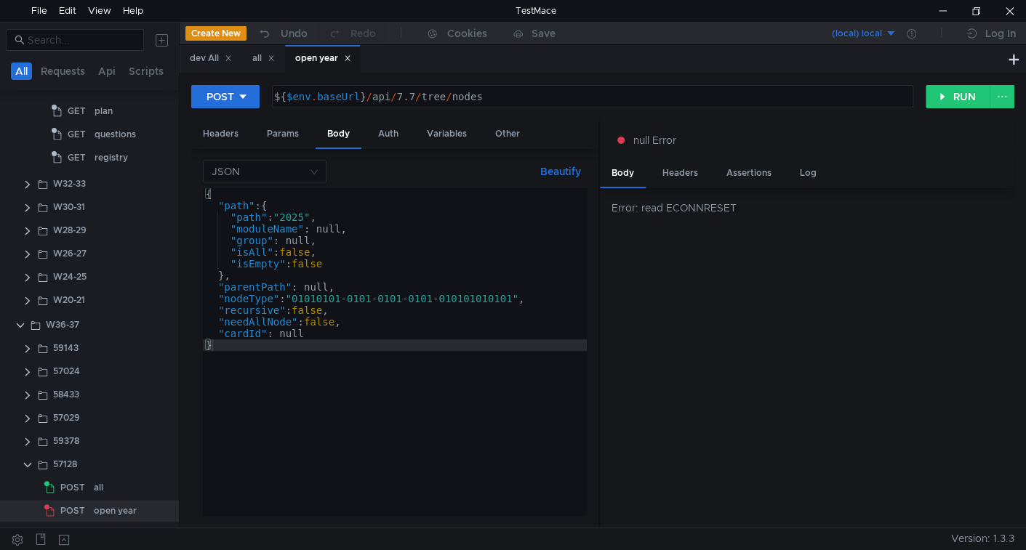
type textarea ""isEmpty": false"
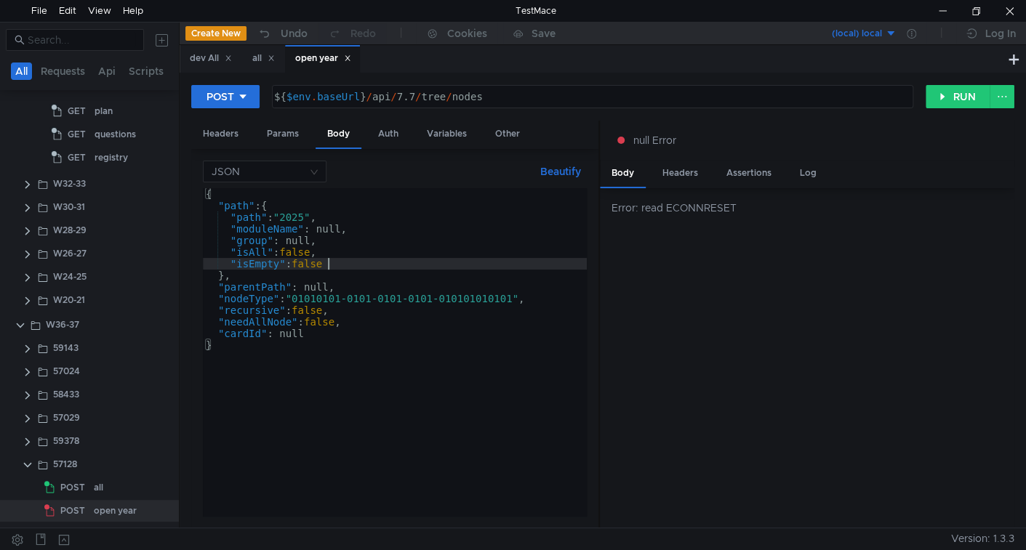
click at [529, 268] on div "{ "path" : { "path" : "2025" , "moduleName" : null, "group" : null, "isAll" : f…" at bounding box center [395, 363] width 384 height 351
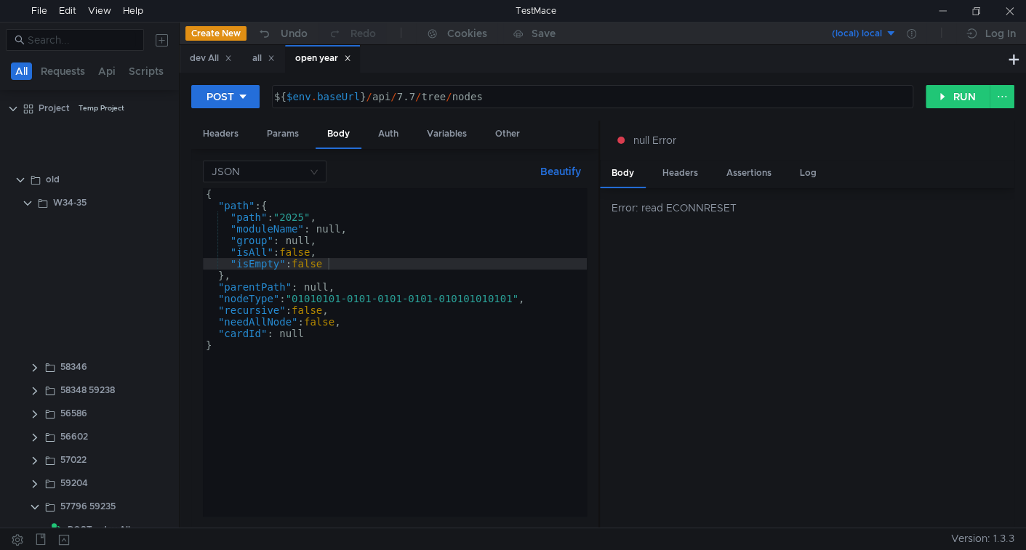
scroll to position [605, 0]
